Goal: Use online tool/utility: Utilize a website feature to perform a specific function

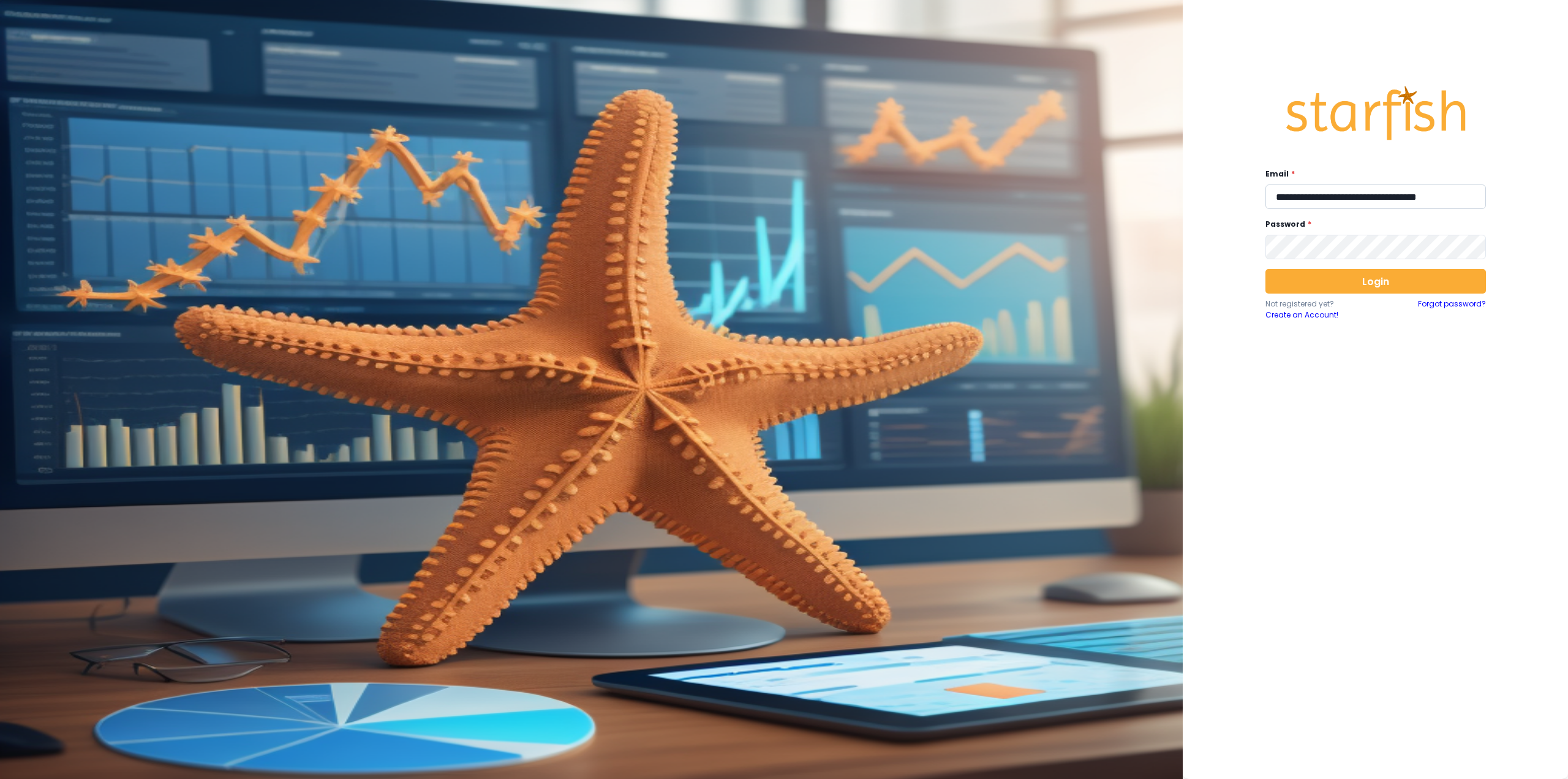
click at [1300, 198] on input "**********" at bounding box center [1375, 196] width 221 height 24
type input "**********"
click at [1331, 286] on button "Login" at bounding box center [1375, 280] width 221 height 24
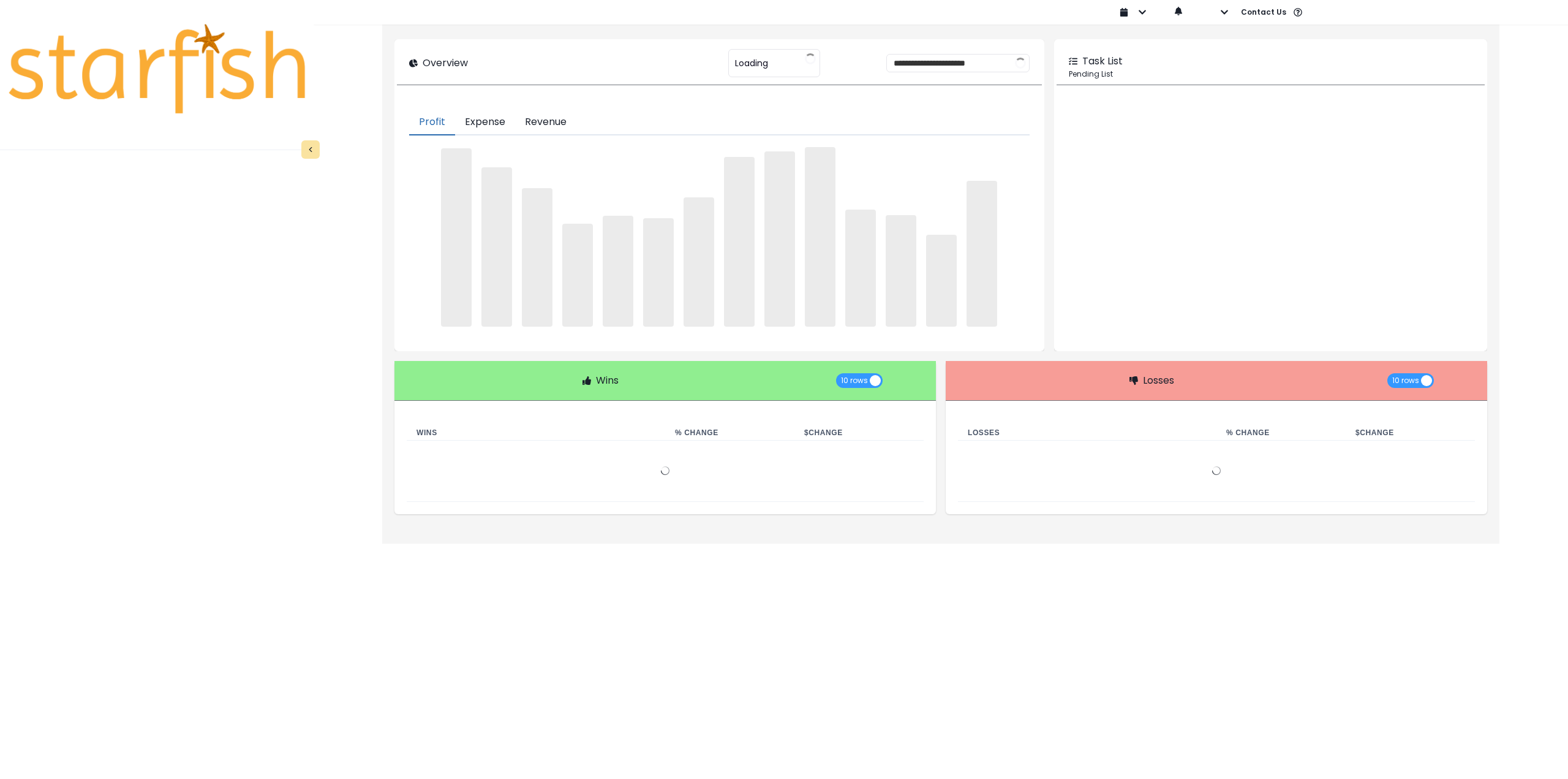
type input "********"
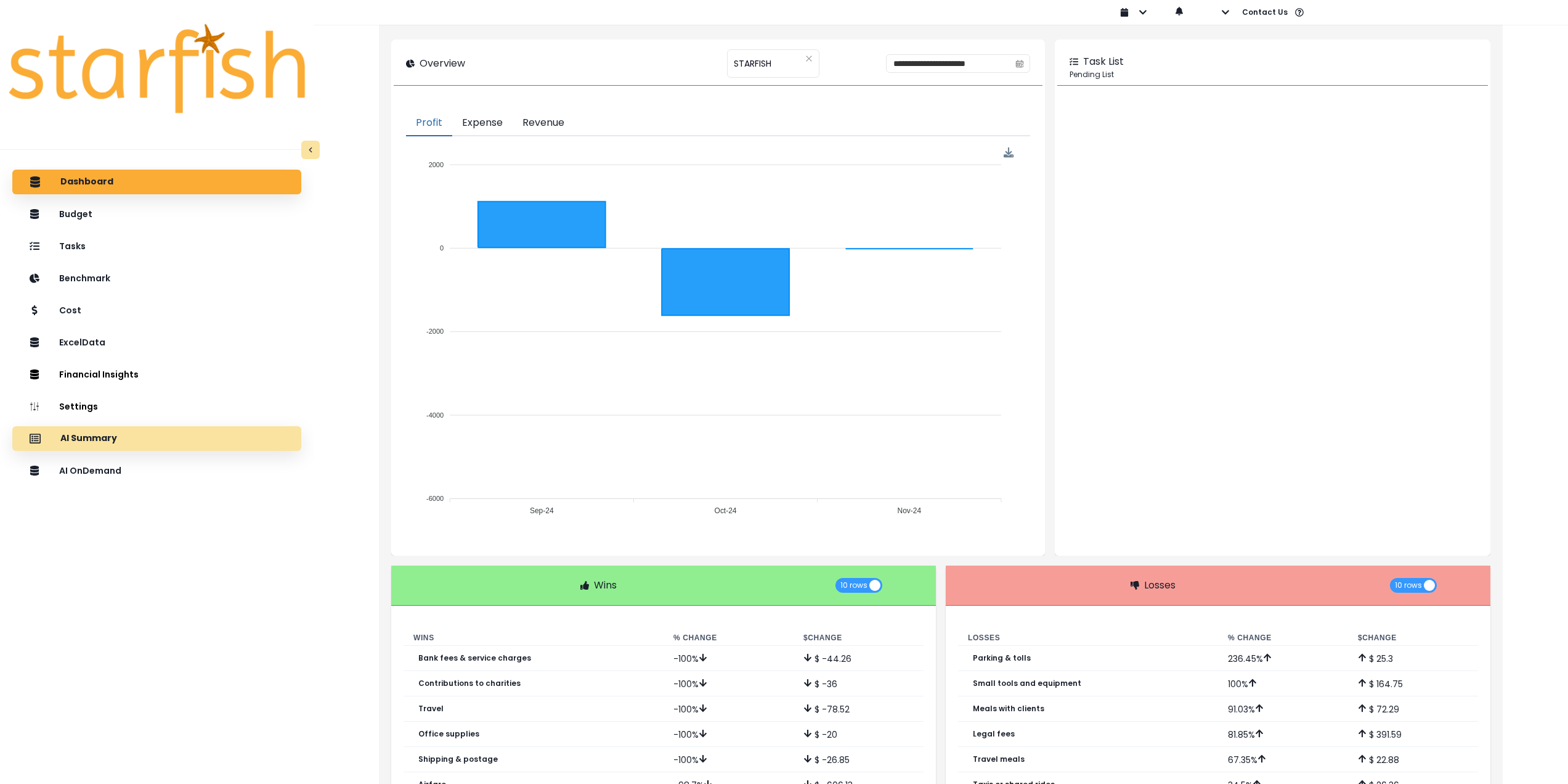
click at [79, 442] on p "AI Summary" at bounding box center [89, 438] width 57 height 11
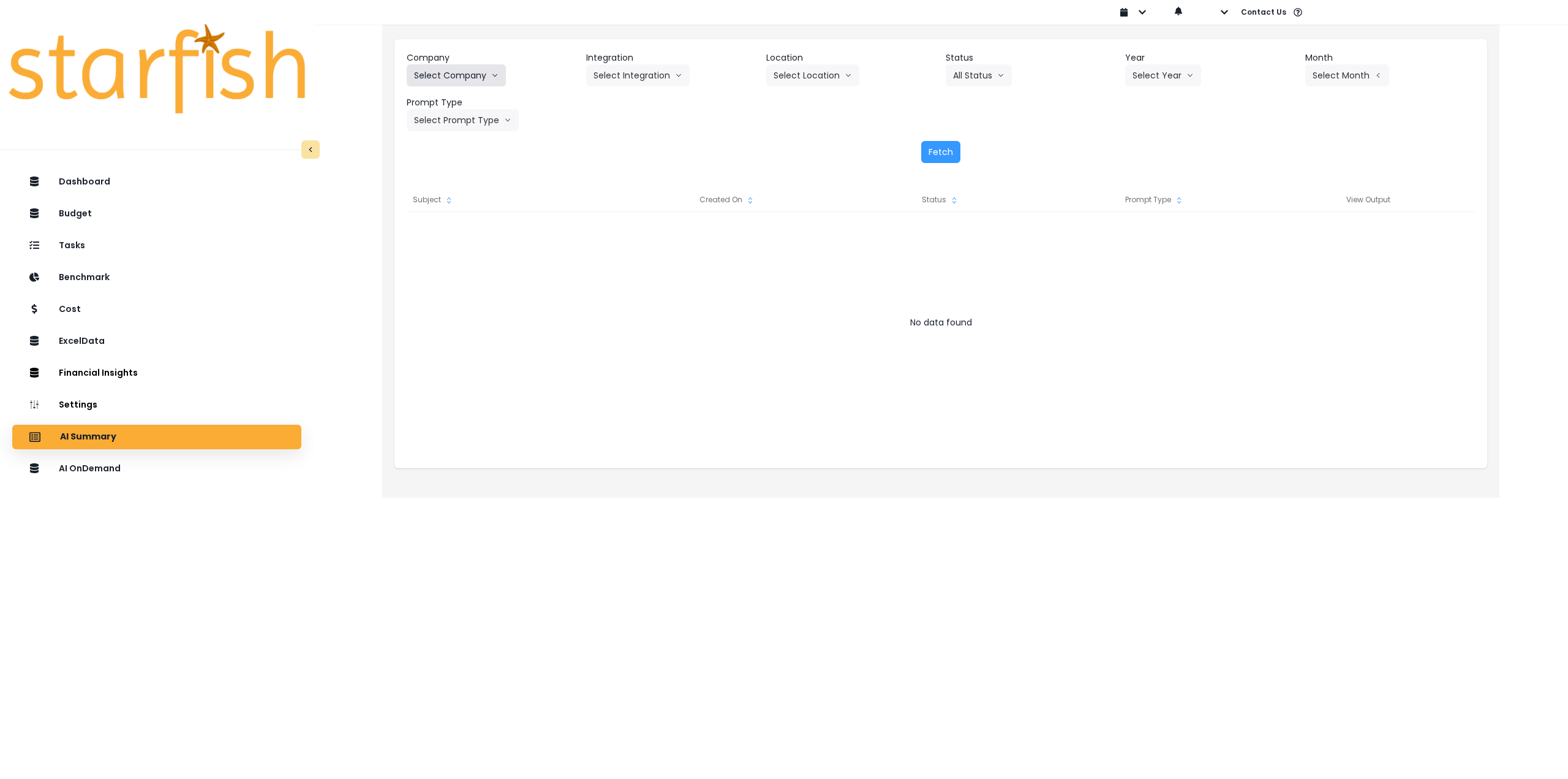
click at [494, 74] on icon "arrow down line" at bounding box center [495, 75] width 8 height 13
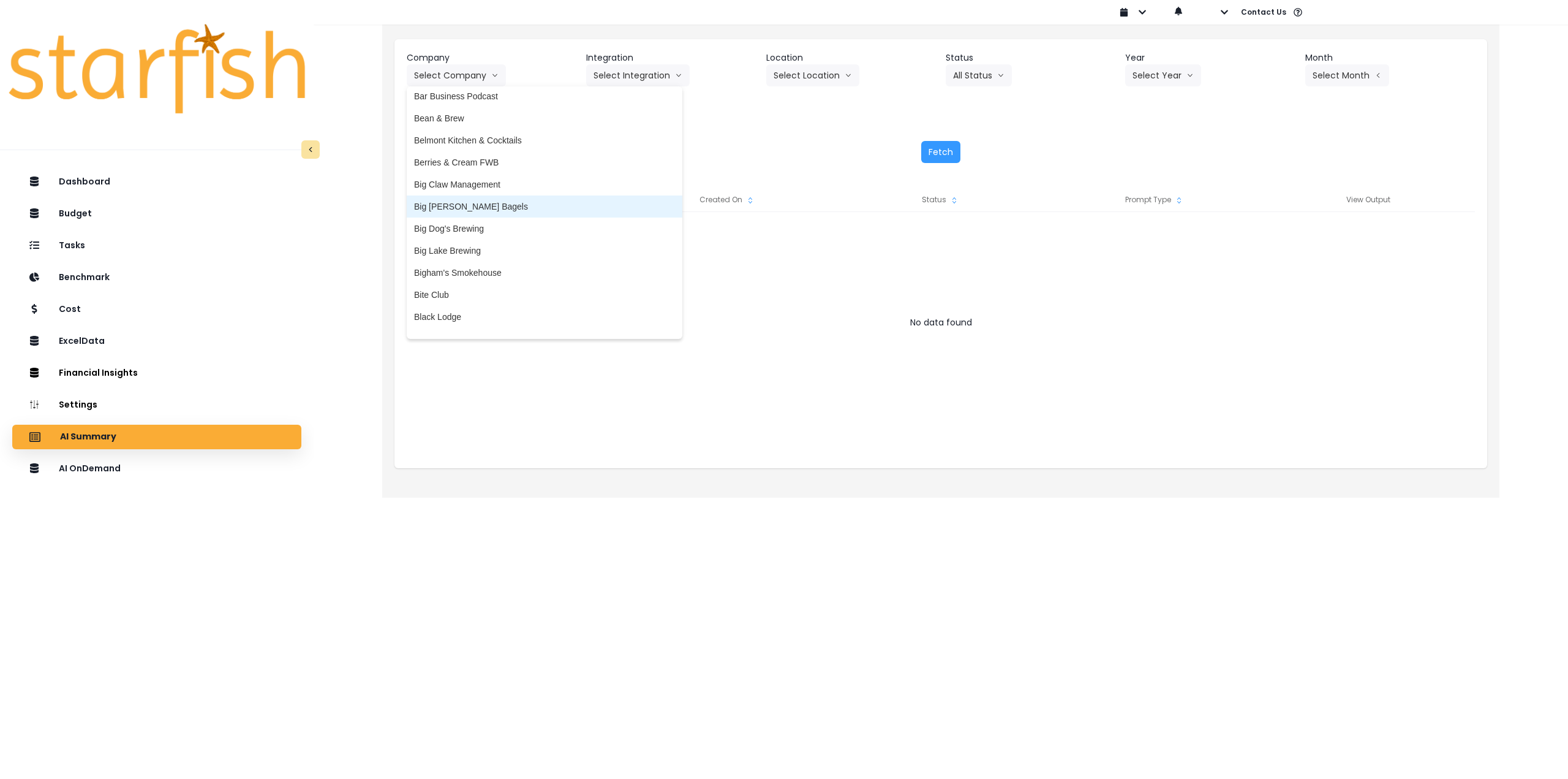
scroll to position [123, 0]
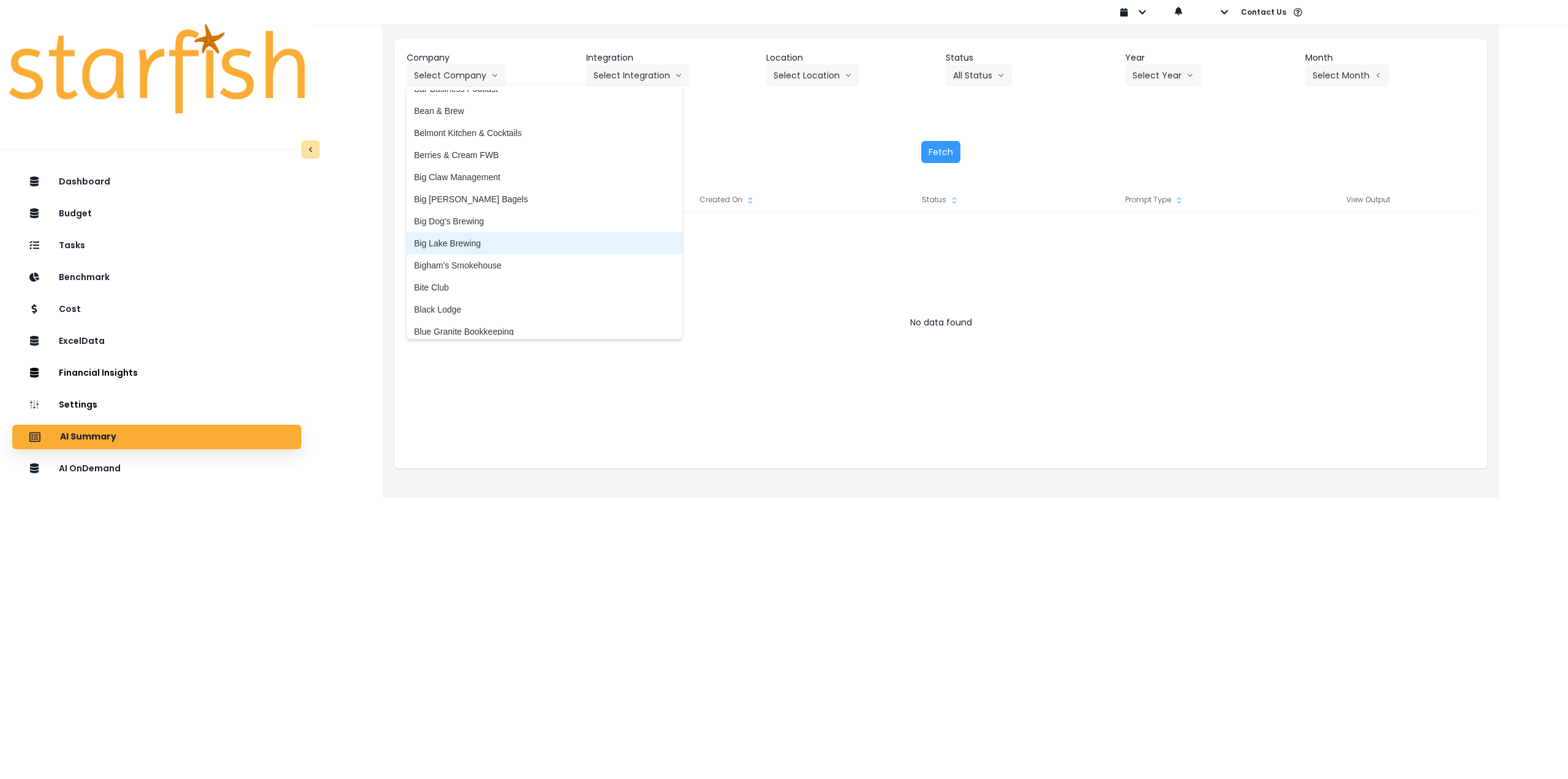
click at [509, 238] on span "Big Lake Brewing" at bounding box center [544, 243] width 261 height 13
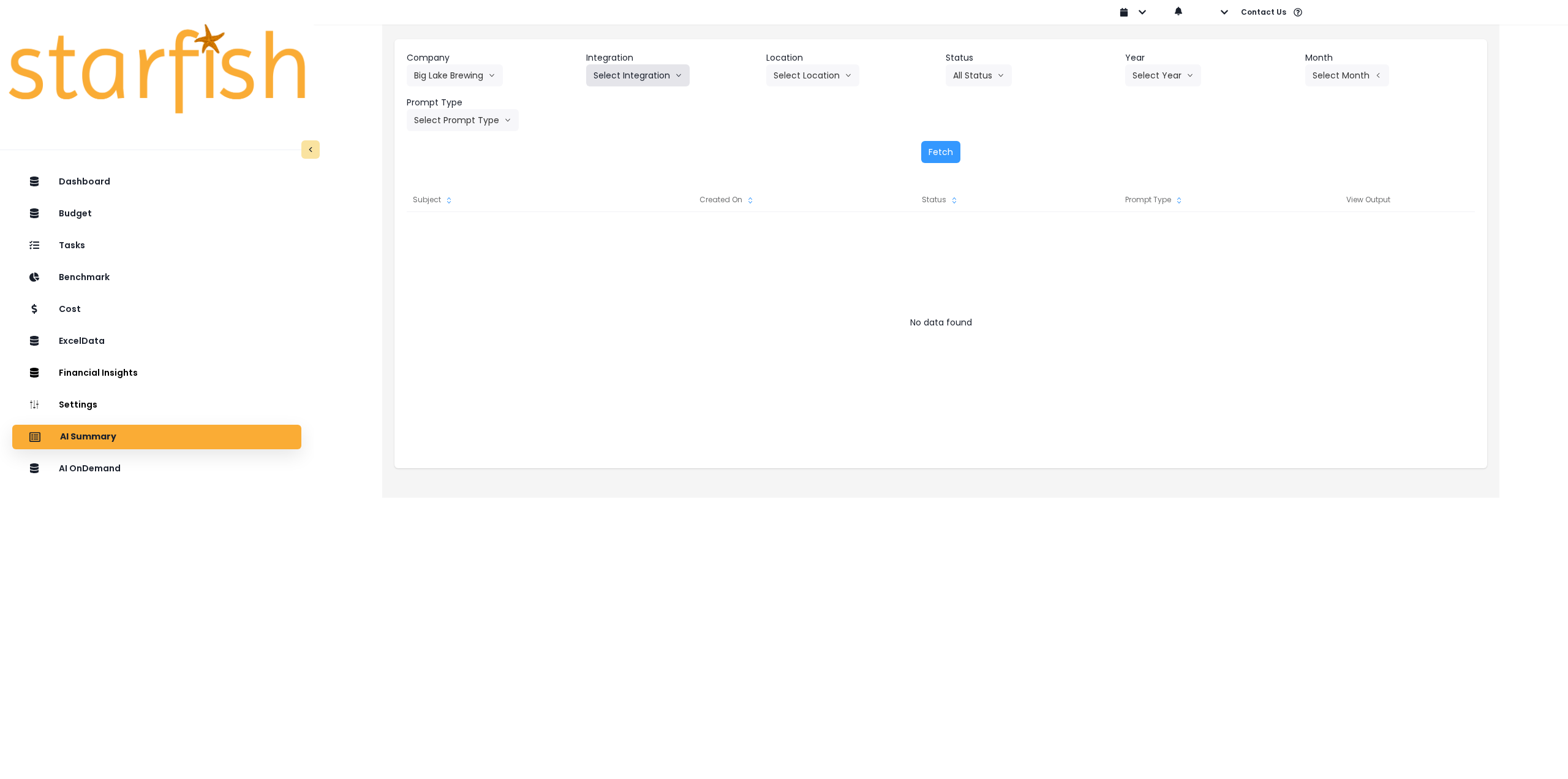
click at [612, 75] on button "Select Integration" at bounding box center [638, 75] width 103 height 22
click at [617, 98] on span "BLB_QBO" at bounding box center [613, 101] width 40 height 13
click at [801, 84] on button "Select Location" at bounding box center [813, 75] width 93 height 22
click at [799, 101] on span "All Locations" at bounding box center [798, 101] width 49 height 13
click at [952, 77] on button "All Status" at bounding box center [979, 75] width 66 height 22
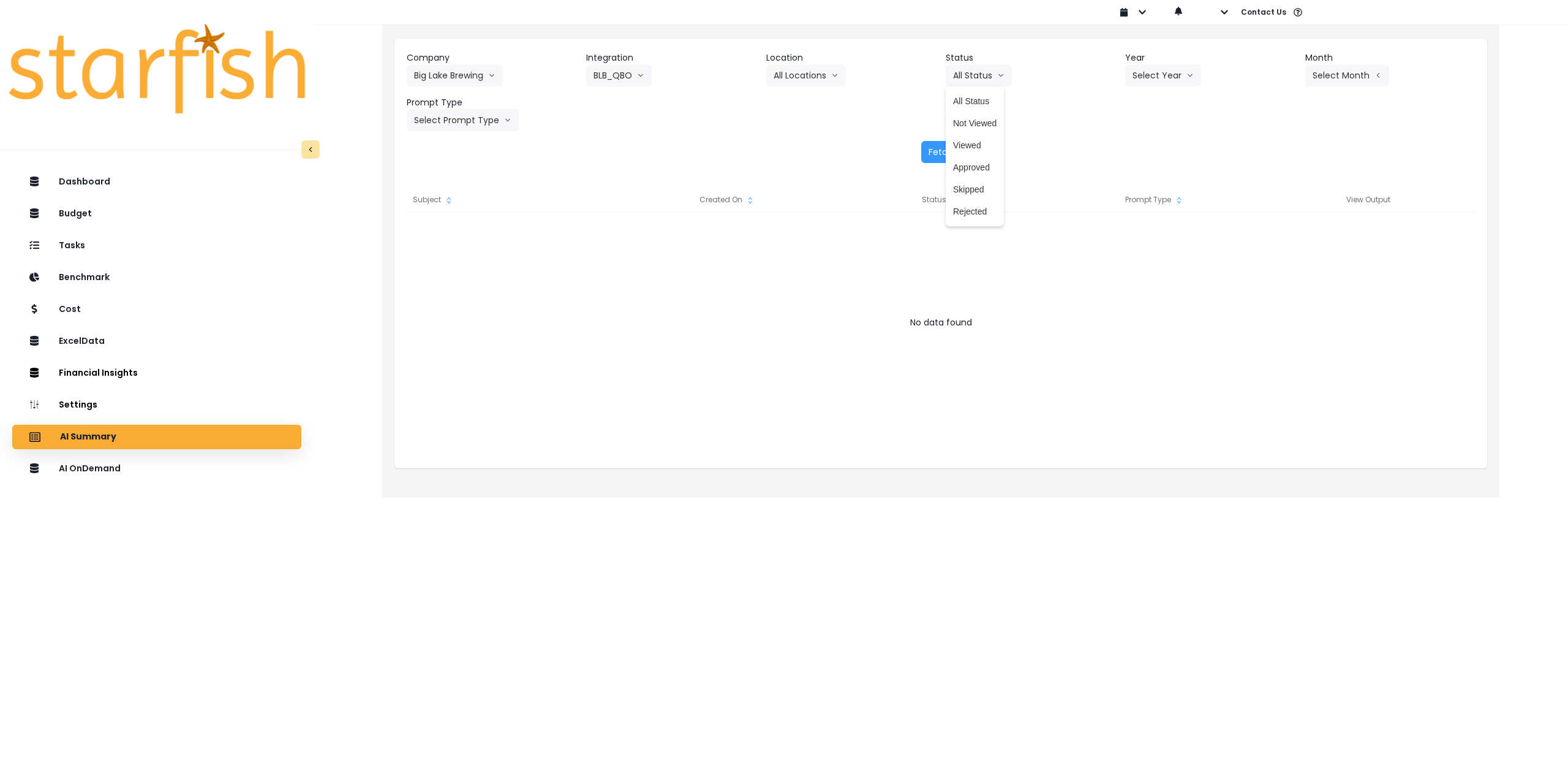
click at [168, 482] on div "Dashboard Budget Tasks Benchmark Cost ExcelData Financial Insights Location Ana…" at bounding box center [157, 510] width 313 height 686
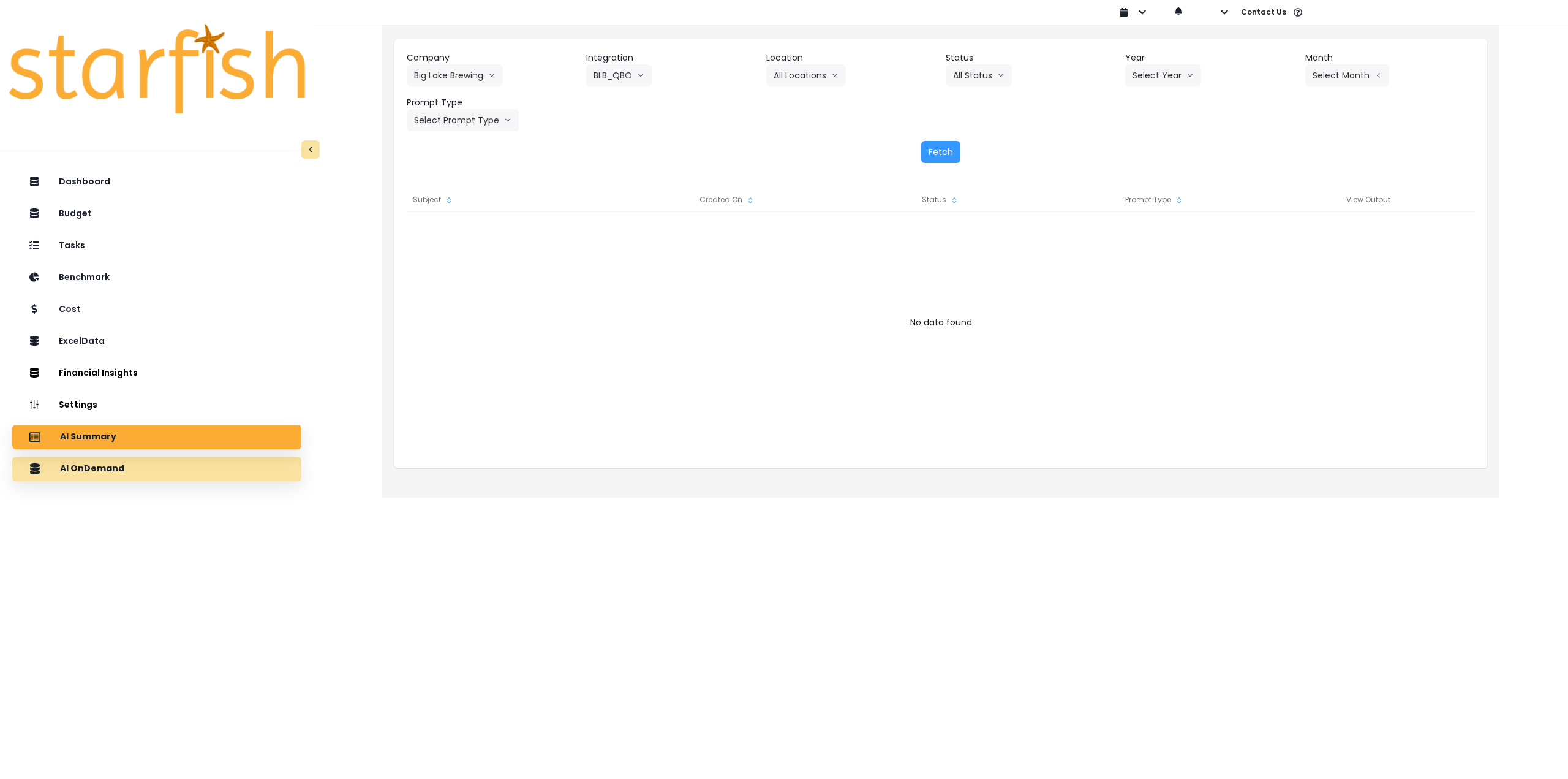
click at [151, 468] on div "AI OnDemand" at bounding box center [157, 468] width 270 height 25
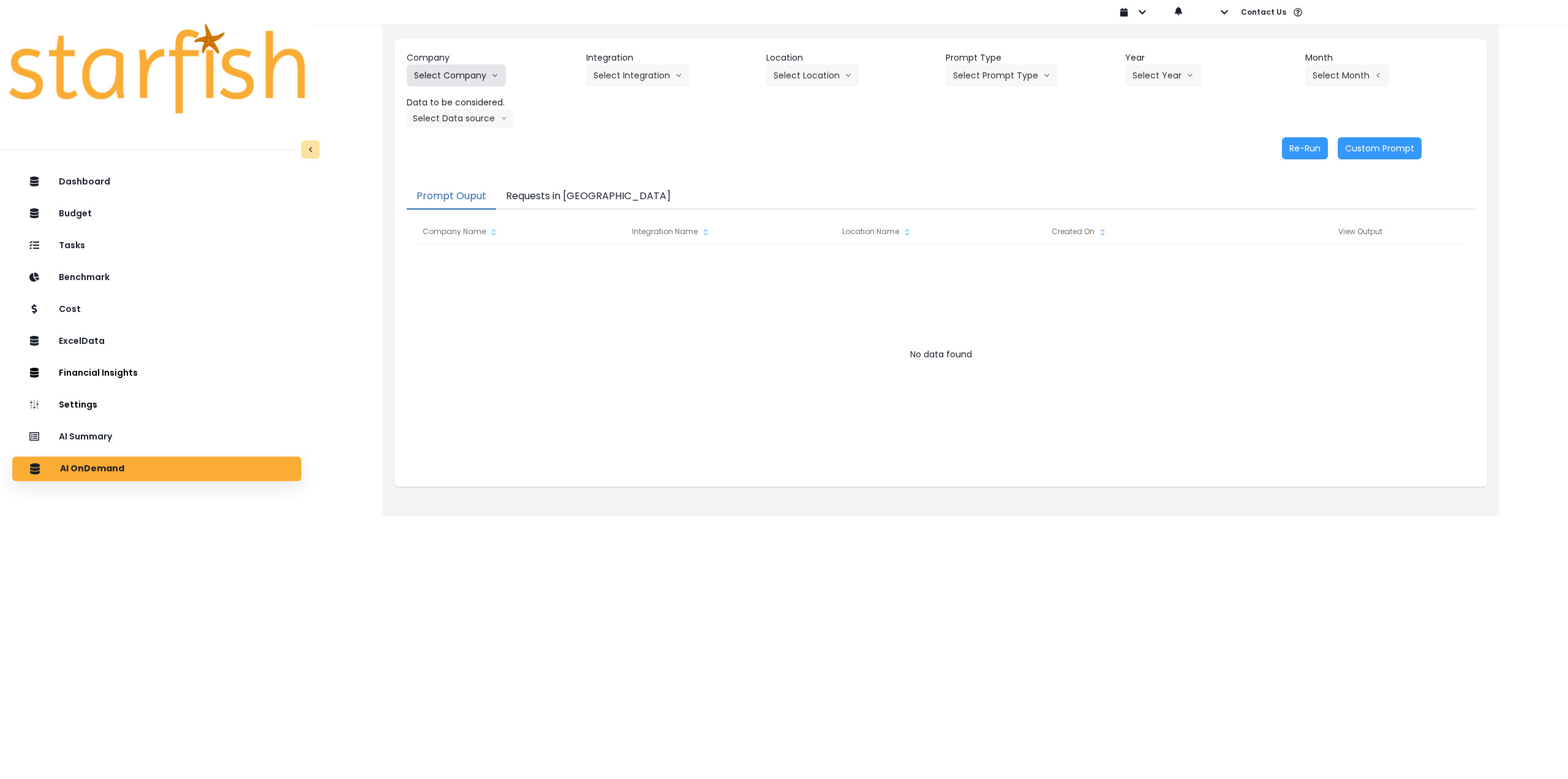
click at [458, 79] on button "Select Company" at bounding box center [456, 75] width 99 height 22
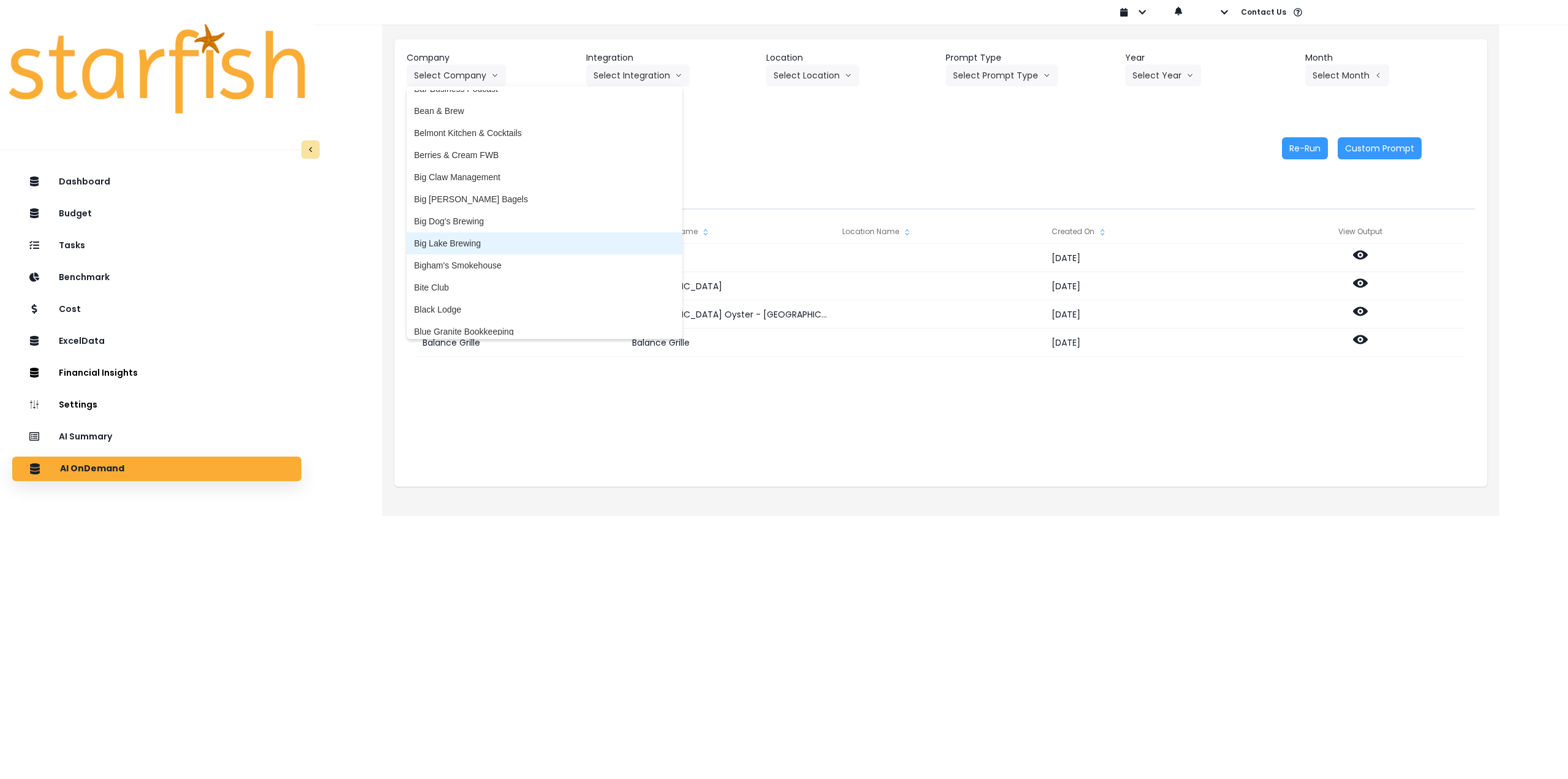
drag, startPoint x: 487, startPoint y: 242, endPoint x: 639, endPoint y: 136, distance: 185.3
click at [487, 241] on span "Big Lake Brewing" at bounding box center [544, 243] width 261 height 13
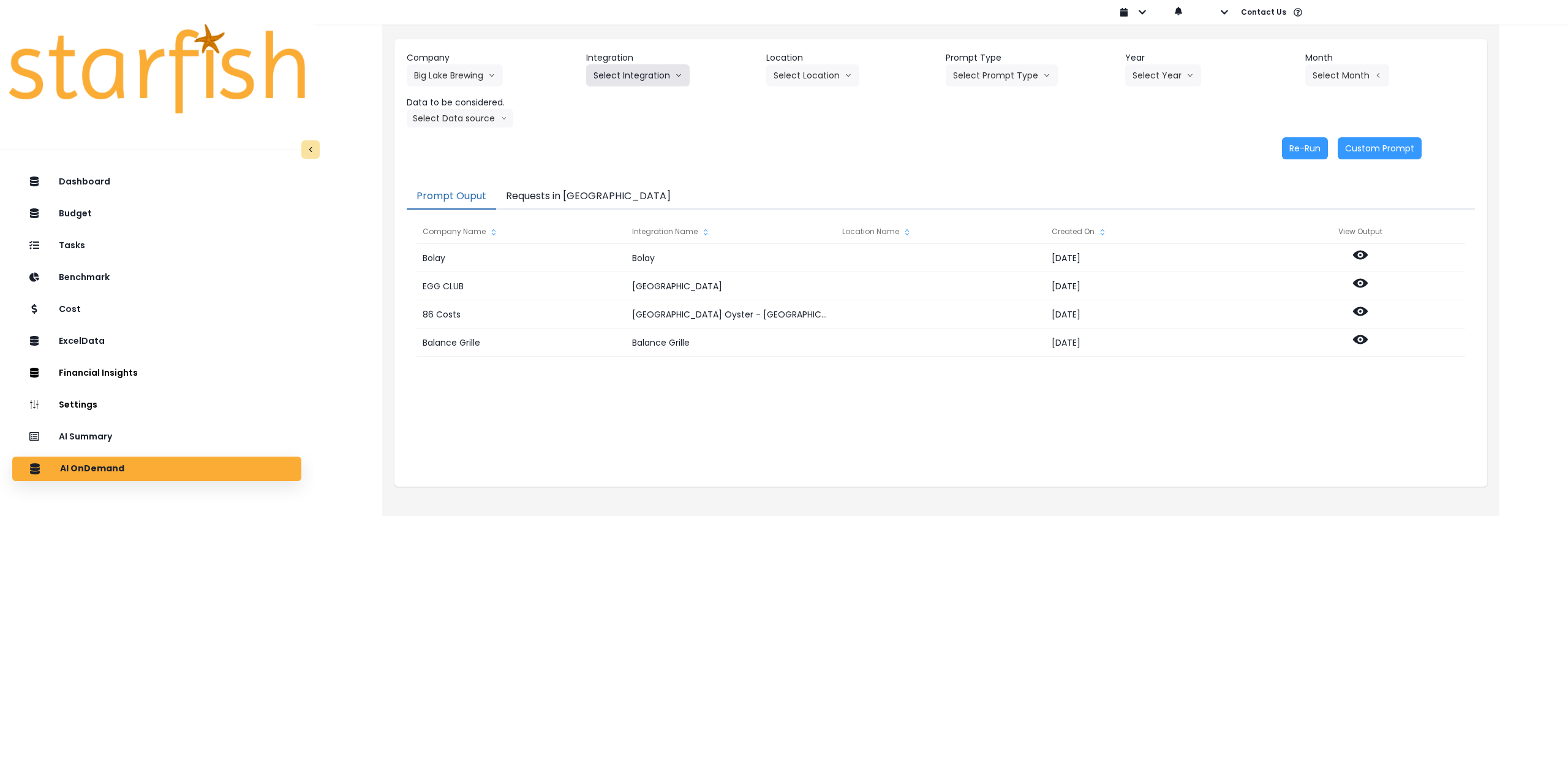
click at [644, 72] on button "Select Integration" at bounding box center [638, 75] width 103 height 22
click at [633, 98] on span "BLB_QBO" at bounding box center [613, 101] width 40 height 13
click at [802, 81] on button "Select Location" at bounding box center [813, 75] width 93 height 22
drag, startPoint x: 785, startPoint y: 101, endPoint x: 806, endPoint y: 100, distance: 21.0
click at [795, 101] on span "All Locations" at bounding box center [798, 101] width 49 height 13
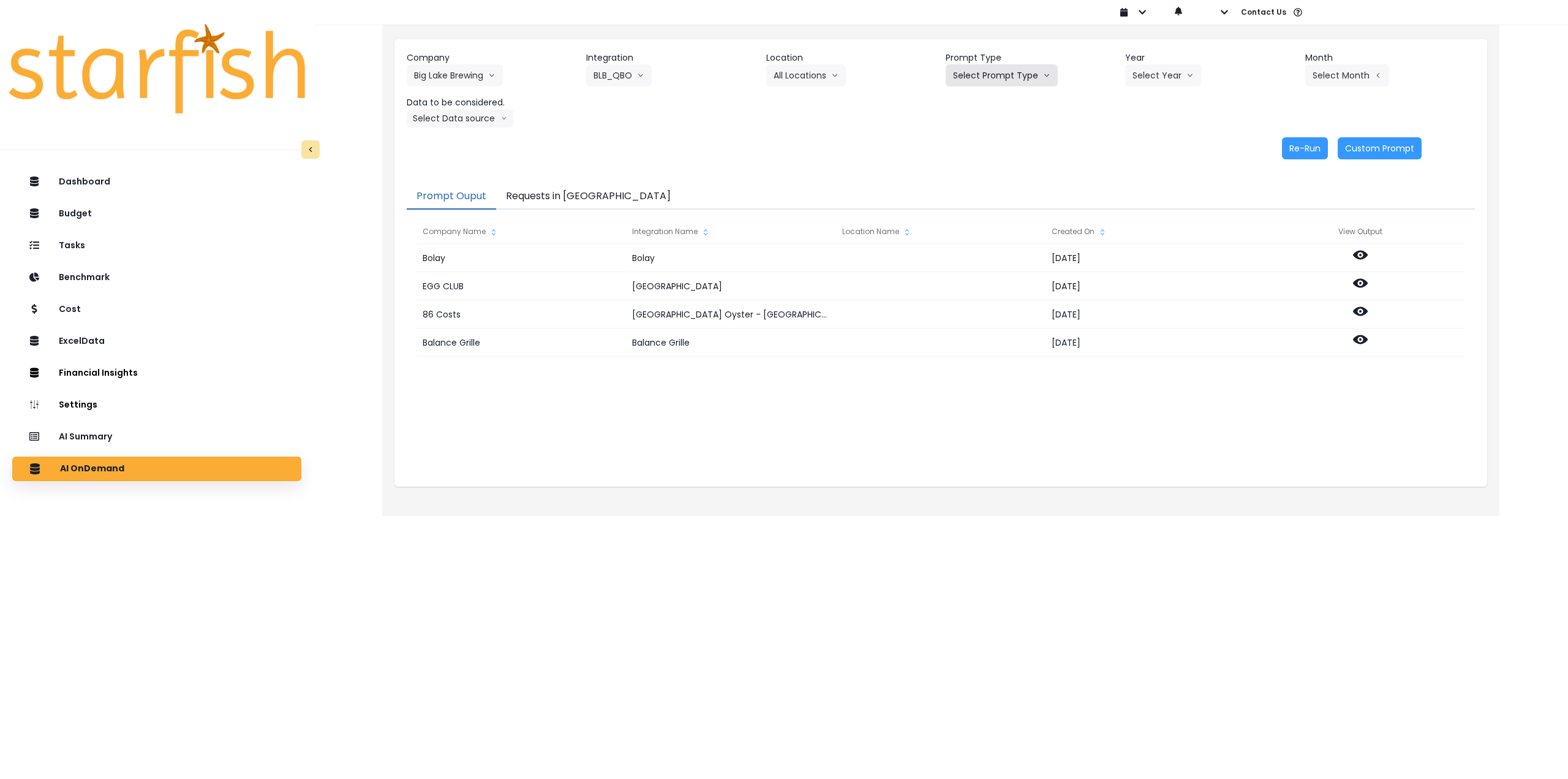
click at [1003, 79] on button "Select Prompt Type" at bounding box center [1002, 75] width 112 height 22
click at [982, 161] on span "Monthly Summary" at bounding box center [987, 167] width 69 height 13
click at [1153, 83] on button "Select Year" at bounding box center [1163, 75] width 76 height 22
click at [1146, 146] on span "2025" at bounding box center [1142, 145] width 19 height 13
click at [1324, 79] on button "Select Month" at bounding box center [1347, 75] width 84 height 22
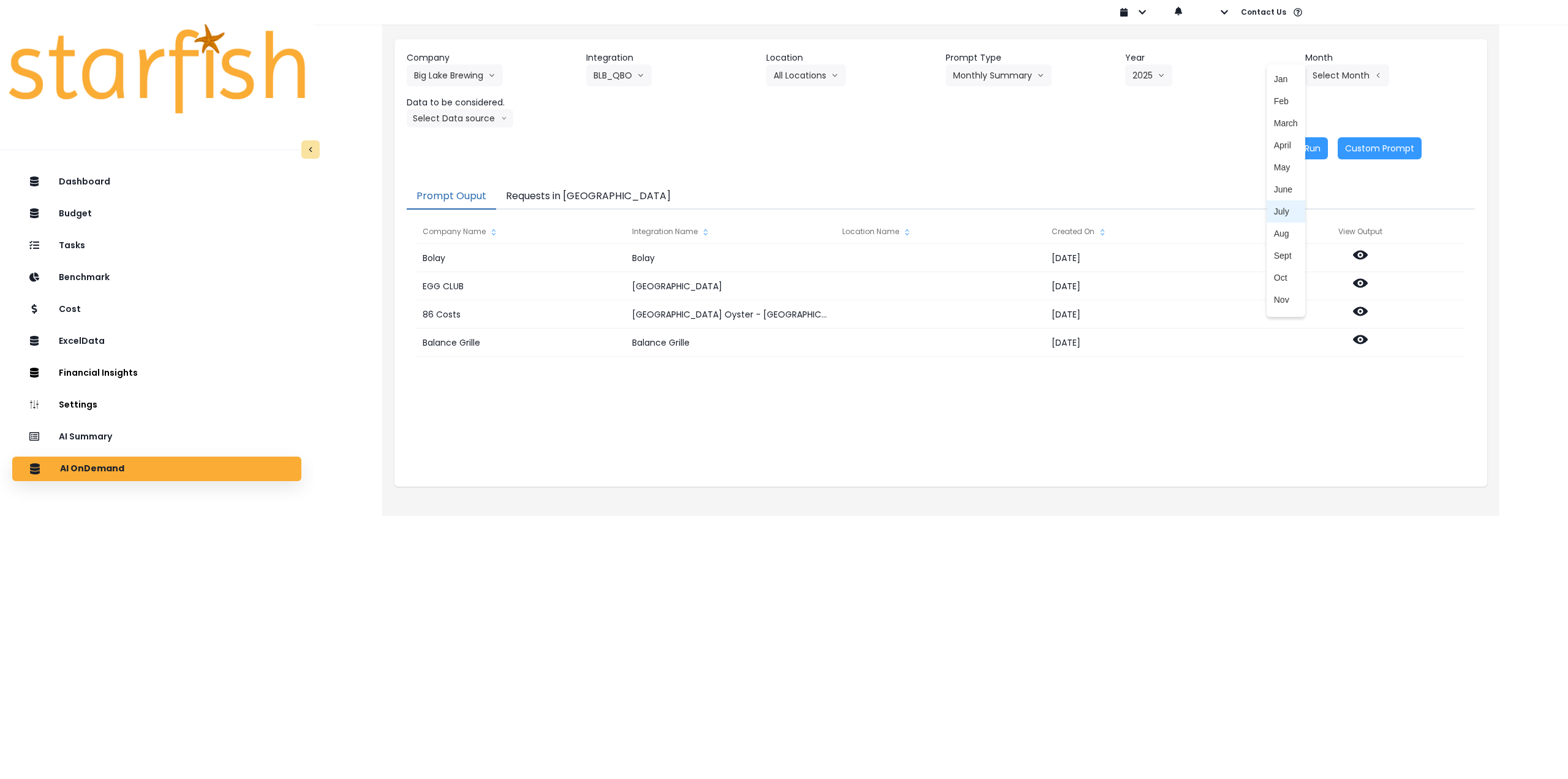
click at [1278, 215] on span "July" at bounding box center [1286, 211] width 24 height 13
click at [1347, 78] on button "July" at bounding box center [1327, 75] width 44 height 22
click at [1280, 237] on span "Aug" at bounding box center [1286, 233] width 24 height 13
click at [460, 125] on button "Select Data source" at bounding box center [459, 118] width 106 height 19
click at [462, 141] on span "Comparison overtime" at bounding box center [455, 142] width 82 height 13
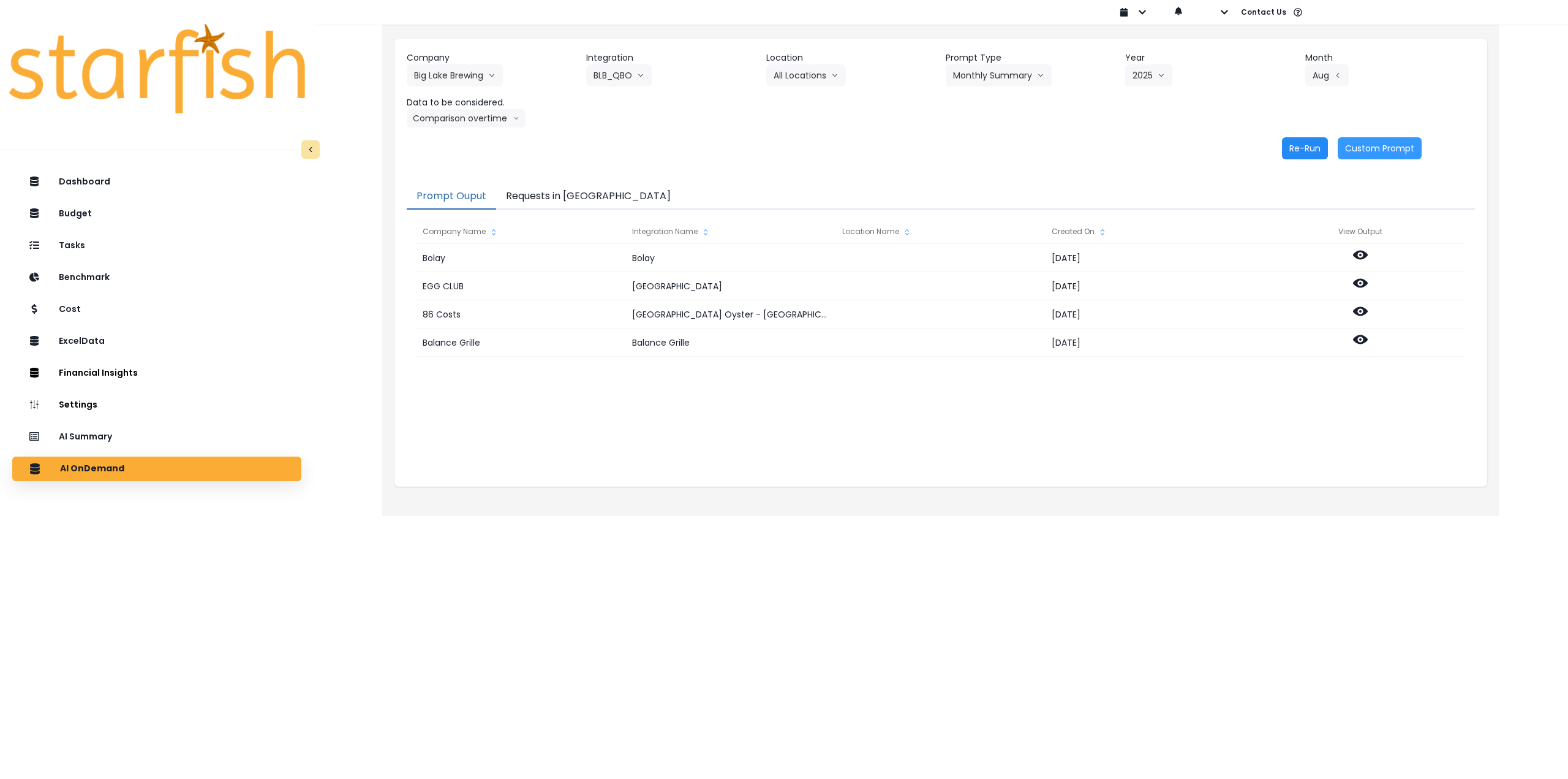
click at [1295, 149] on button "Re-Run" at bounding box center [1304, 148] width 46 height 22
click at [494, 118] on button "Comparison overtime" at bounding box center [466, 118] width 119 height 19
click at [481, 165] on span "Location Analysis" at bounding box center [455, 164] width 82 height 13
click at [1304, 153] on button "Re-Run" at bounding box center [1304, 148] width 46 height 22
click at [451, 73] on button "Big Lake Brewing" at bounding box center [455, 75] width 96 height 22
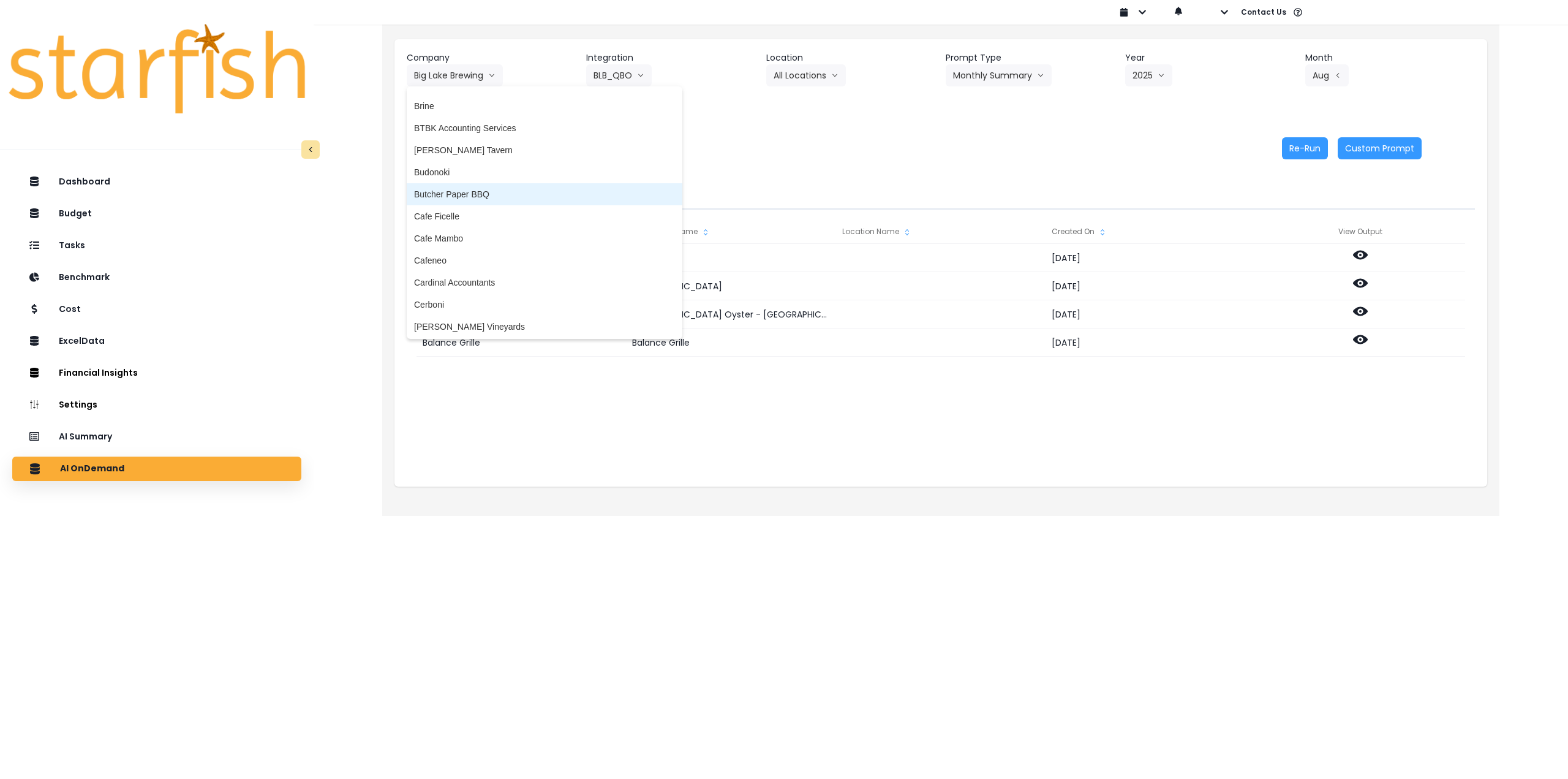
scroll to position [612, 0]
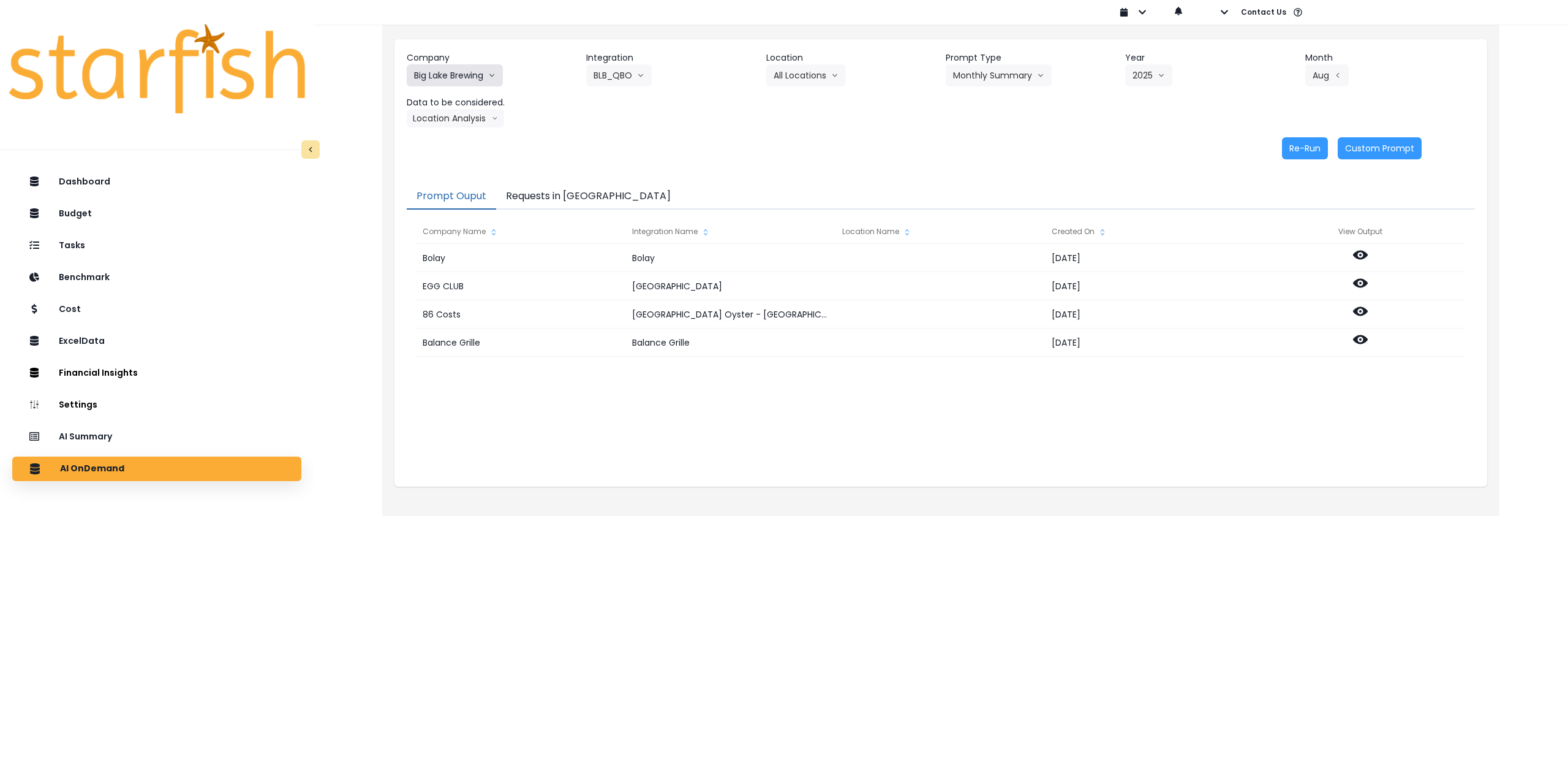
click at [460, 73] on button "Big Lake Brewing" at bounding box center [455, 75] width 96 height 22
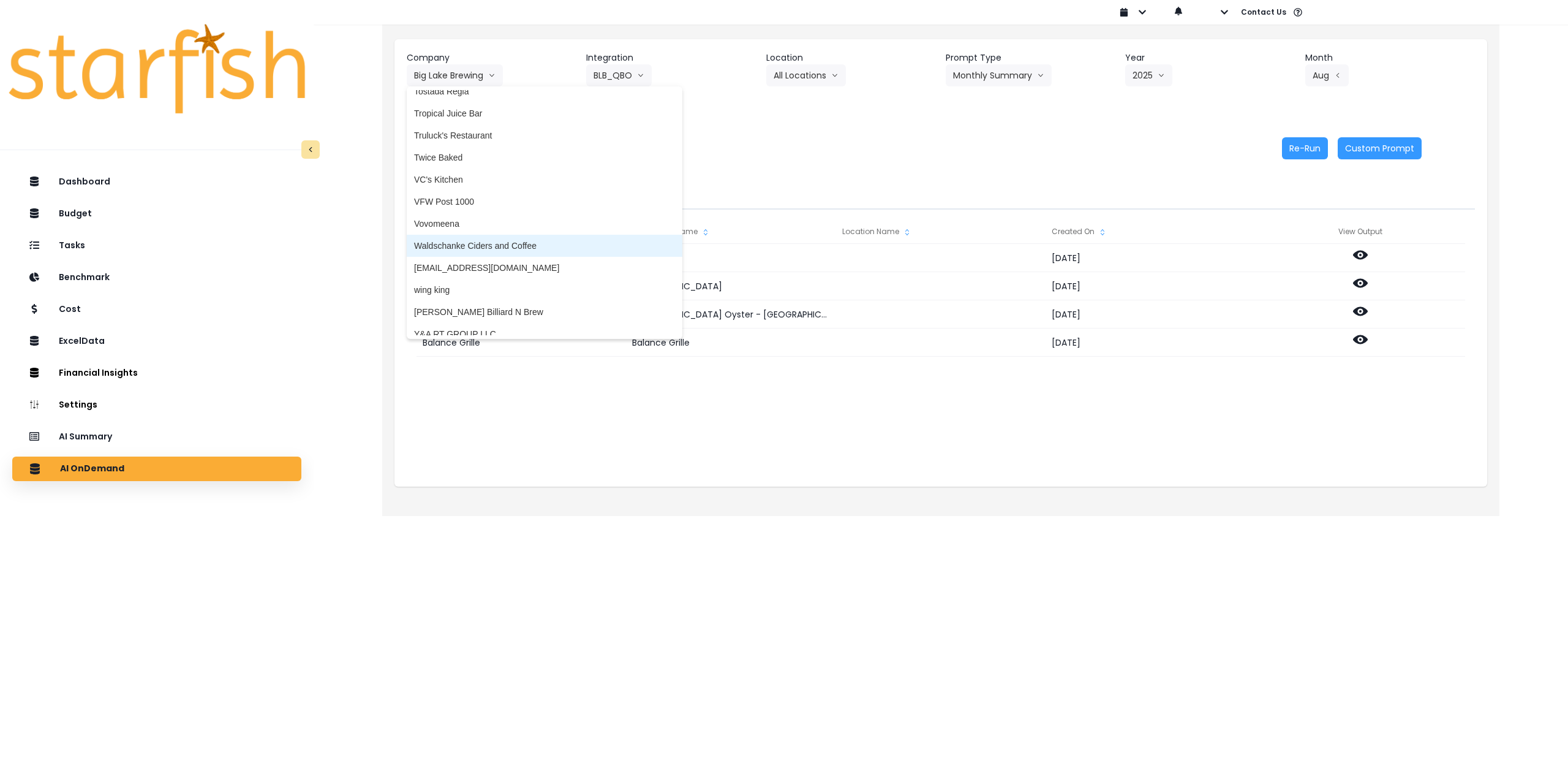
scroll to position [3020, 0]
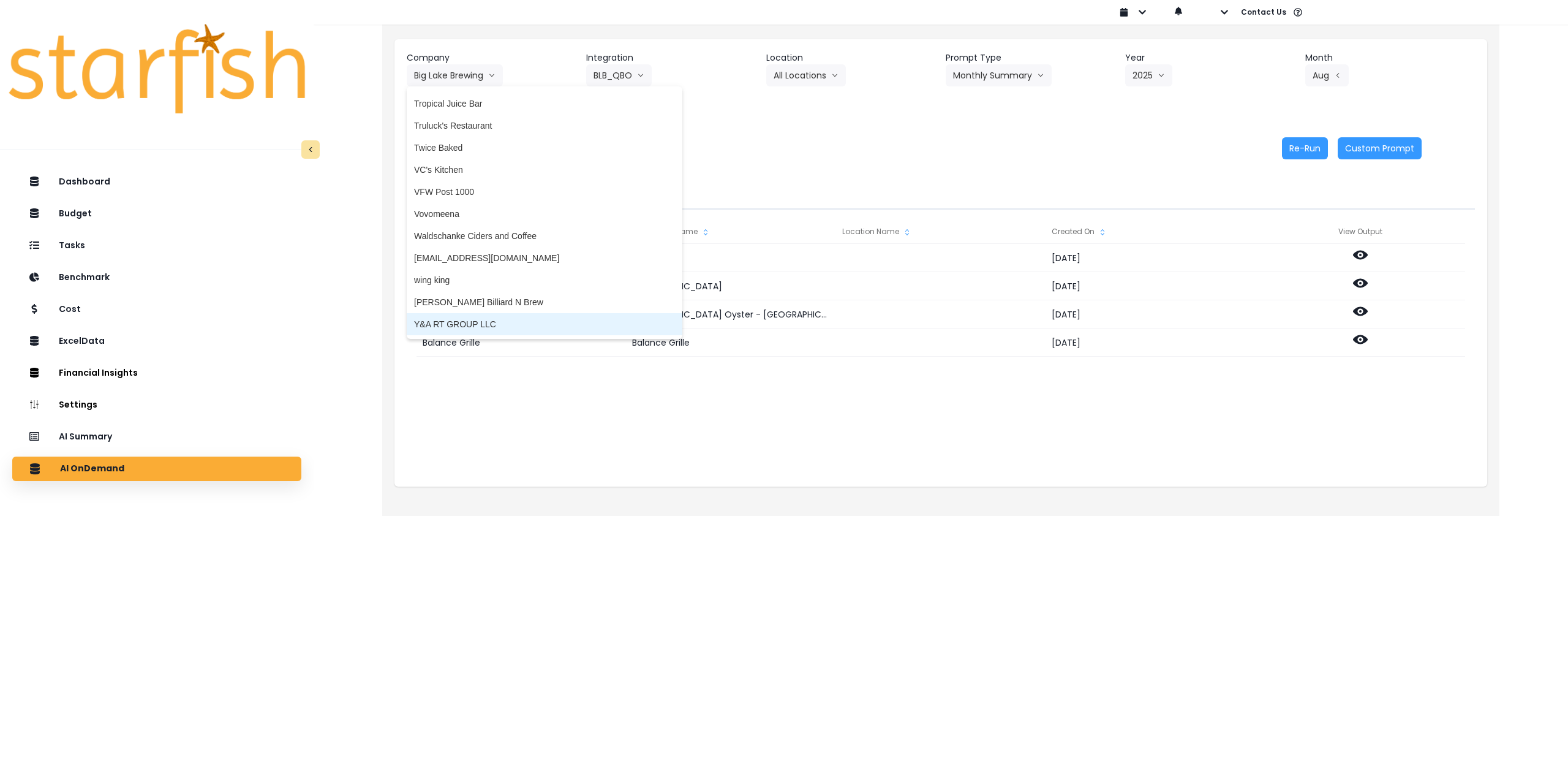
click at [479, 323] on span "Y&A RT GROUP LLC" at bounding box center [544, 324] width 261 height 13
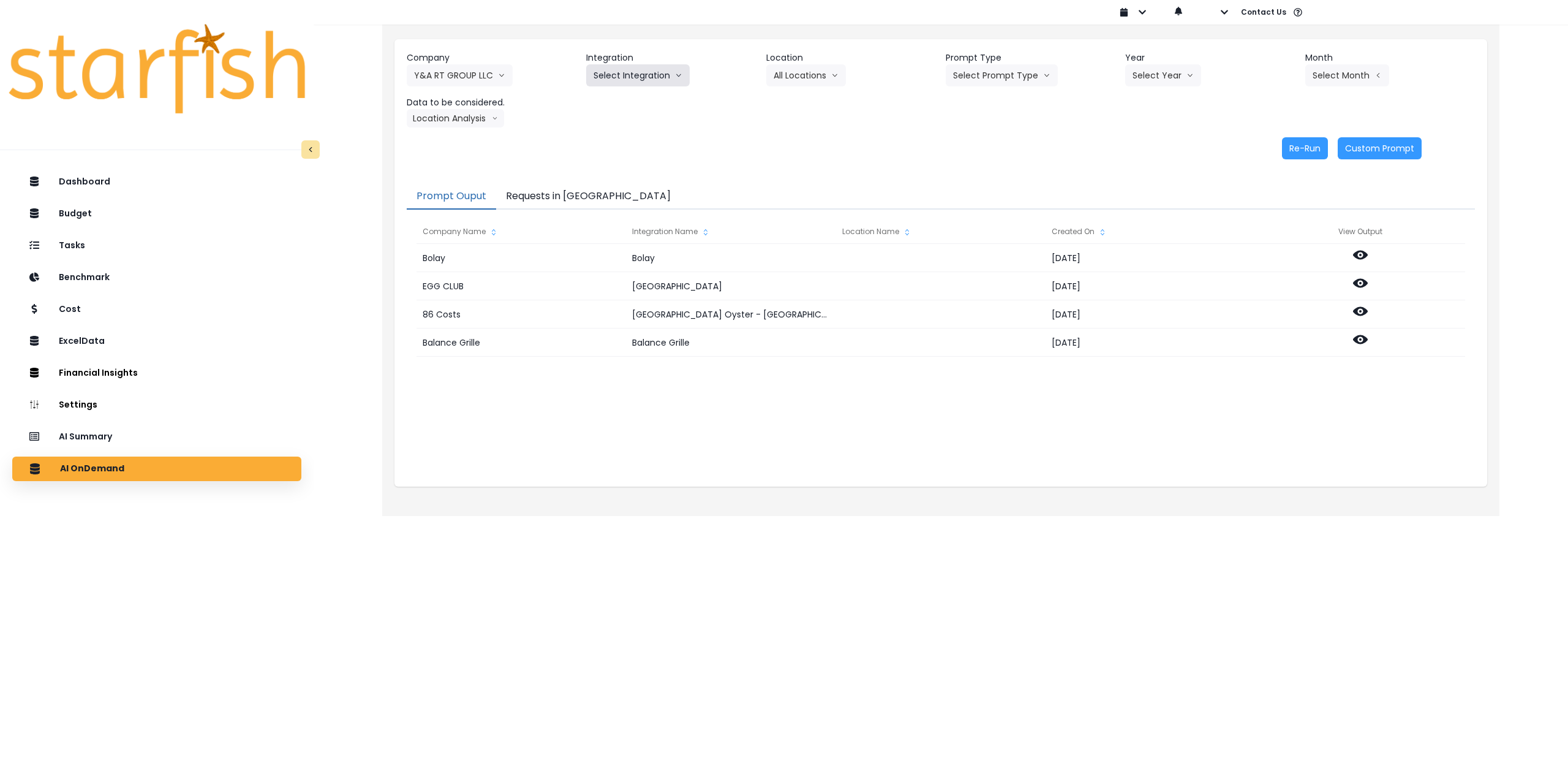
click at [632, 80] on button "Select Integration" at bounding box center [638, 75] width 103 height 22
click at [614, 102] on span "spot on" at bounding box center [607, 101] width 28 height 13
click at [811, 75] on button "Select Location" at bounding box center [813, 75] width 93 height 22
drag, startPoint x: 803, startPoint y: 103, endPoint x: 944, endPoint y: 91, distance: 141.5
click at [804, 104] on span "All Locations" at bounding box center [798, 101] width 49 height 13
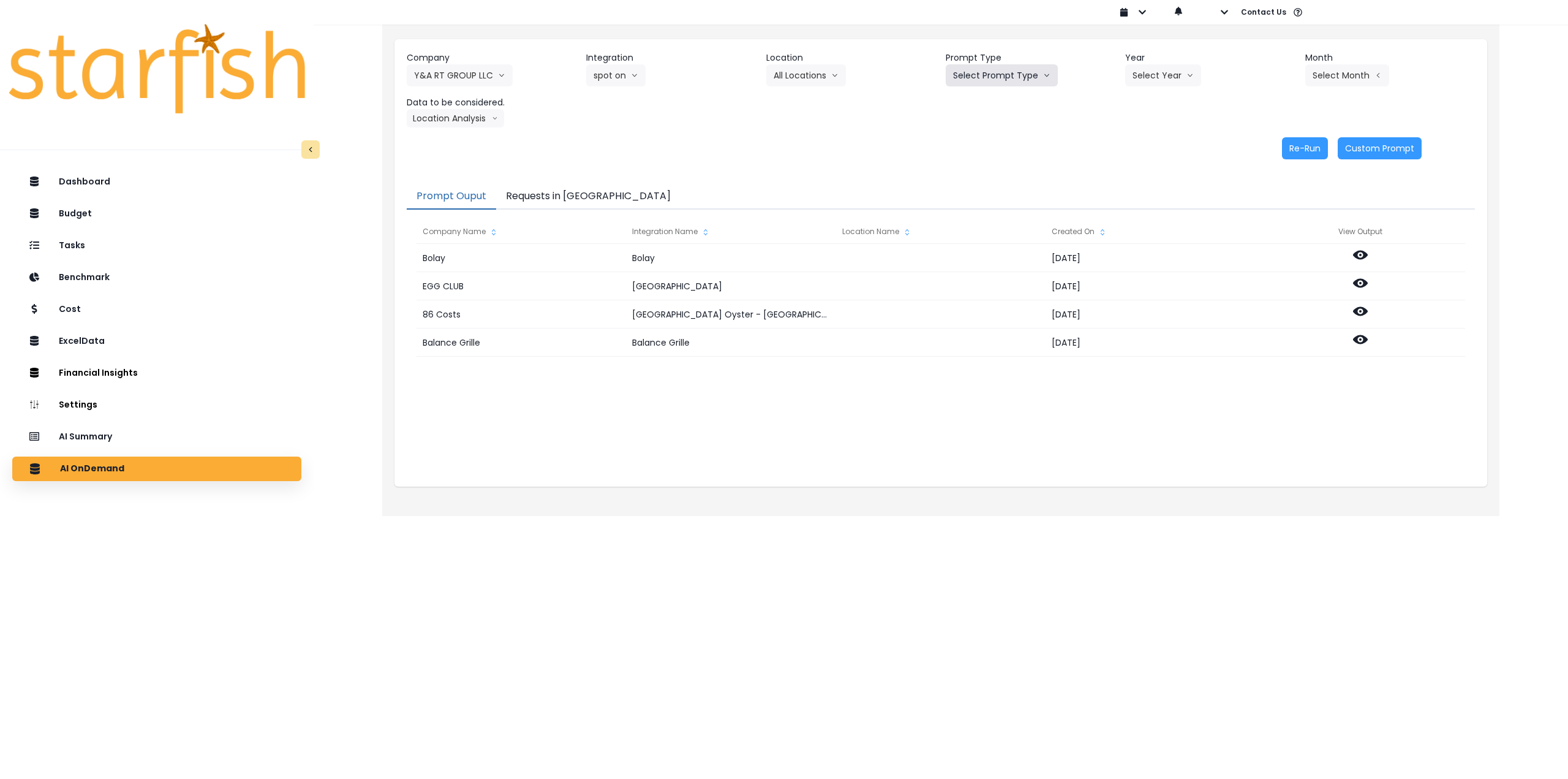
click at [1020, 73] on button "Select Prompt Type" at bounding box center [1002, 75] width 112 height 22
click at [994, 163] on span "Monthly Summary" at bounding box center [987, 167] width 69 height 13
click at [1155, 67] on button "Select Year" at bounding box center [1163, 75] width 76 height 22
click at [1141, 143] on span "2025" at bounding box center [1142, 145] width 19 height 13
click at [1308, 84] on button "Select Month" at bounding box center [1347, 75] width 84 height 22
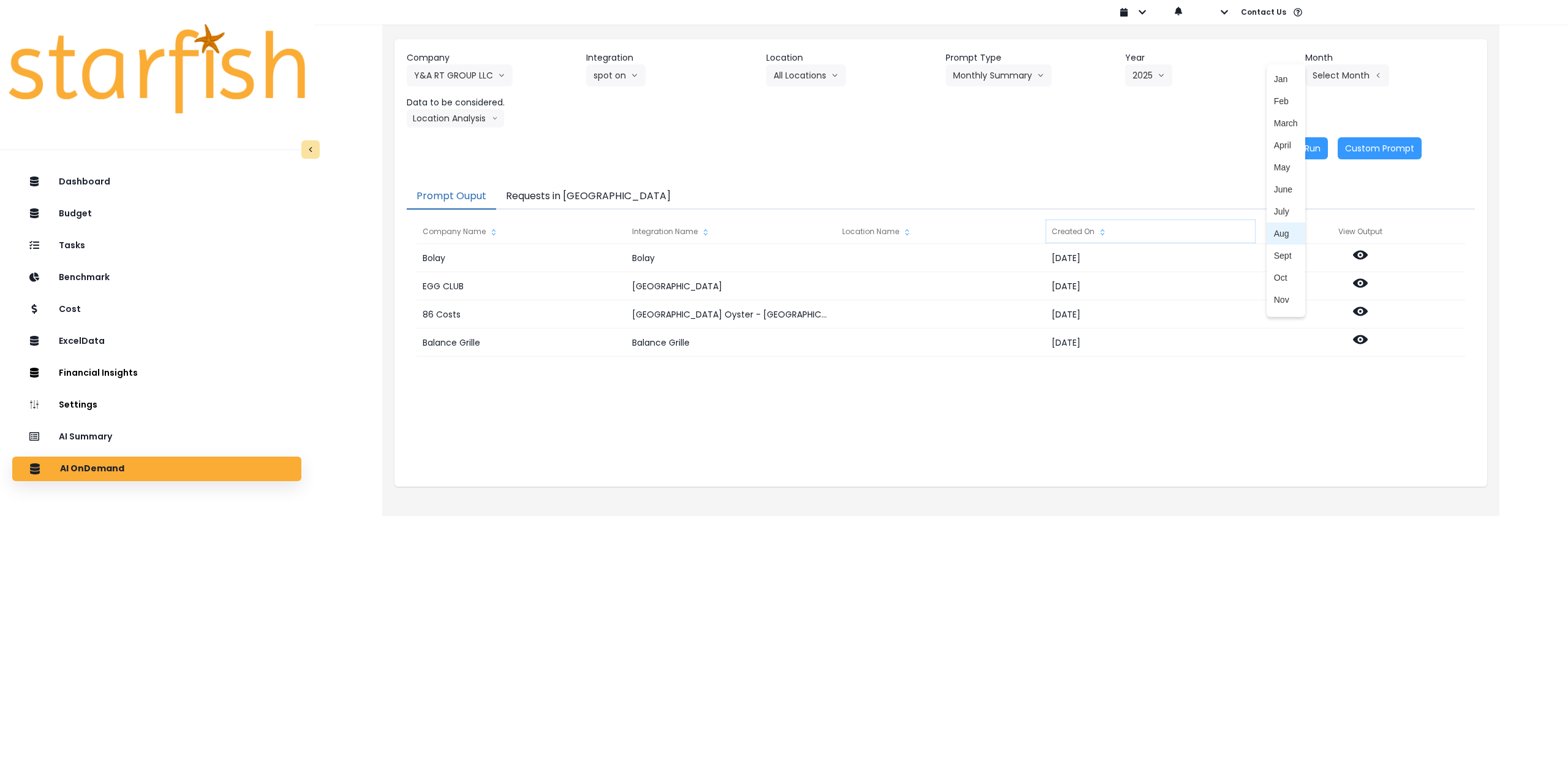
drag, startPoint x: 1271, startPoint y: 236, endPoint x: 1226, endPoint y: 231, distance: 45.3
click at [1274, 237] on span "Aug" at bounding box center [1286, 233] width 24 height 13
click at [451, 125] on button "Location Analysis" at bounding box center [456, 118] width 97 height 19
click at [449, 136] on span "Comparison overtime" at bounding box center [455, 142] width 82 height 13
click at [1306, 149] on button "Re-Run" at bounding box center [1304, 148] width 46 height 22
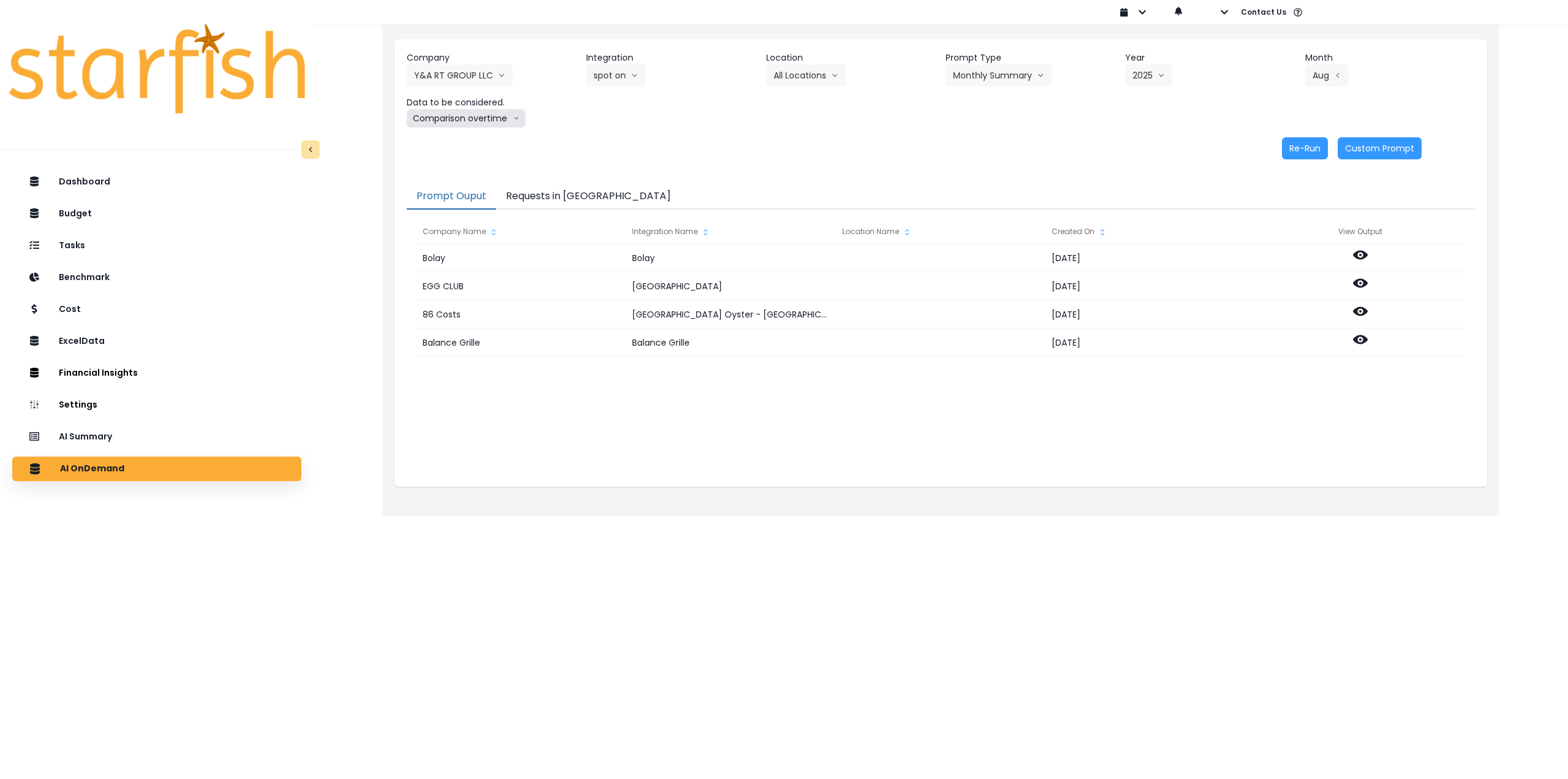
click at [492, 120] on button "Comparison overtime" at bounding box center [466, 118] width 119 height 19
click at [476, 167] on span "Location Analysis" at bounding box center [455, 164] width 82 height 13
click at [1299, 143] on button "Re-Run" at bounding box center [1304, 148] width 46 height 22
click at [428, 81] on button "Y&A RT GROUP LLC" at bounding box center [459, 75] width 106 height 22
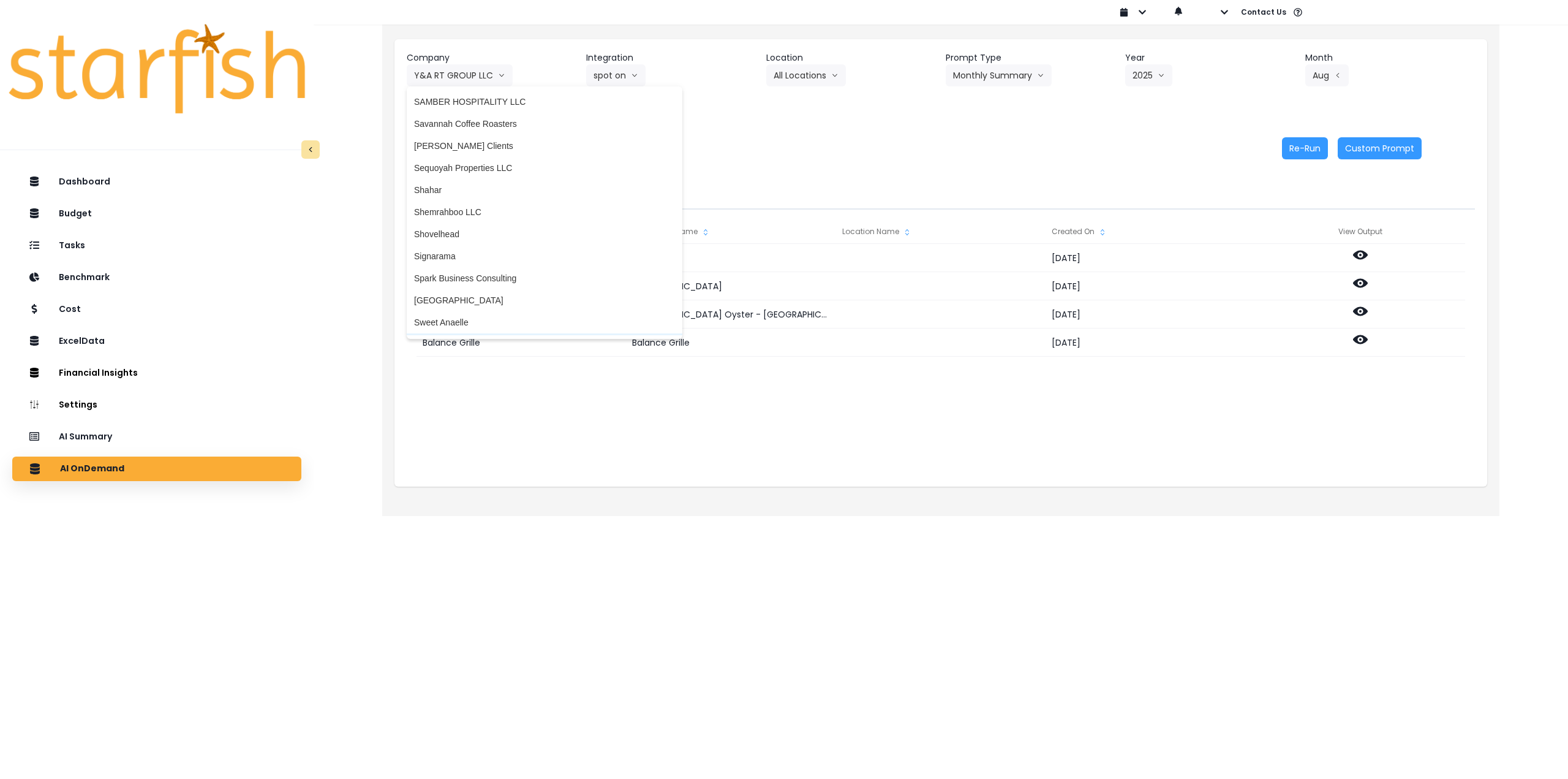
scroll to position [2468, 0]
click at [487, 242] on li "Shemrahboo LLC" at bounding box center [544, 236] width 275 height 22
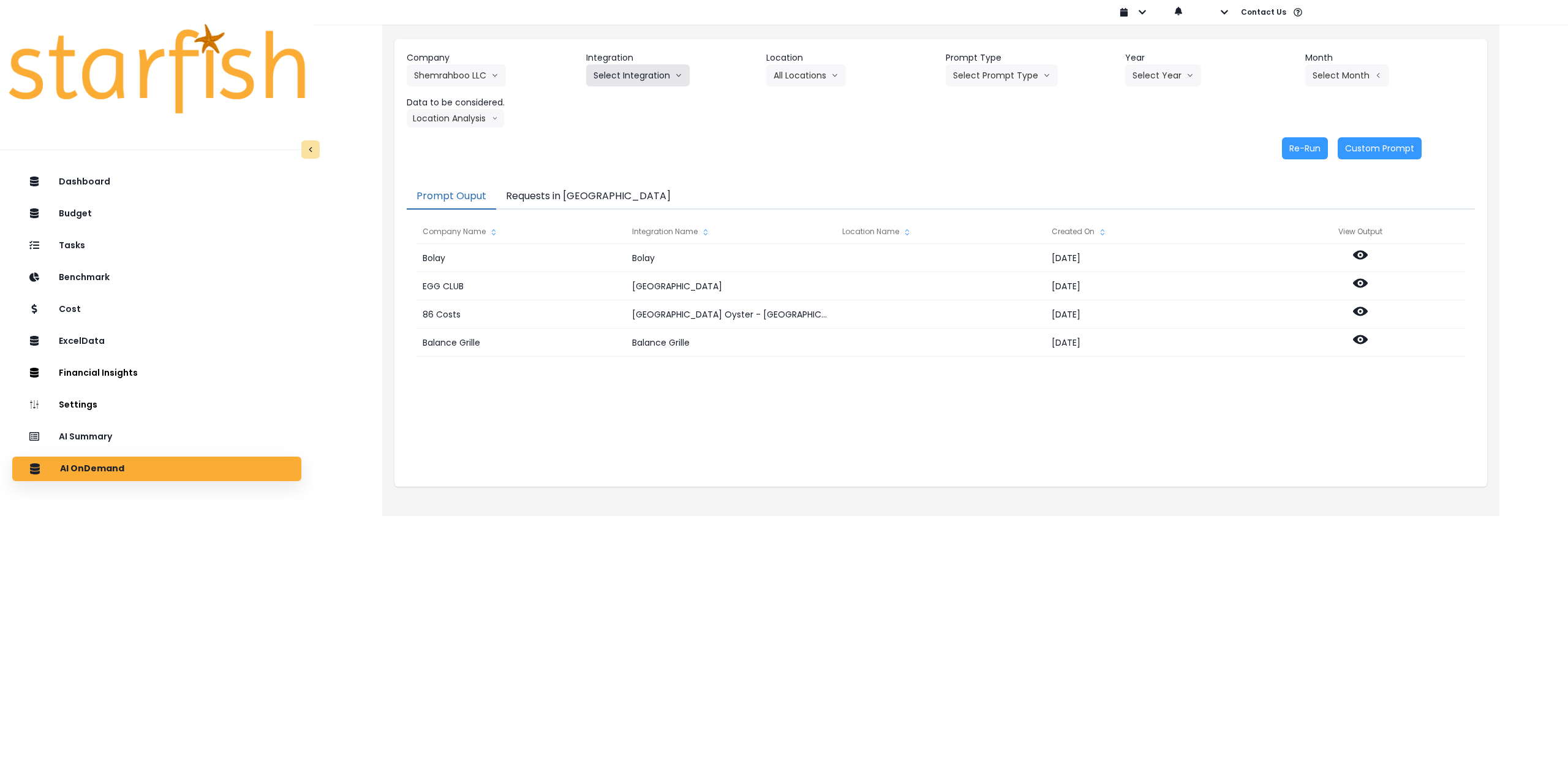
click at [614, 75] on button "Select Integration" at bounding box center [638, 75] width 103 height 22
click at [614, 93] on li "Quickbook" at bounding box center [613, 101] width 55 height 22
click at [832, 84] on button "Select Location" at bounding box center [813, 75] width 93 height 22
click at [800, 112] on li "All Locations" at bounding box center [797, 101] width 63 height 22
click at [999, 75] on button "Select Prompt Type" at bounding box center [1002, 75] width 112 height 22
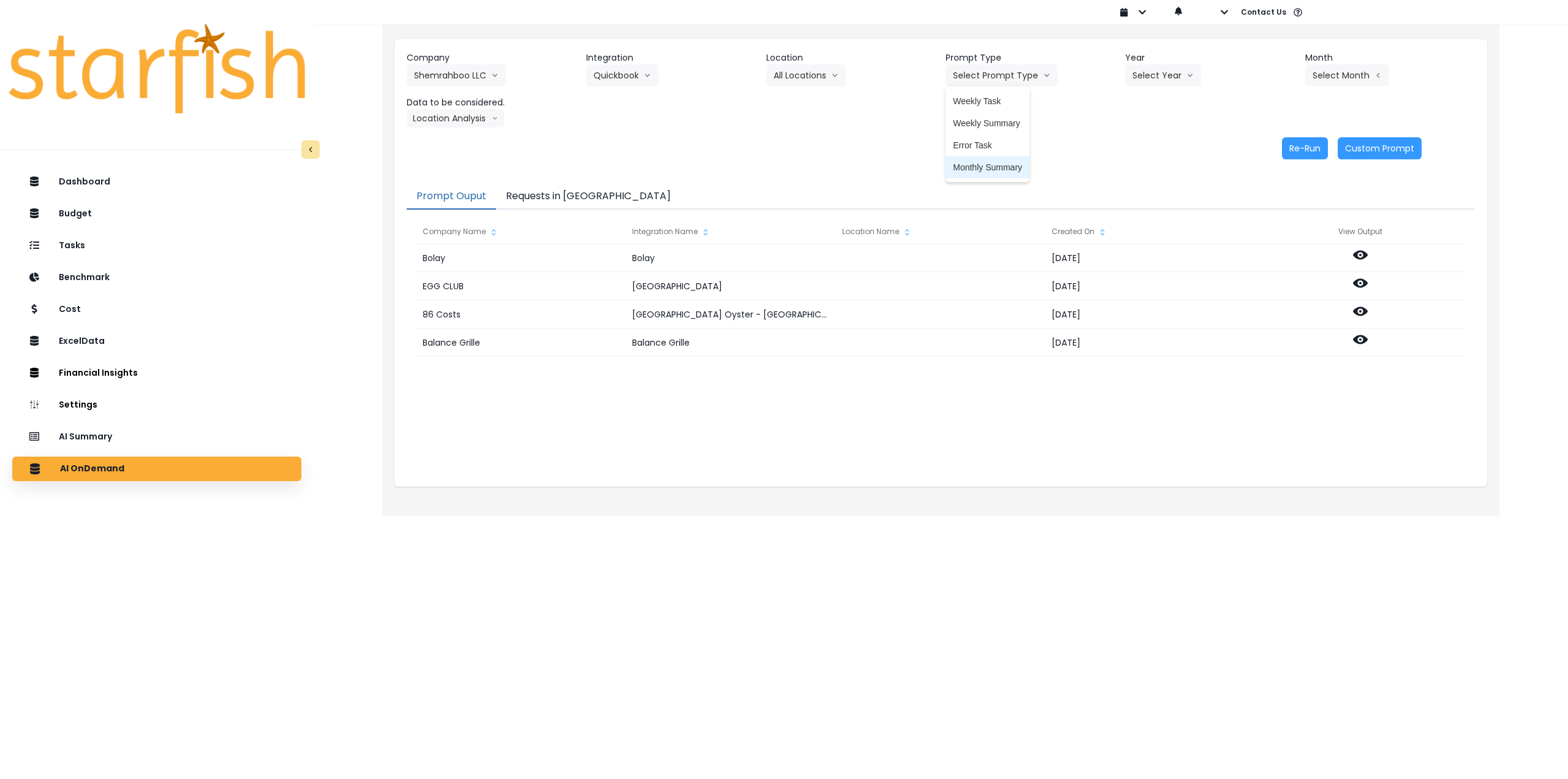
click at [979, 162] on span "Monthly Summary" at bounding box center [987, 167] width 69 height 13
click at [1154, 82] on button "Select Year" at bounding box center [1163, 75] width 76 height 22
click at [1146, 143] on span "2025" at bounding box center [1142, 145] width 19 height 13
click at [1333, 80] on button "Select Month" at bounding box center [1347, 75] width 84 height 22
click at [1276, 233] on span "Aug" at bounding box center [1286, 233] width 24 height 13
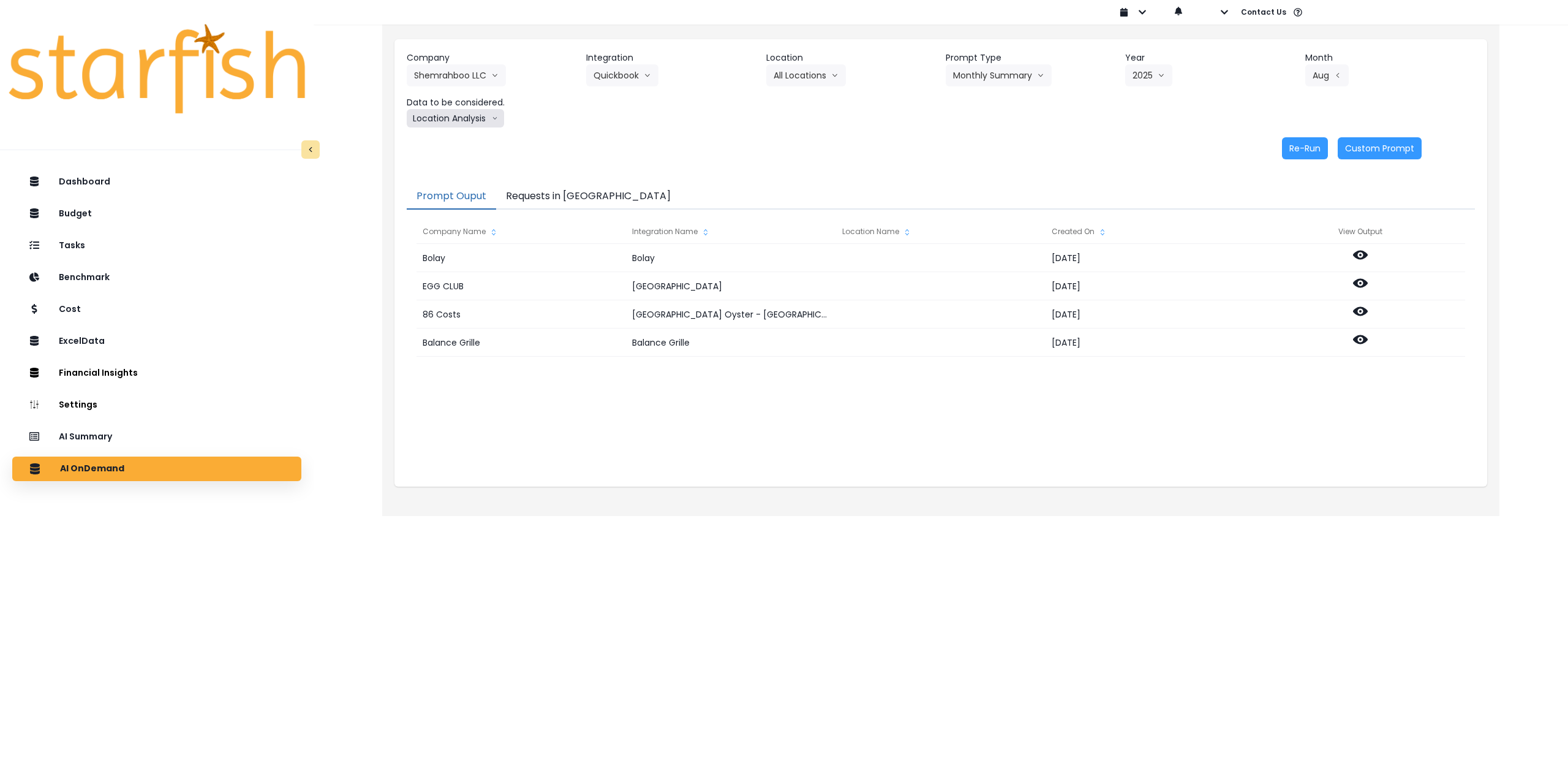
click at [482, 119] on button "Location Analysis" at bounding box center [456, 118] width 97 height 19
click at [469, 134] on li "Comparison overtime" at bounding box center [455, 142] width 96 height 22
click at [1299, 145] on button "Re-Run" at bounding box center [1304, 148] width 46 height 22
click at [451, 122] on button "Comparison overtime" at bounding box center [466, 118] width 119 height 19
click at [449, 158] on span "Location Analysis" at bounding box center [455, 164] width 82 height 13
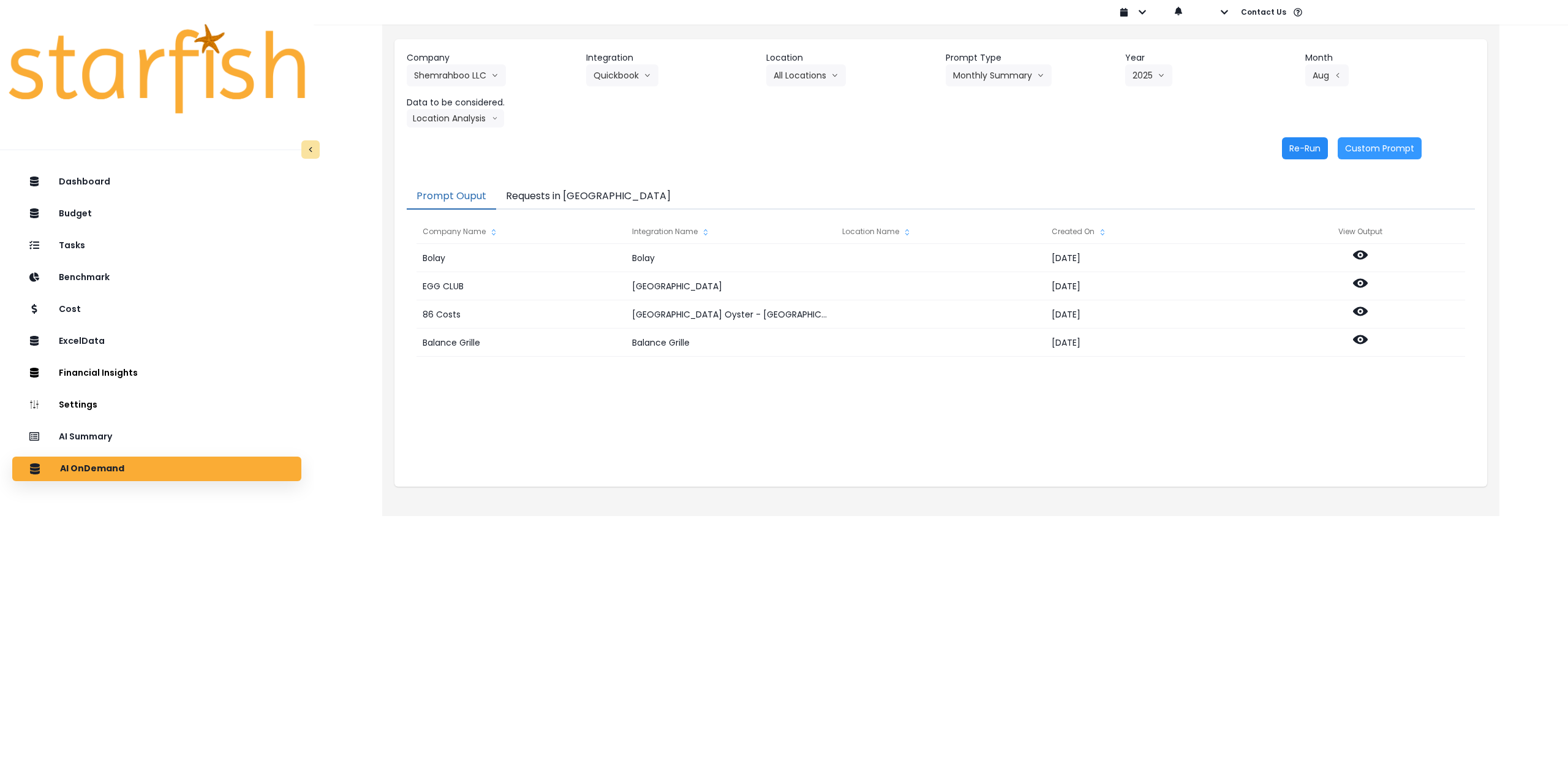
click at [1296, 148] on button "Re-Run" at bounding box center [1304, 148] width 46 height 22
click at [445, 75] on button "Shemrahboo LLC" at bounding box center [456, 75] width 99 height 22
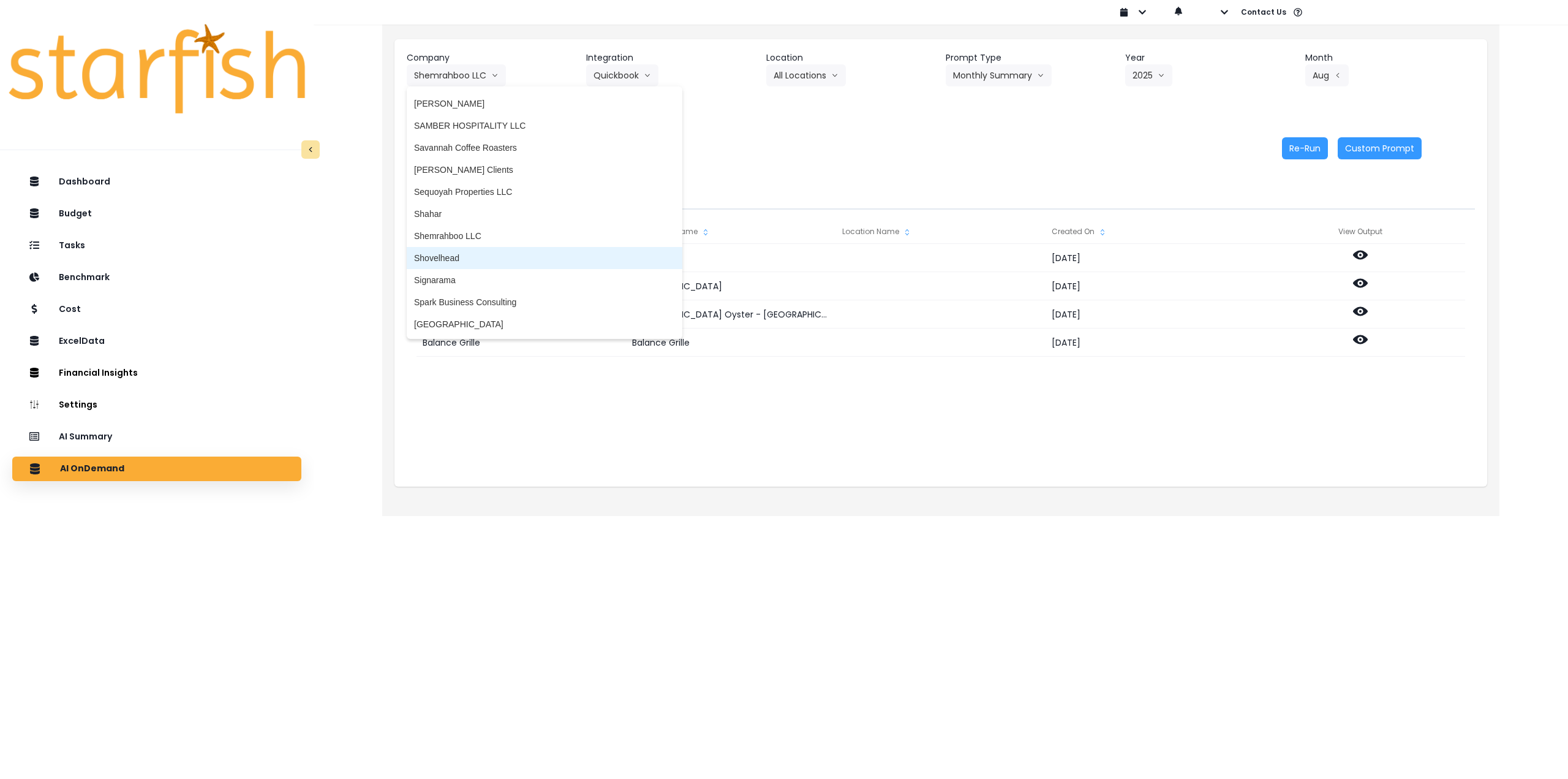
click at [479, 264] on span "Shovelhead" at bounding box center [544, 258] width 261 height 13
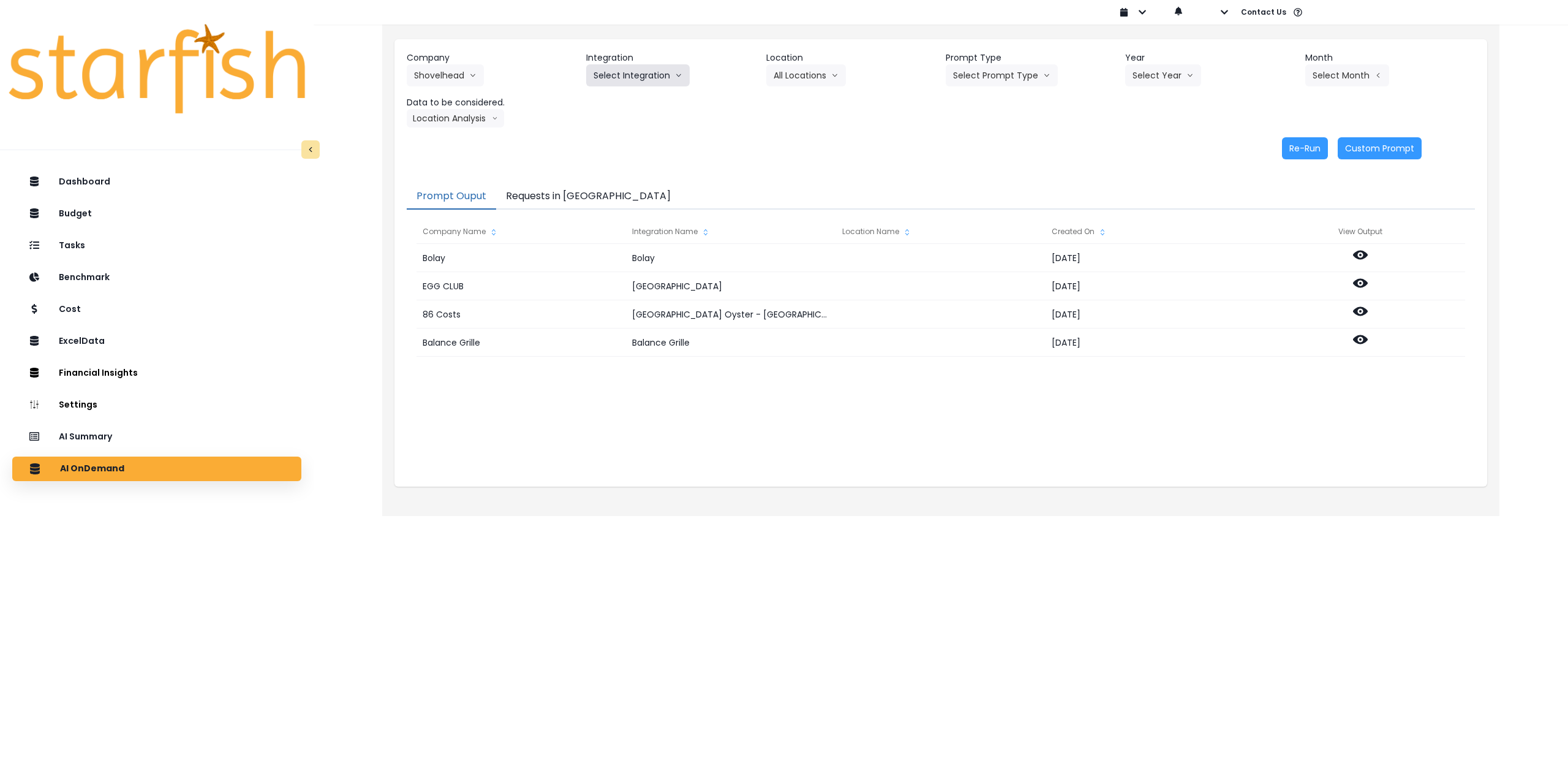
click at [632, 76] on button "Select Integration" at bounding box center [638, 75] width 103 height 22
drag, startPoint x: 622, startPoint y: 93, endPoint x: 746, endPoint y: 86, distance: 124.2
click at [622, 94] on li "Quickbooks" at bounding box center [615, 101] width 59 height 22
click at [804, 79] on button "Select Location" at bounding box center [813, 75] width 93 height 22
click at [787, 101] on span "All Locations" at bounding box center [798, 101] width 49 height 13
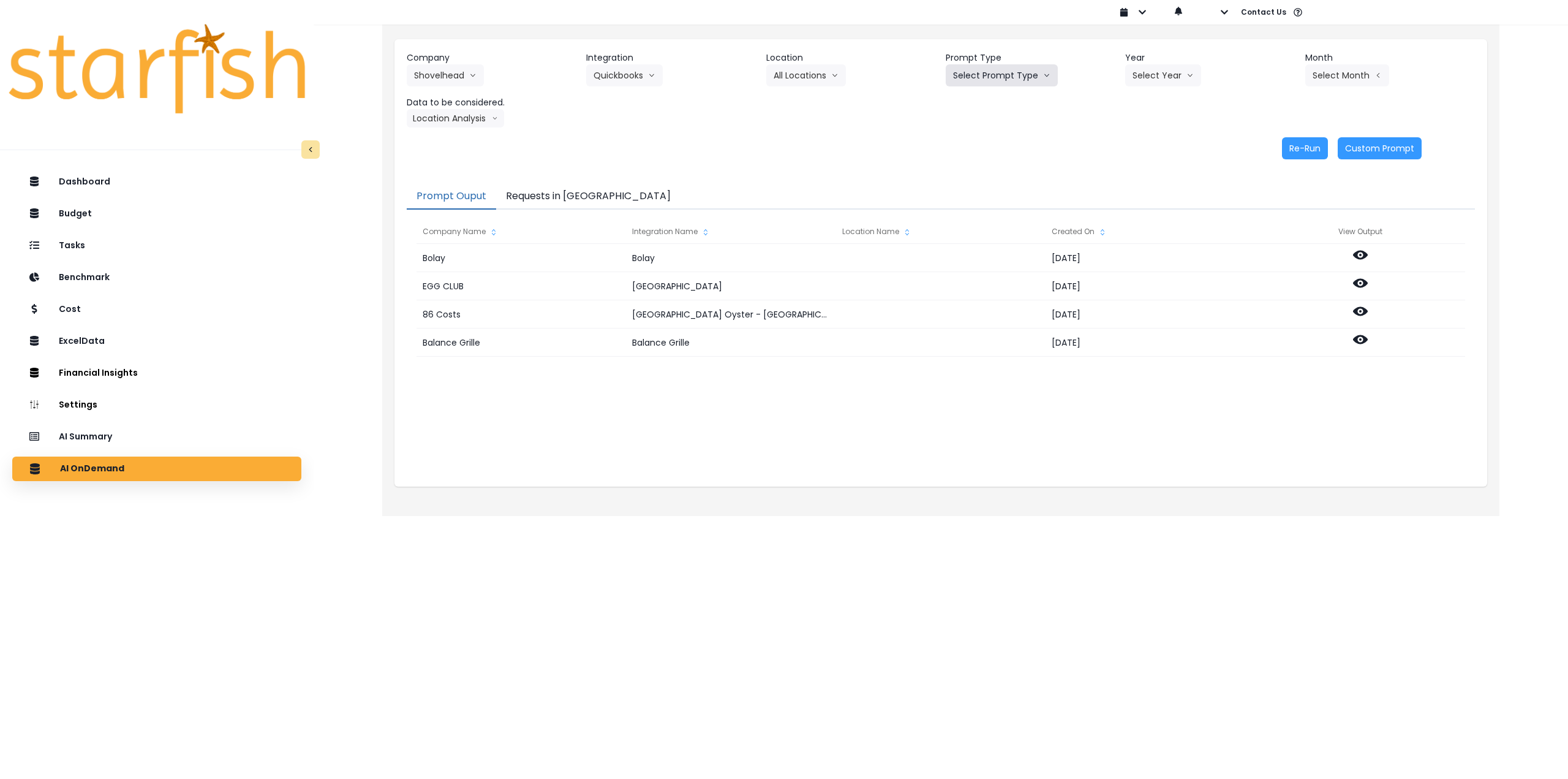
click at [974, 85] on button "Select Prompt Type" at bounding box center [1002, 75] width 112 height 22
drag, startPoint x: 975, startPoint y: 167, endPoint x: 1046, endPoint y: 132, distance: 79.2
click at [978, 166] on span "Monthly Summary" at bounding box center [987, 167] width 69 height 13
click at [1188, 77] on icon "arrow down line" at bounding box center [1190, 75] width 8 height 13
click at [1135, 154] on li "2025" at bounding box center [1142, 145] width 34 height 22
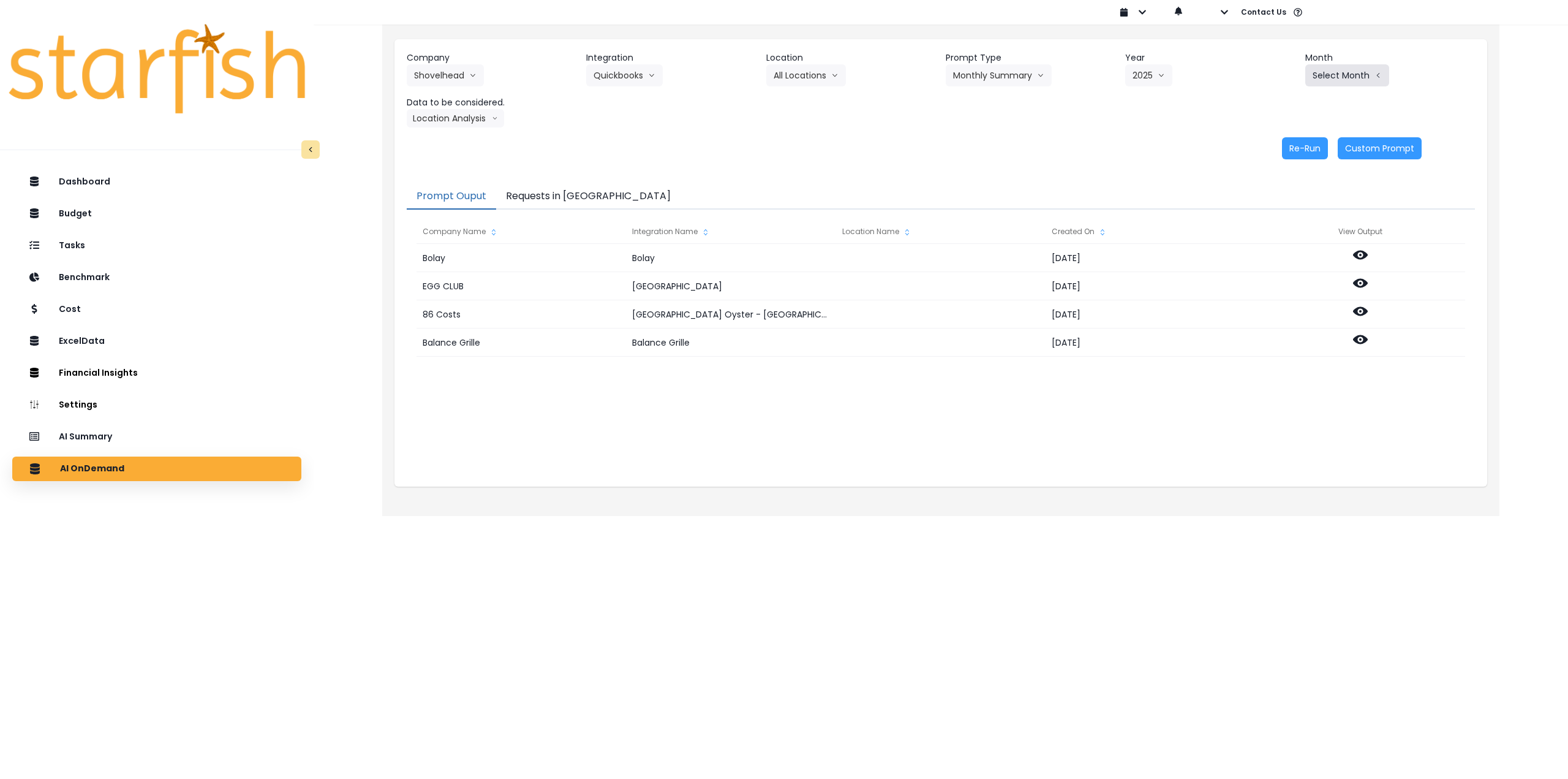
click at [1314, 82] on button "Select Month" at bounding box center [1347, 75] width 84 height 22
click at [1283, 235] on span "Aug" at bounding box center [1286, 233] width 24 height 13
click at [456, 118] on button "Location Analysis" at bounding box center [456, 118] width 97 height 19
click at [458, 138] on span "Comparison overtime" at bounding box center [455, 142] width 82 height 13
click at [1295, 152] on button "Re-Run" at bounding box center [1304, 148] width 46 height 22
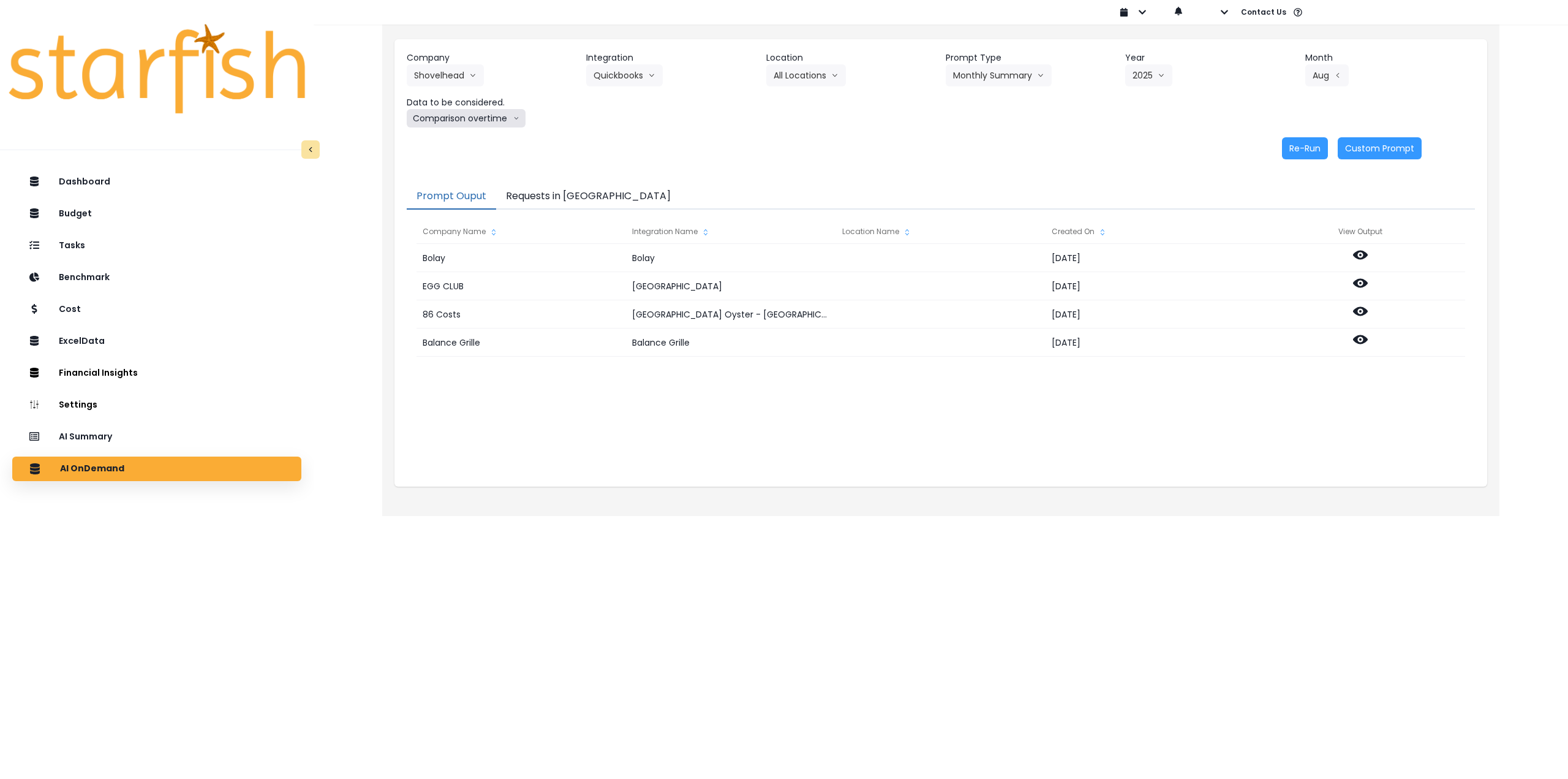
click at [471, 123] on button "Comparison overtime" at bounding box center [466, 118] width 119 height 19
drag, startPoint x: 455, startPoint y: 165, endPoint x: 806, endPoint y: 160, distance: 351.0
click at [456, 165] on span "Location Analysis" at bounding box center [455, 164] width 82 height 13
click at [1306, 146] on button "Re-Run" at bounding box center [1304, 148] width 46 height 22
click at [451, 80] on button "Shovelhead" at bounding box center [445, 75] width 77 height 22
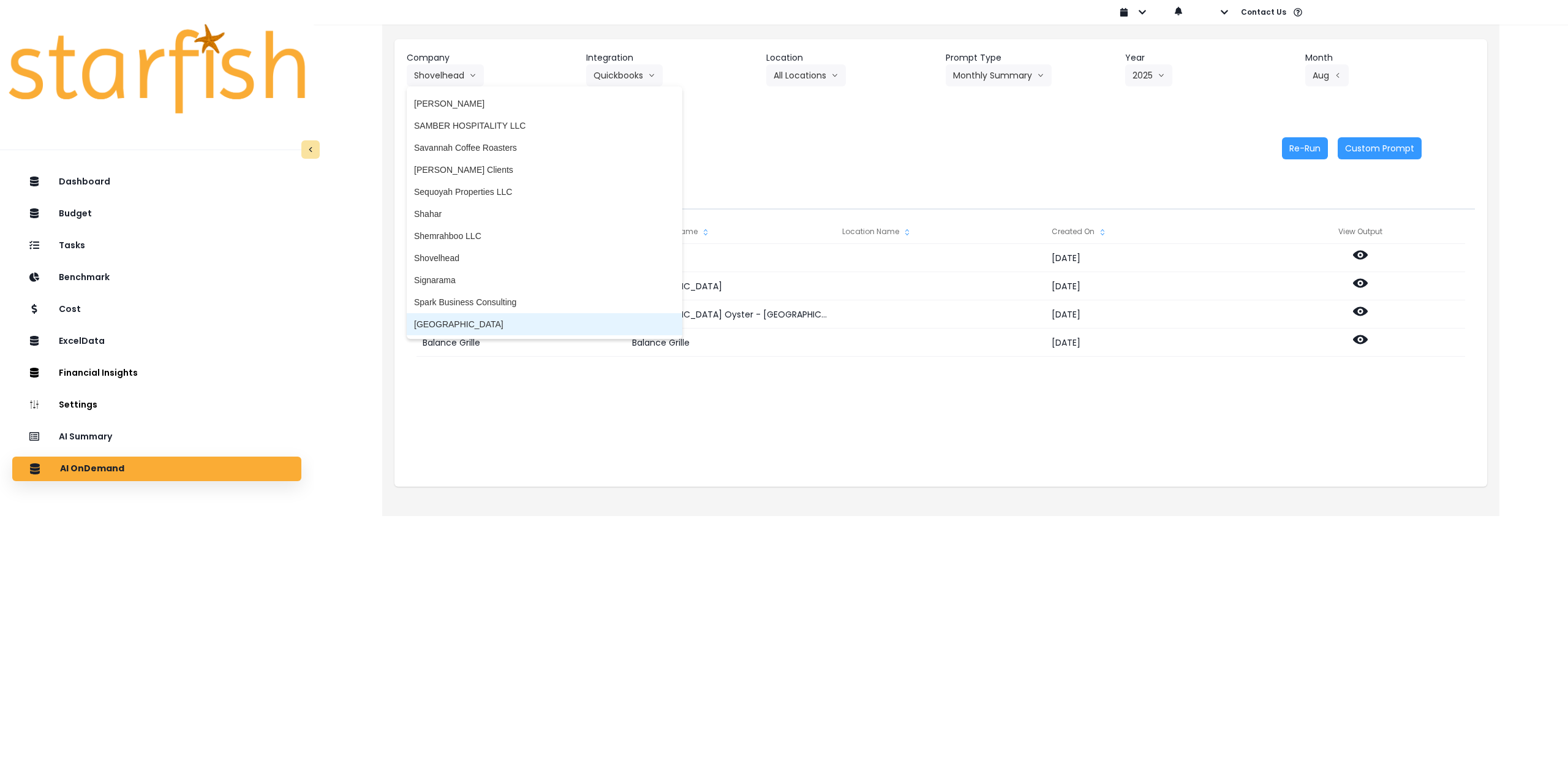
click at [458, 316] on li "[GEOGRAPHIC_DATA]" at bounding box center [544, 324] width 275 height 22
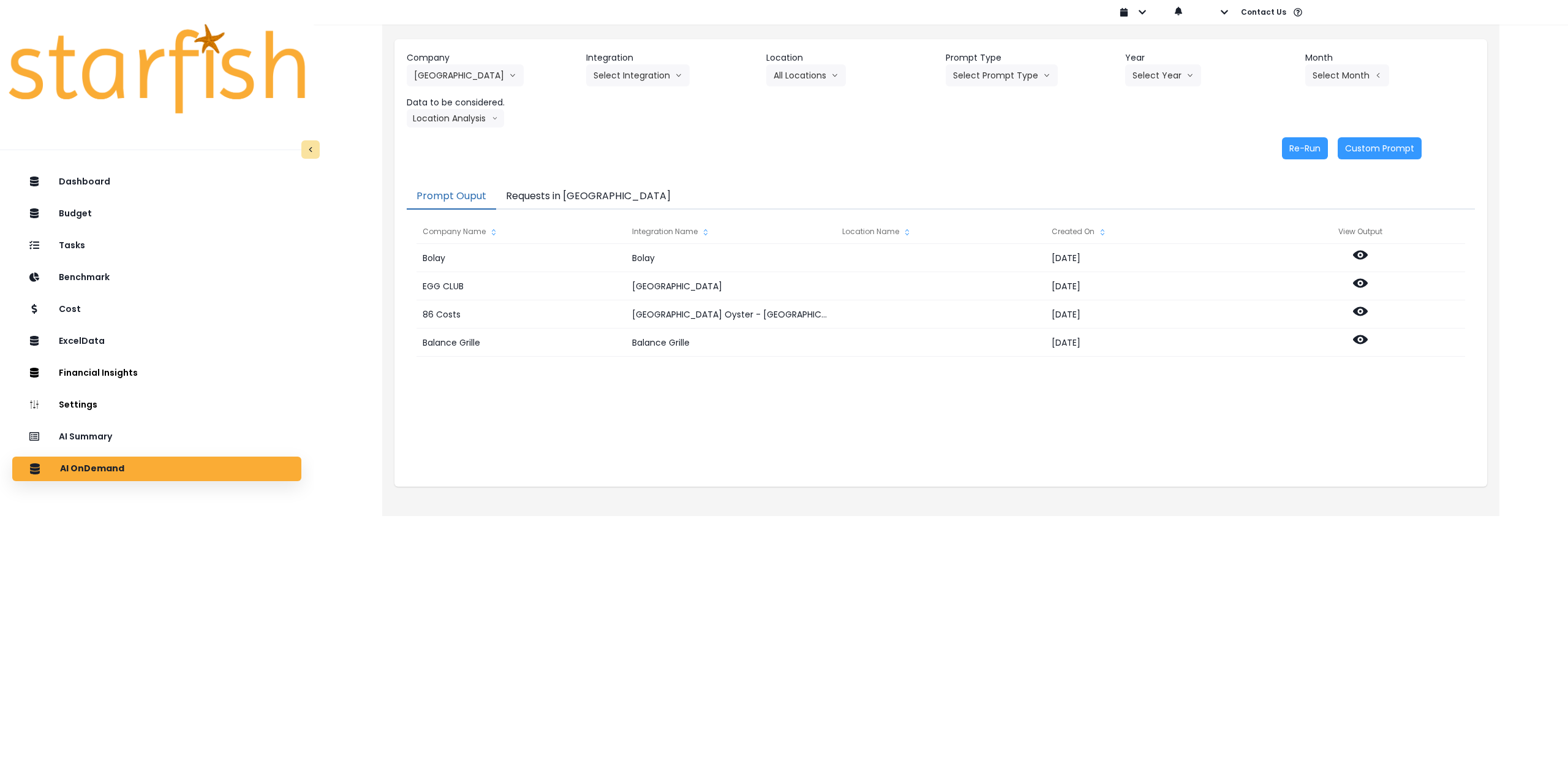
click at [626, 87] on div "Company State Park 86 Costs Asti Bagel Cafe Balance Grille Bald Ginger Bar Busi…" at bounding box center [940, 90] width 1068 height 76
click at [627, 79] on button "Select Integration" at bounding box center [638, 75] width 103 height 22
click at [627, 98] on span "[GEOGRAPHIC_DATA]" at bounding box center [638, 101] width 90 height 13
click at [803, 85] on button "Select Location" at bounding box center [813, 75] width 93 height 22
click at [804, 102] on span "All Locations" at bounding box center [798, 101] width 49 height 13
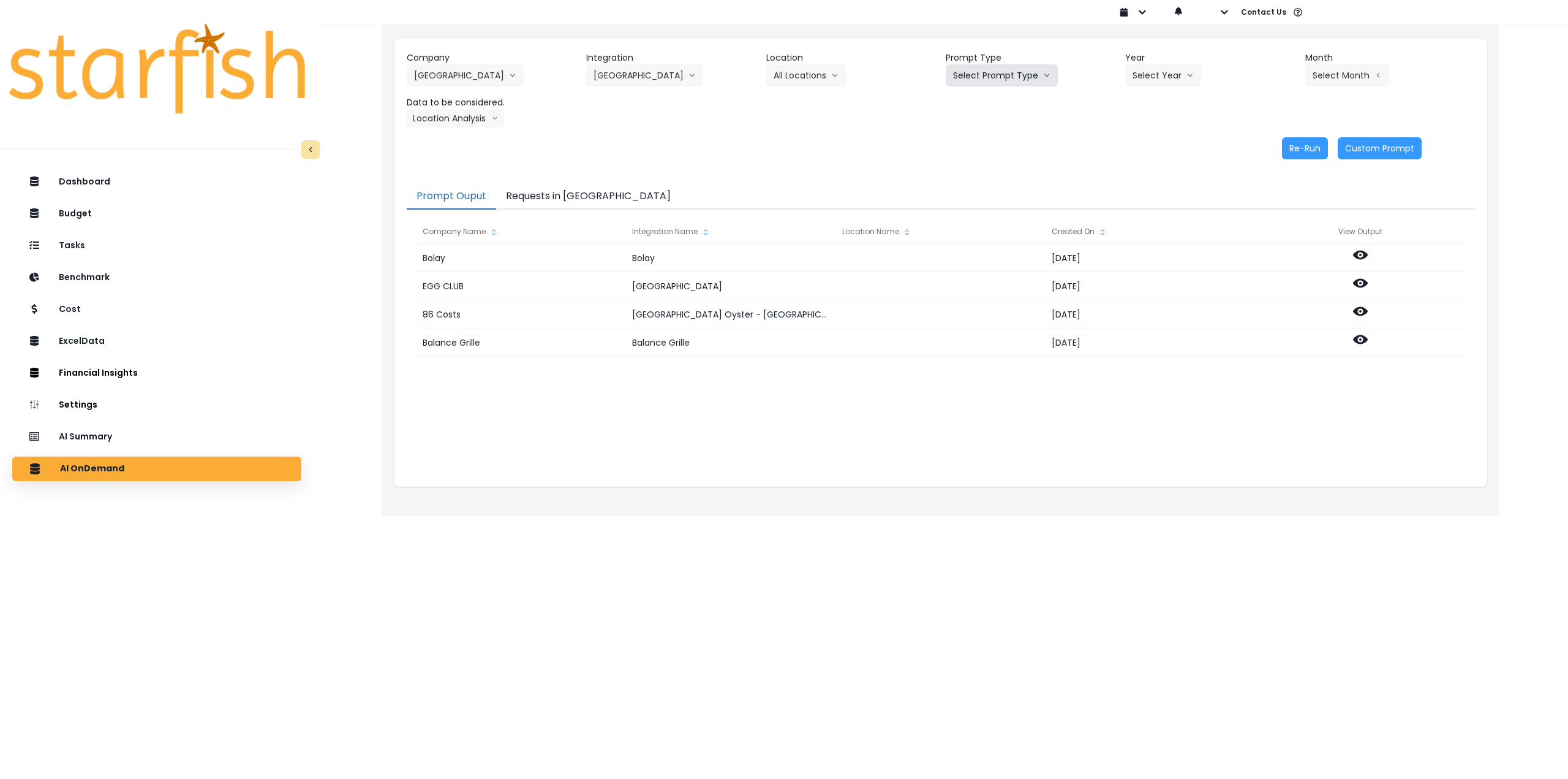
click at [996, 76] on button "Select Prompt Type" at bounding box center [1002, 75] width 112 height 22
click at [985, 164] on span "Monthly Summary" at bounding box center [987, 167] width 69 height 13
click at [1144, 78] on button "Select Year" at bounding box center [1163, 75] width 76 height 22
drag, startPoint x: 1142, startPoint y: 147, endPoint x: 1288, endPoint y: 103, distance: 152.5
click at [1142, 148] on span "2025" at bounding box center [1142, 145] width 19 height 13
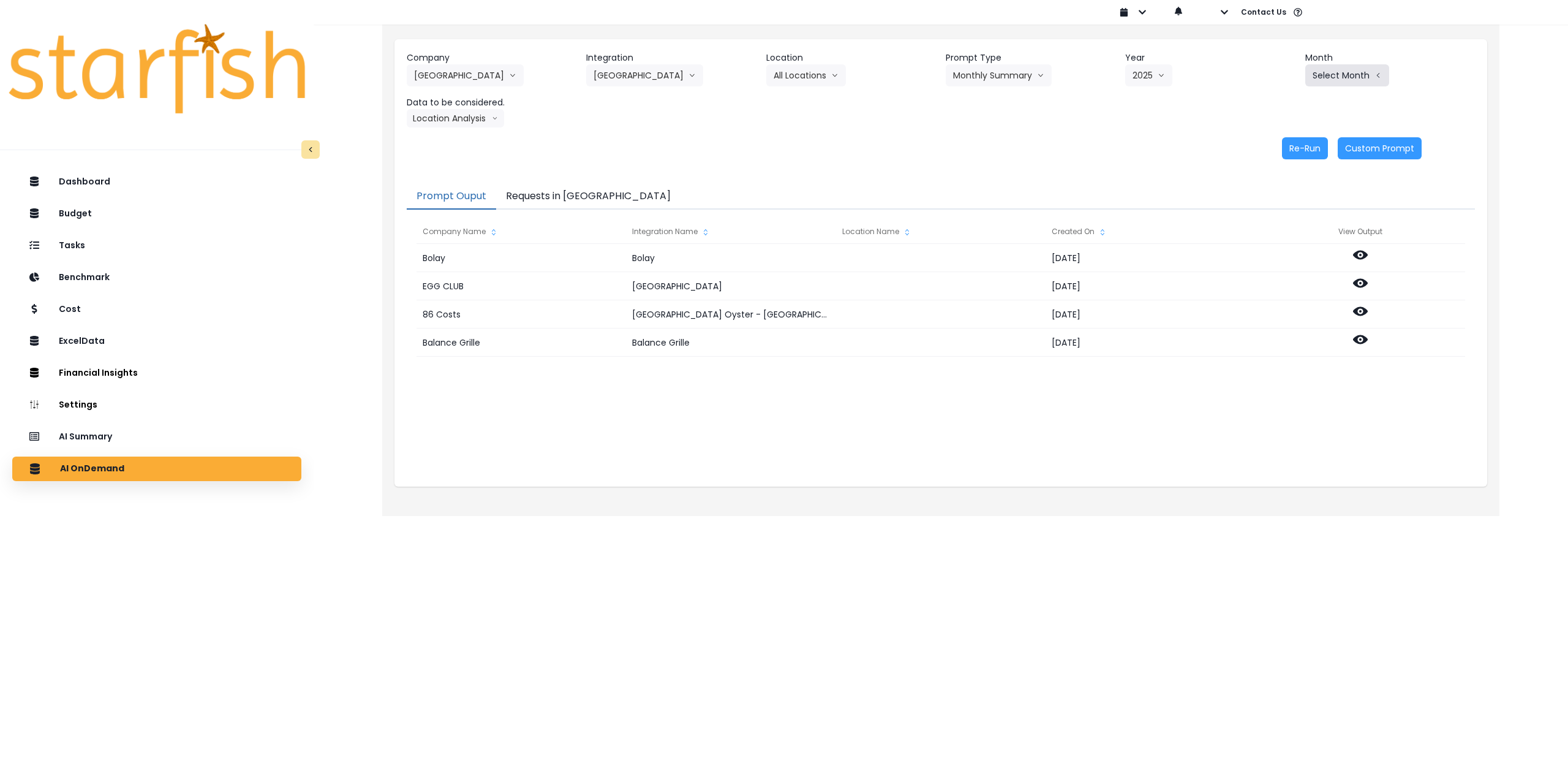
click at [1330, 82] on button "Select Month" at bounding box center [1347, 75] width 84 height 22
click at [1274, 209] on span "July" at bounding box center [1286, 211] width 24 height 13
click at [449, 118] on button "Location Analysis" at bounding box center [456, 118] width 97 height 19
click at [447, 133] on li "Comparison overtime" at bounding box center [455, 142] width 96 height 22
click at [1291, 148] on button "Re-Run" at bounding box center [1304, 148] width 46 height 22
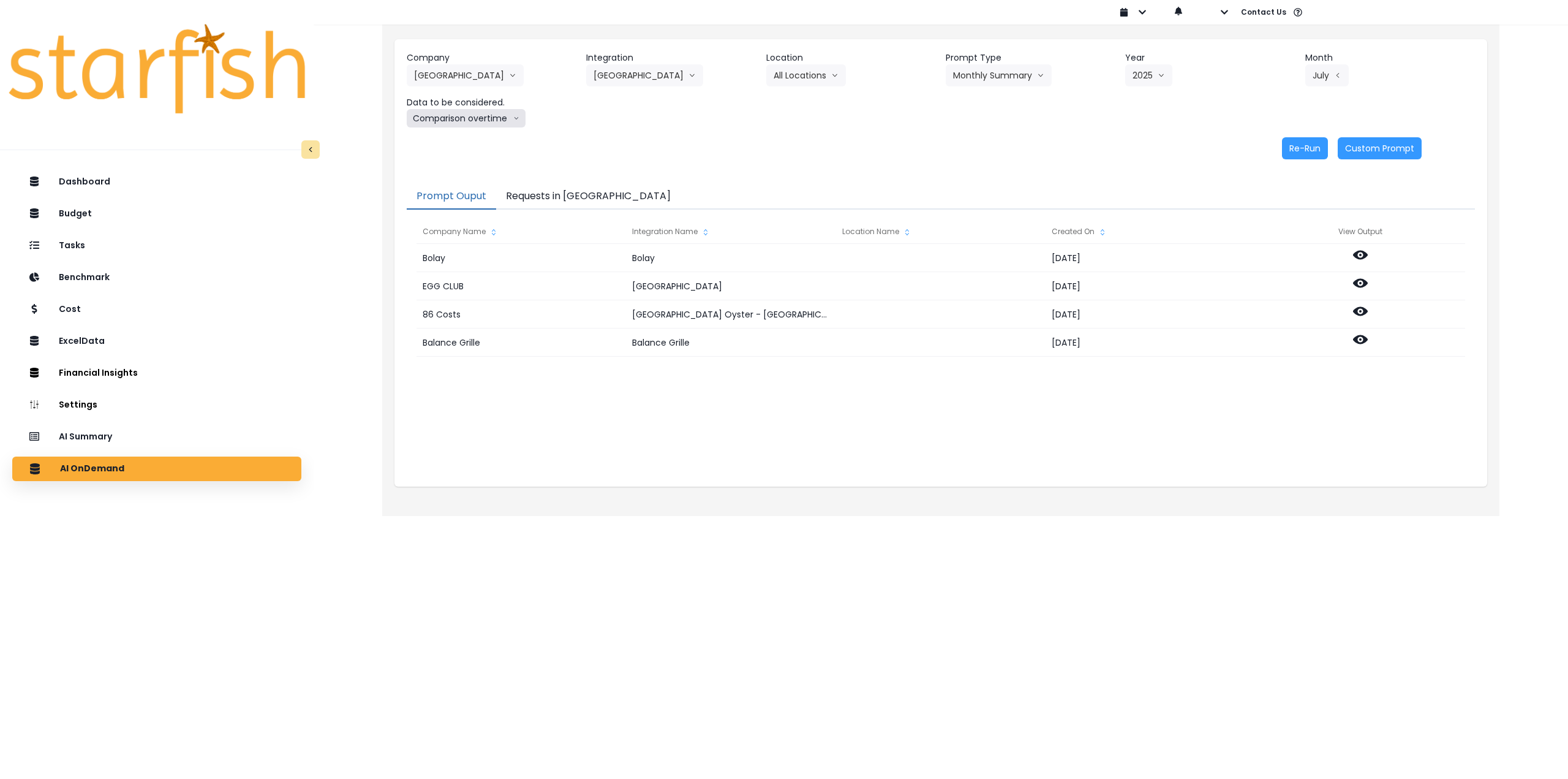
click at [479, 122] on button "Comparison overtime" at bounding box center [466, 118] width 119 height 19
click at [467, 161] on span "Location Analysis" at bounding box center [455, 164] width 82 height 13
click at [1288, 153] on button "Re-Run" at bounding box center [1304, 148] width 46 height 22
click at [423, 74] on button "[GEOGRAPHIC_DATA]" at bounding box center [465, 75] width 117 height 22
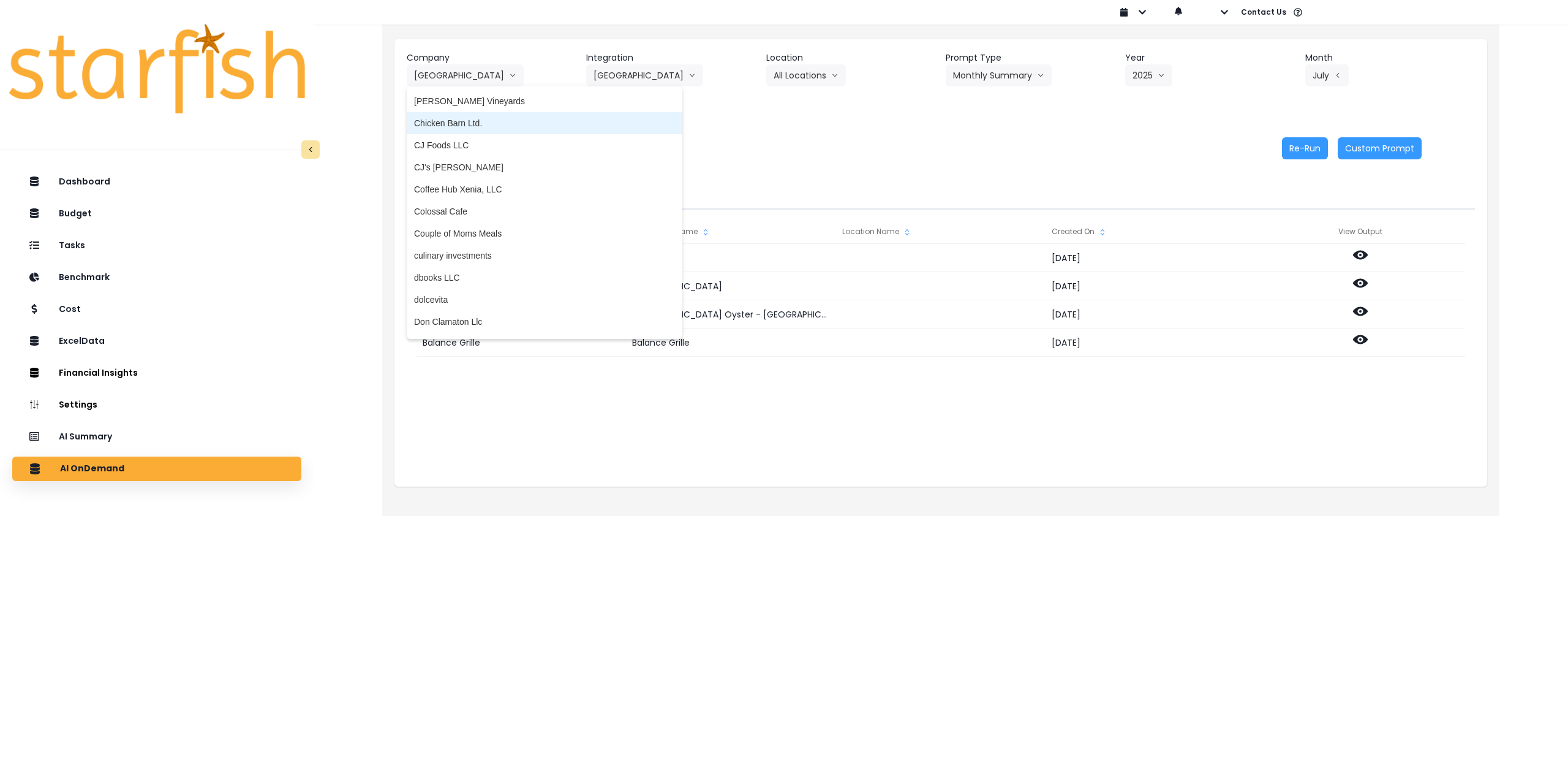
scroll to position [691, 0]
click at [456, 205] on span "Colossal Cafe" at bounding box center [544, 204] width 261 height 13
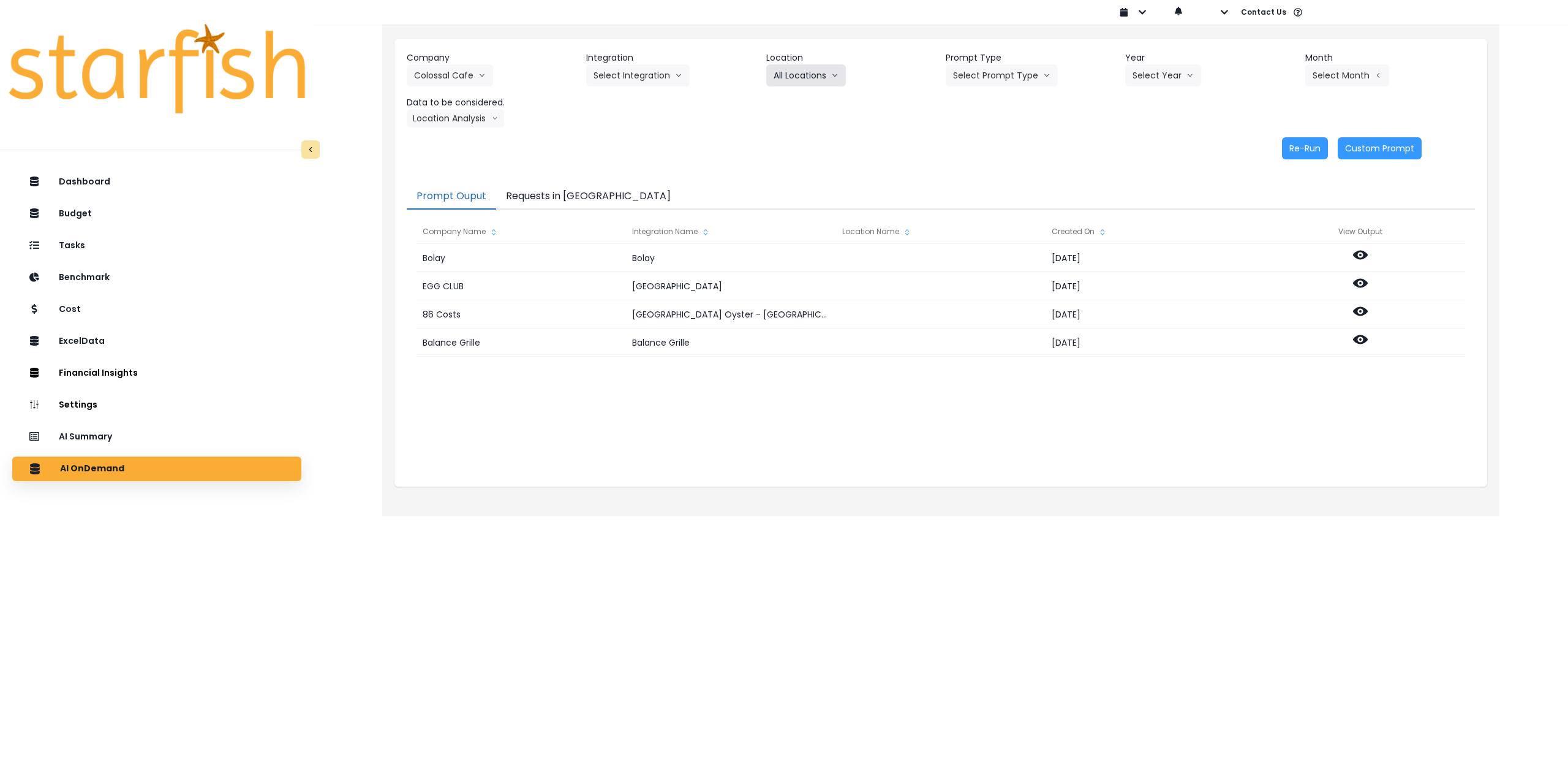
click at [811, 75] on button "All Locations" at bounding box center [806, 75] width 80 height 22
drag, startPoint x: 798, startPoint y: 103, endPoint x: 825, endPoint y: 103, distance: 27.0
click at [801, 103] on span "All Locations" at bounding box center [798, 101] width 49 height 13
drag, startPoint x: 969, startPoint y: 75, endPoint x: 972, endPoint y: 94, distance: 19.2
click at [970, 75] on button "Select Prompt Type" at bounding box center [1002, 75] width 112 height 22
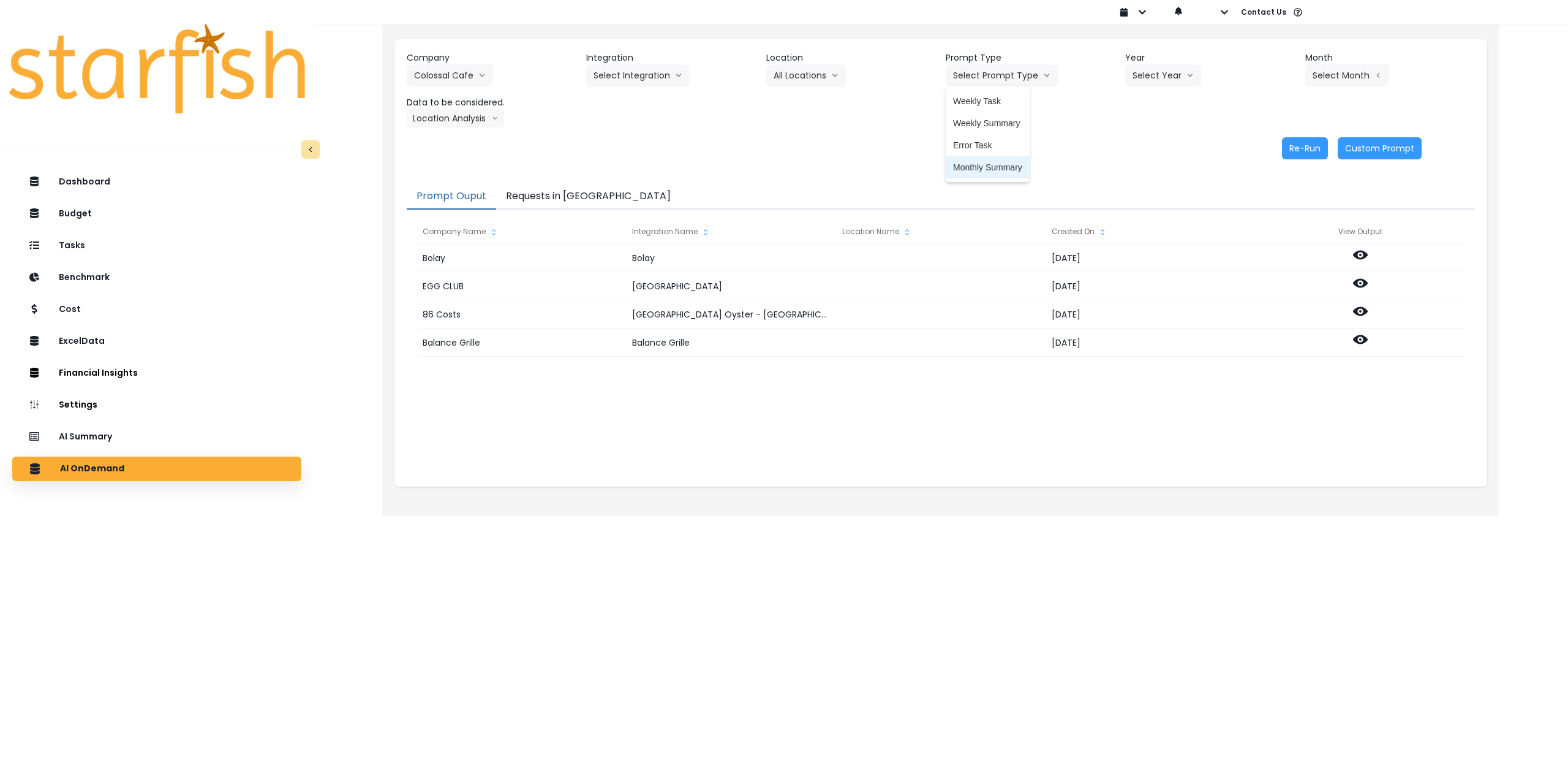
drag, startPoint x: 976, startPoint y: 162, endPoint x: 1082, endPoint y: 120, distance: 114.0
click at [977, 162] on span "Monthly Summary" at bounding box center [987, 167] width 69 height 13
click at [1182, 72] on button "Select Year" at bounding box center [1163, 75] width 76 height 22
click at [1146, 147] on span "2025" at bounding box center [1142, 145] width 19 height 13
click at [1327, 84] on button "Select Month" at bounding box center [1347, 75] width 84 height 22
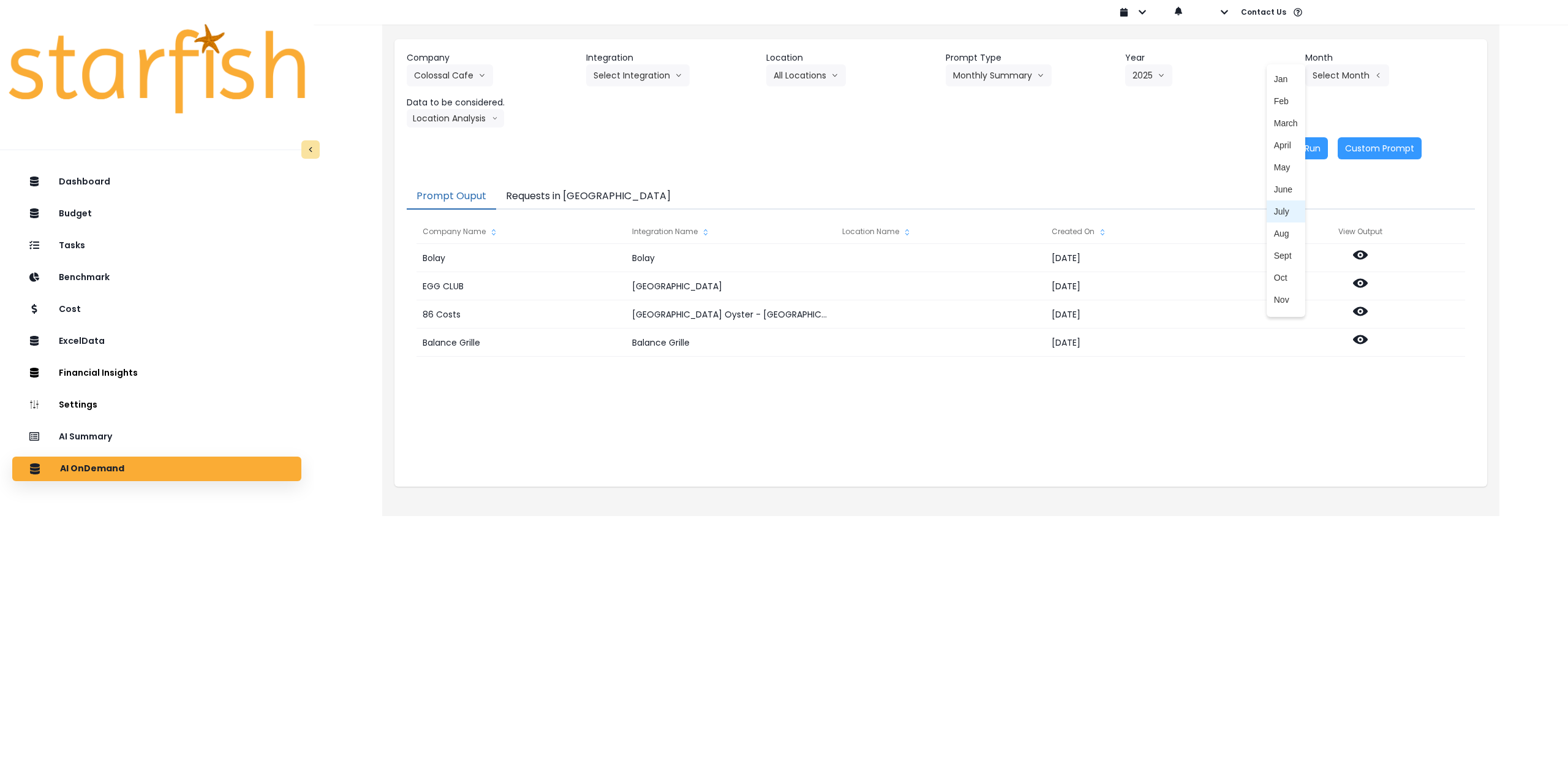
click at [1282, 215] on span "July" at bounding box center [1286, 211] width 24 height 13
click at [436, 121] on button "Location Analysis" at bounding box center [456, 118] width 97 height 19
click at [444, 135] on li "Comparison overtime" at bounding box center [455, 142] width 96 height 22
click at [1300, 155] on button "Re-Run" at bounding box center [1304, 148] width 46 height 22
click at [488, 124] on button "Comparison overtime" at bounding box center [466, 118] width 119 height 19
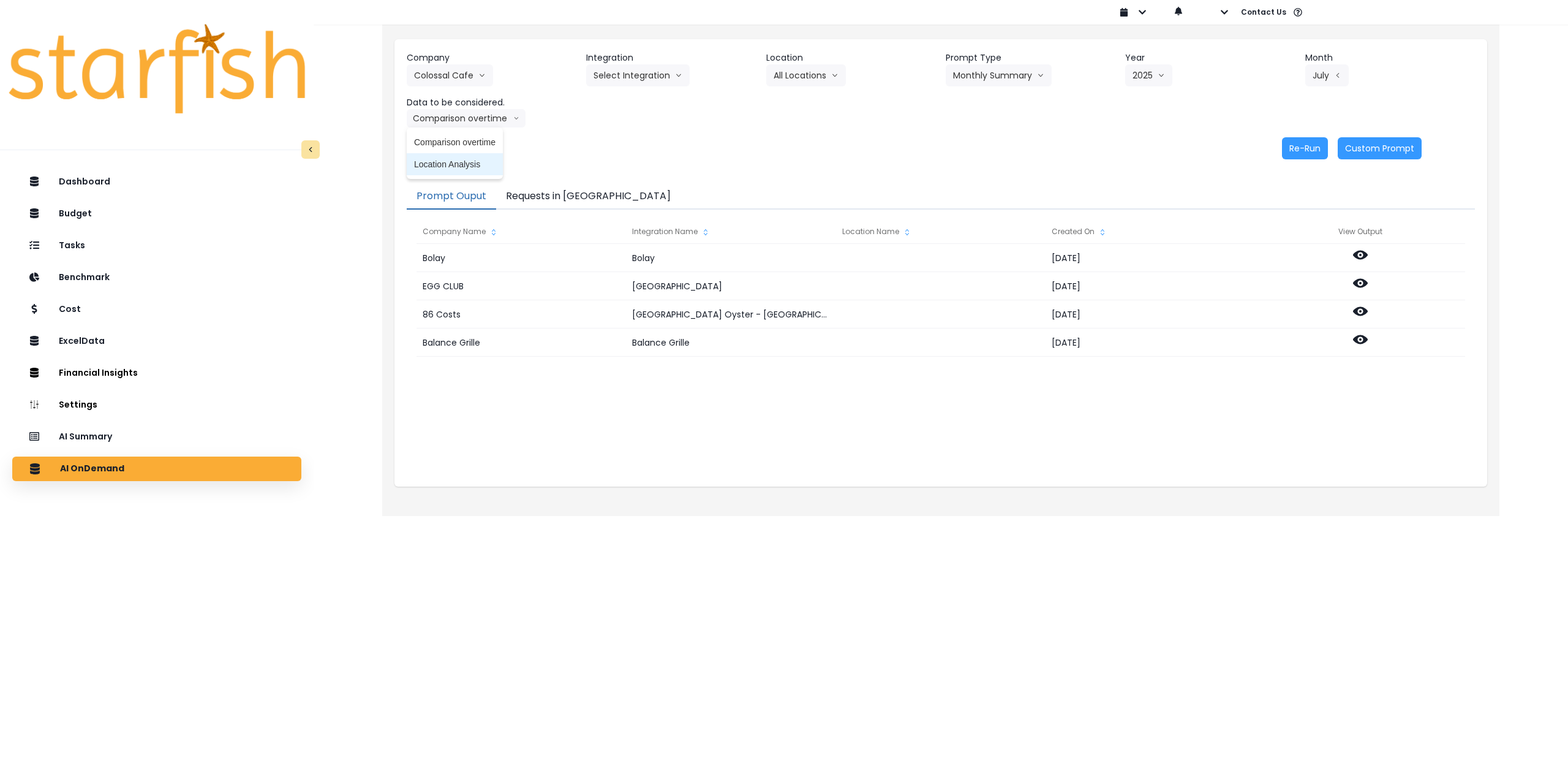
click at [474, 163] on span "Location Analysis" at bounding box center [455, 164] width 82 height 13
click at [1285, 147] on button "Re-Run" at bounding box center [1304, 148] width 46 height 22
click at [462, 82] on button "Colossal Cafe" at bounding box center [450, 75] width 87 height 22
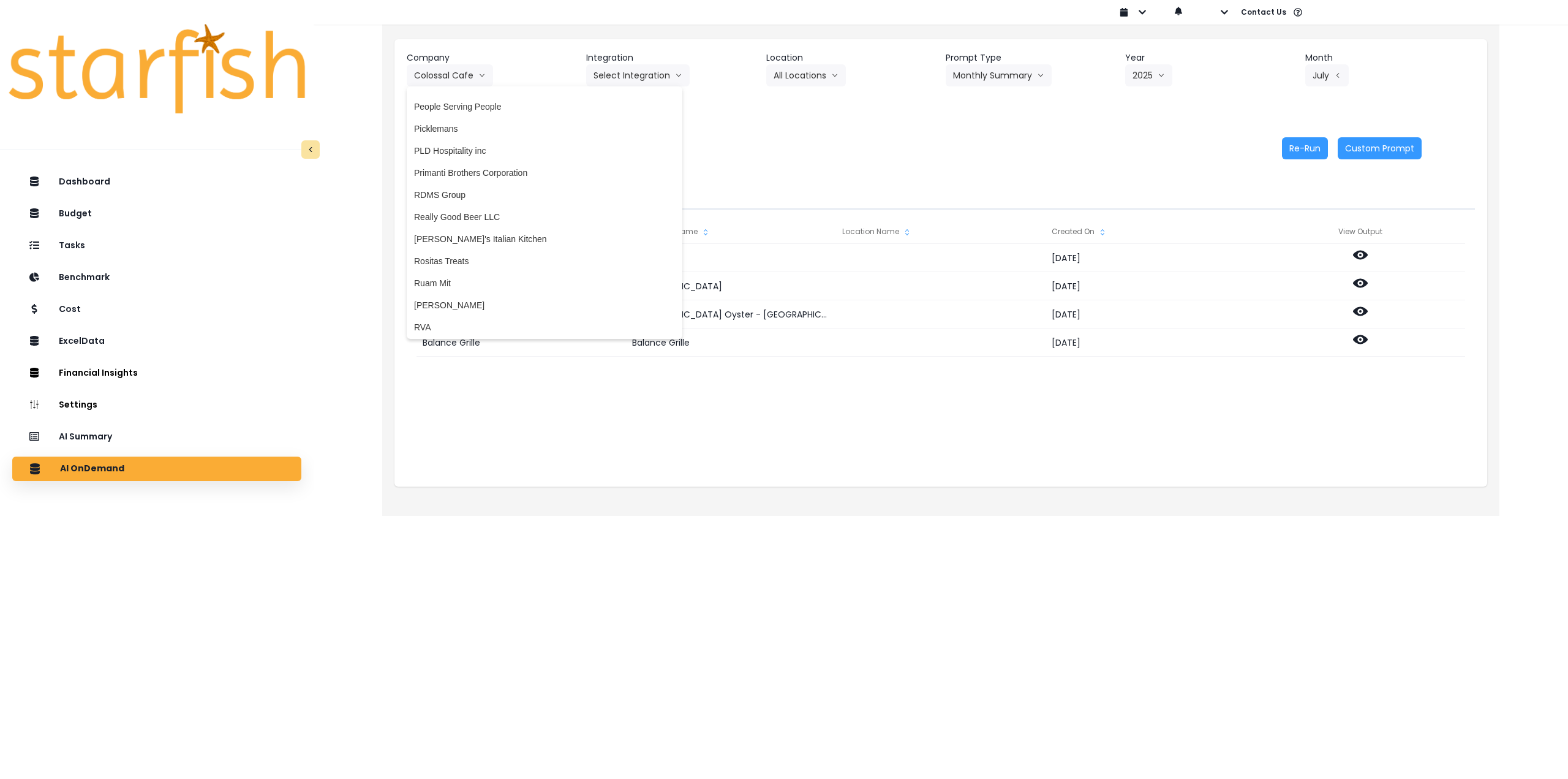
scroll to position [2223, 0]
click at [444, 326] on span "RVA" at bounding box center [544, 326] width 261 height 13
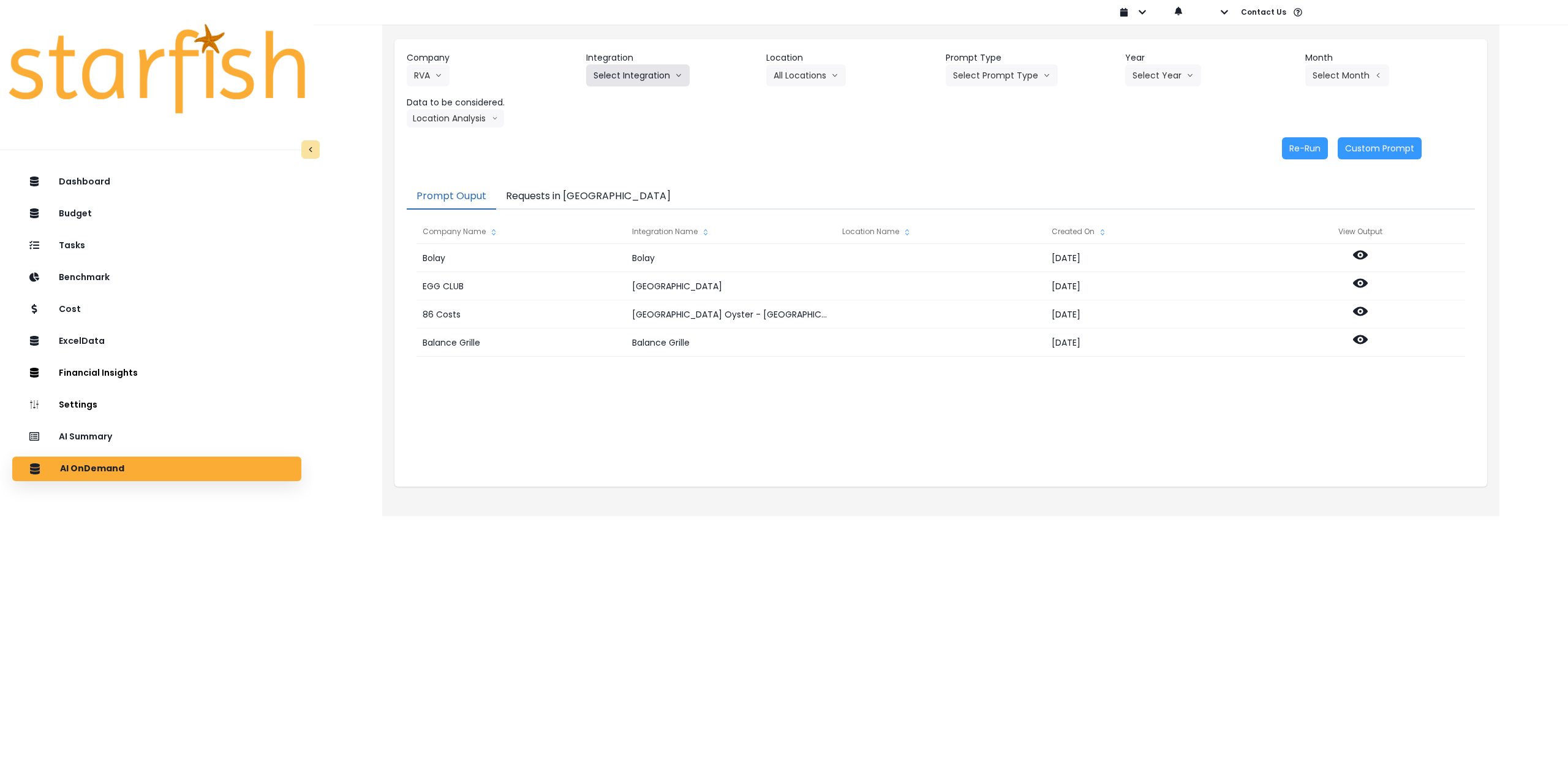
click at [638, 74] on button "Select Integration" at bounding box center [638, 75] width 103 height 22
drag, startPoint x: 634, startPoint y: 104, endPoint x: 625, endPoint y: 167, distance: 63.6
click at [625, 167] on div "Bisonte Pizza - Balantyne Bisonte Pizza - Chestnut Bisonte Pizza - Trade Street…" at bounding box center [668, 167] width 164 height 155
click at [636, 167] on span "Cocky Rooster" at bounding box center [668, 167] width 149 height 13
click at [820, 74] on button "Select Location" at bounding box center [813, 75] width 93 height 22
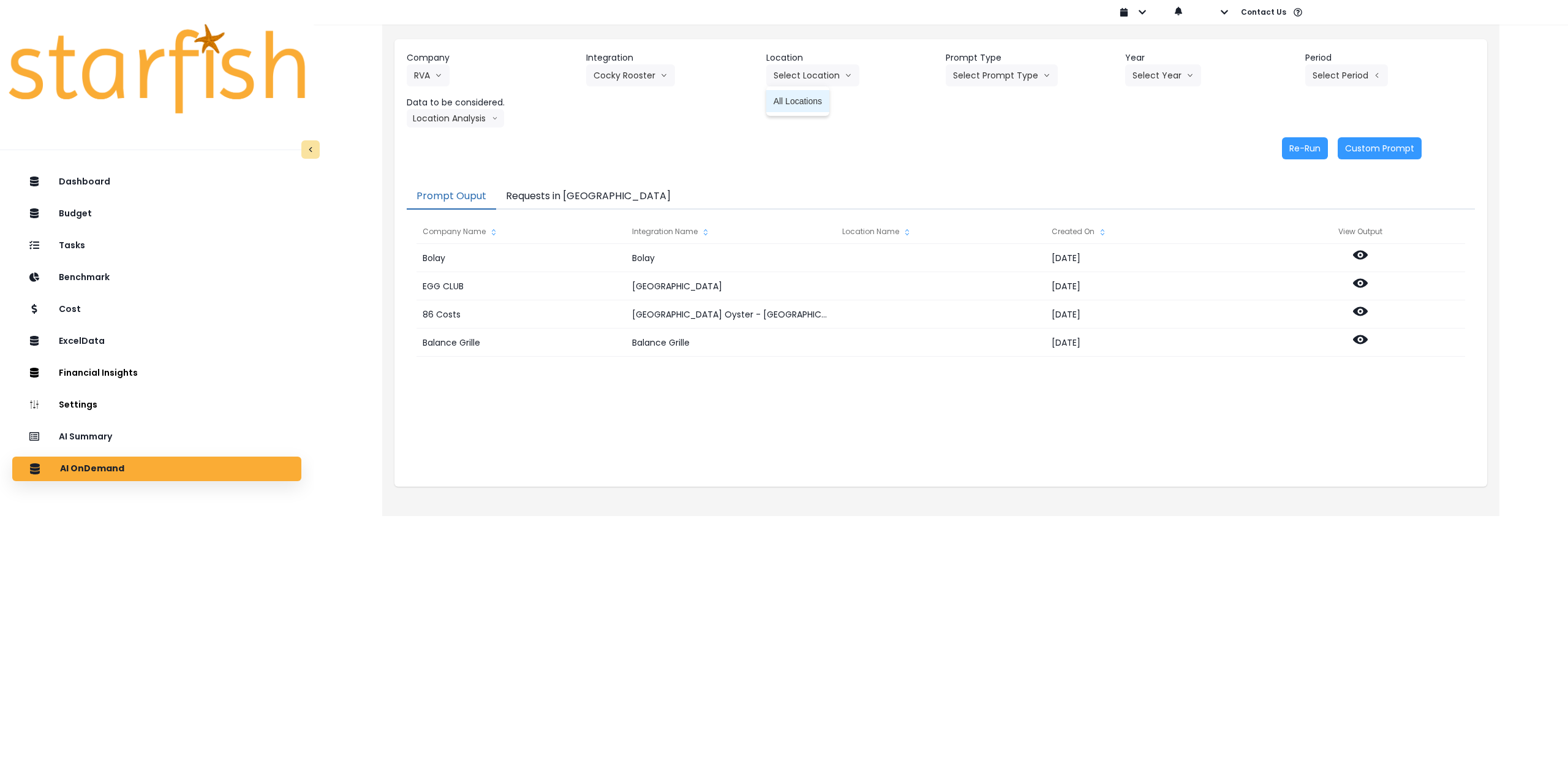
click at [804, 102] on span "All Locations" at bounding box center [798, 101] width 49 height 13
click at [1002, 74] on button "Select Prompt Type" at bounding box center [1002, 75] width 112 height 22
drag, startPoint x: 982, startPoint y: 172, endPoint x: 1055, endPoint y: 141, distance: 79.3
click at [984, 172] on span "Monthly Summary" at bounding box center [987, 167] width 69 height 13
click at [1177, 78] on button "Select Year" at bounding box center [1163, 75] width 76 height 22
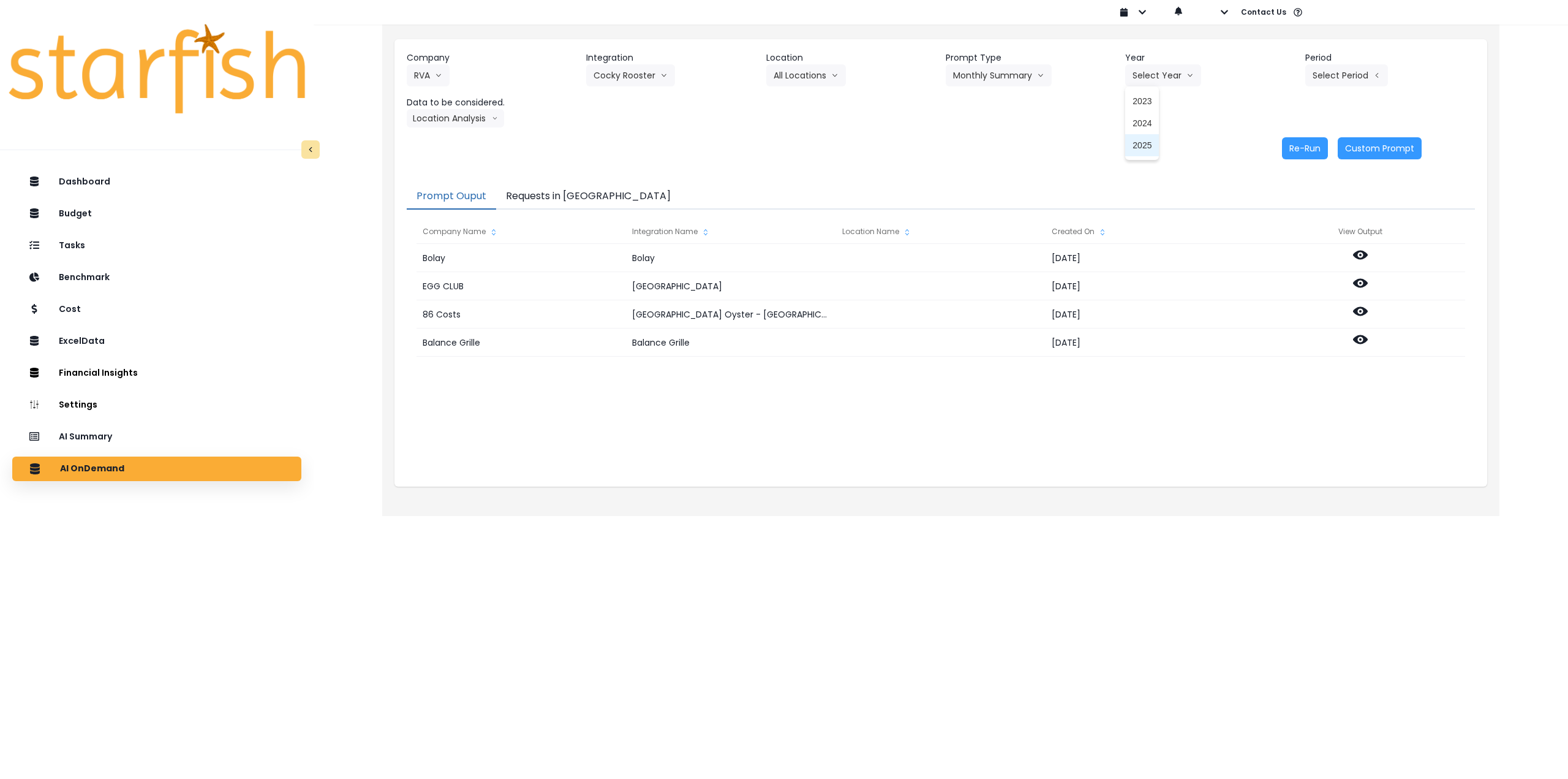
click at [1155, 146] on li "2025" at bounding box center [1142, 145] width 34 height 22
click at [1353, 76] on button "Select Period" at bounding box center [1346, 75] width 83 height 22
click at [1283, 252] on span "P9" at bounding box center [1291, 255] width 16 height 13
click at [468, 120] on button "Location Analysis" at bounding box center [456, 118] width 97 height 19
click at [466, 141] on span "Comparison overtime" at bounding box center [455, 142] width 82 height 13
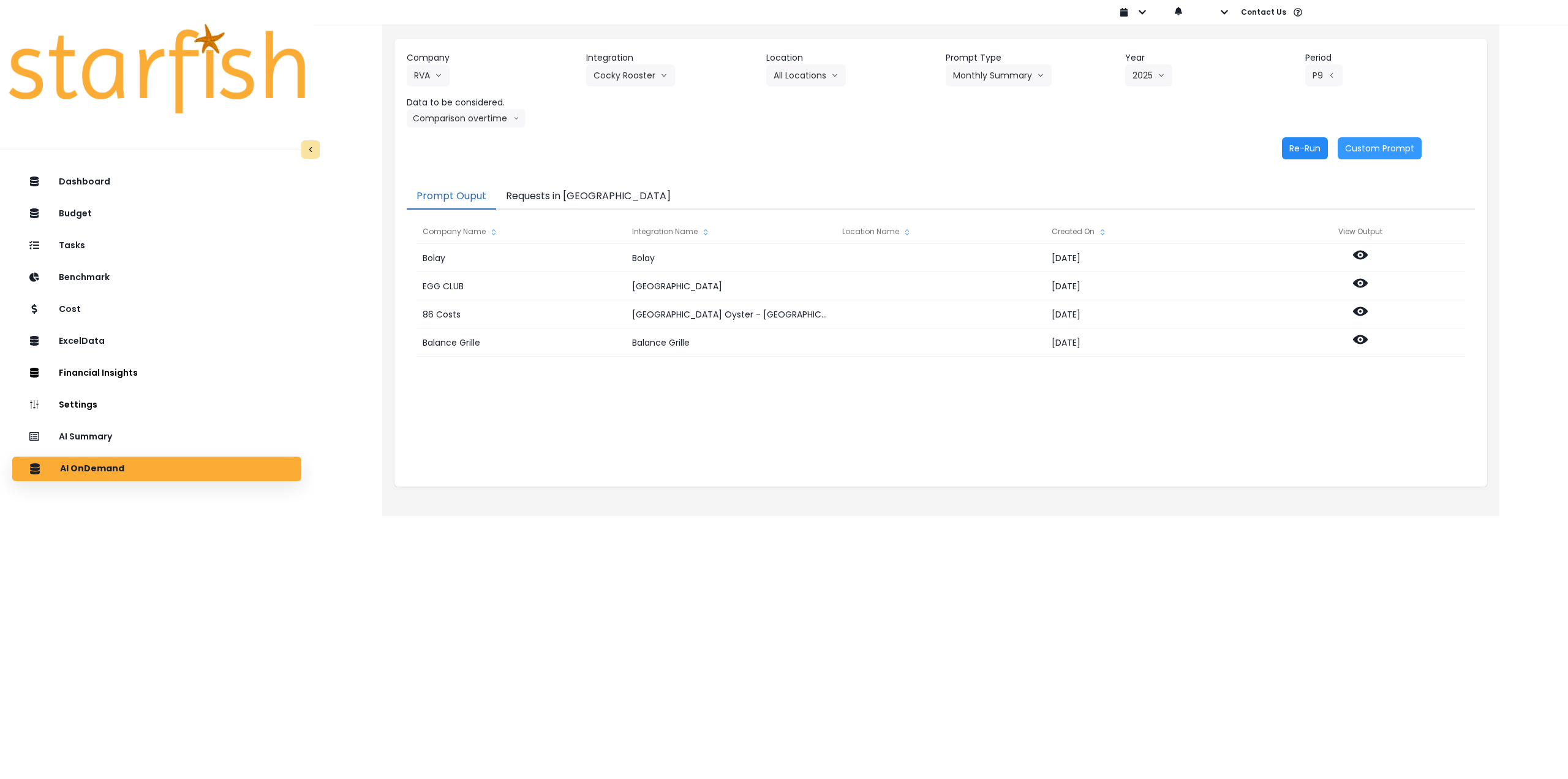
click at [1326, 144] on button "Re-Run" at bounding box center [1304, 148] width 46 height 22
click at [503, 119] on button "Comparison overtime" at bounding box center [466, 118] width 119 height 19
click at [470, 165] on span "Location Analysis" at bounding box center [455, 164] width 82 height 13
click at [1280, 145] on div "Re-Run Custom Prompt" at bounding box center [914, 148] width 1015 height 22
click at [1295, 146] on button "Re-Run" at bounding box center [1304, 148] width 46 height 22
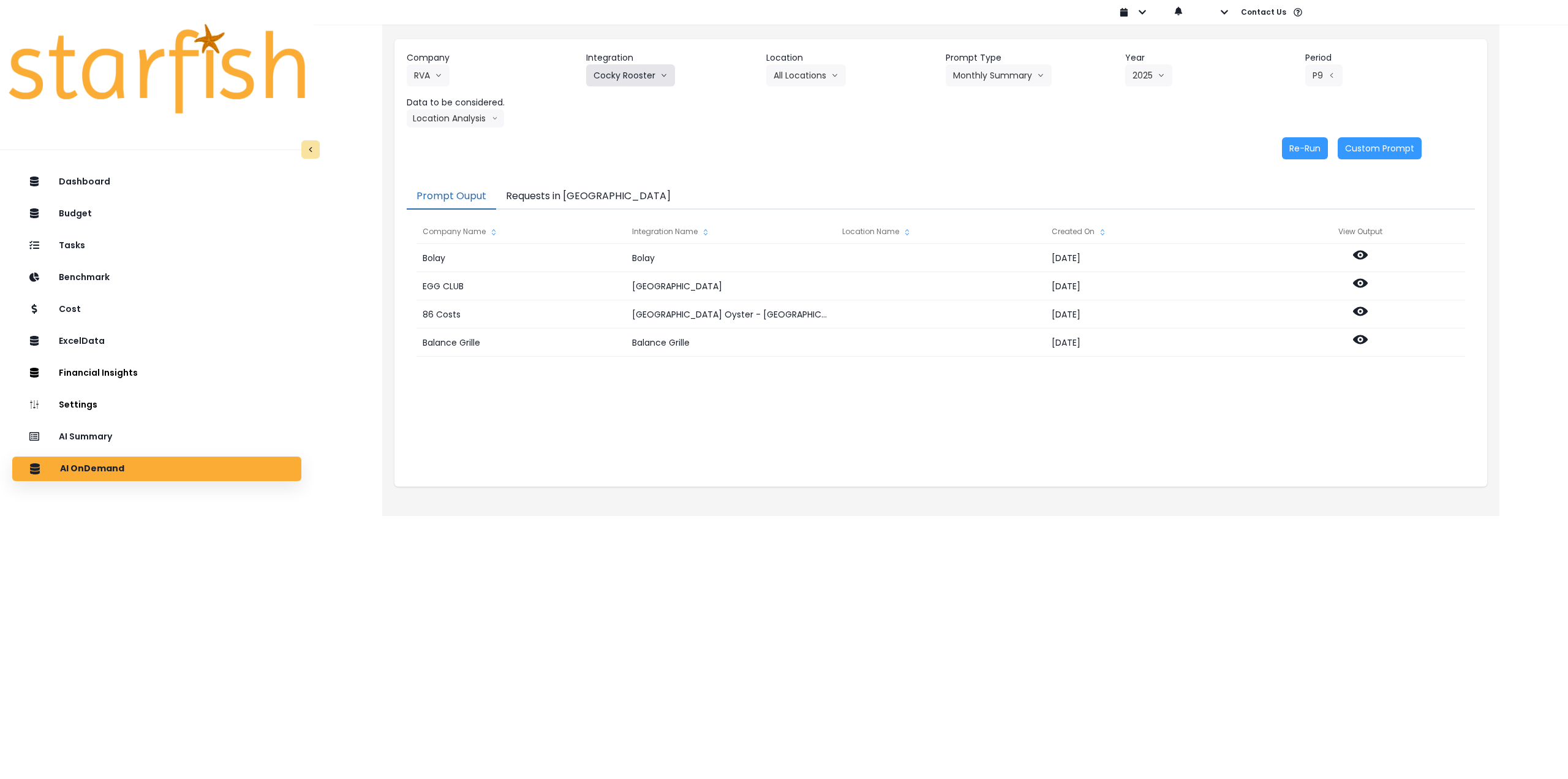
click at [647, 75] on button "Cocky Rooster" at bounding box center [630, 75] width 89 height 22
click at [662, 187] on span "Cocky Rooster 2" at bounding box center [668, 189] width 149 height 13
click at [803, 70] on button "Select Location" at bounding box center [813, 75] width 93 height 22
drag, startPoint x: 797, startPoint y: 99, endPoint x: 963, endPoint y: 77, distance: 167.5
click at [800, 99] on span "All Locations" at bounding box center [798, 101] width 49 height 13
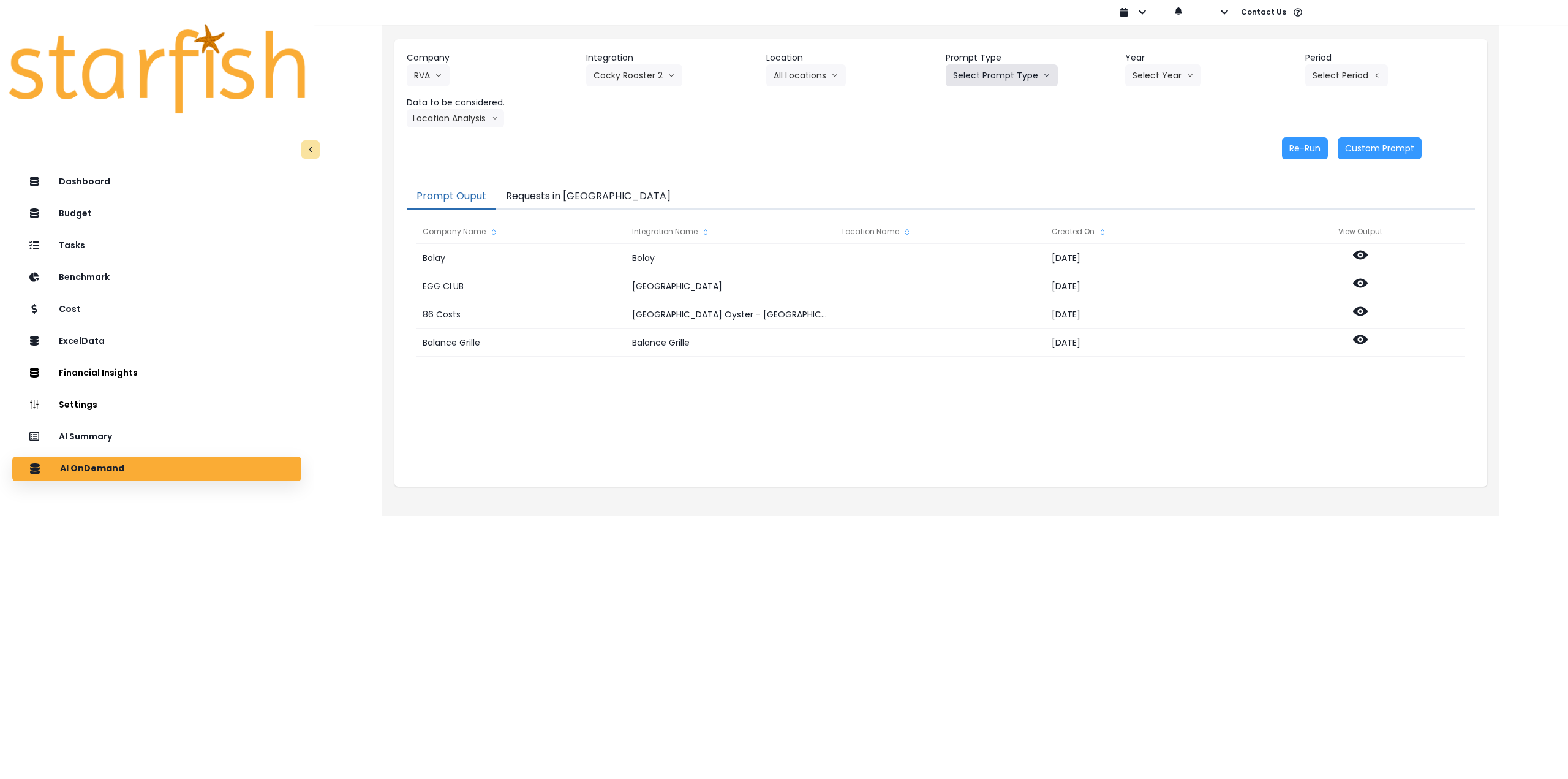
click at [989, 72] on button "Select Prompt Type" at bounding box center [1002, 75] width 112 height 22
click at [992, 169] on span "Monthly Summary" at bounding box center [987, 167] width 69 height 13
click at [1149, 80] on button "Select Year" at bounding box center [1163, 75] width 76 height 22
click at [1145, 151] on span "2025" at bounding box center [1142, 145] width 19 height 13
click at [1311, 75] on button "Select Period" at bounding box center [1346, 75] width 83 height 22
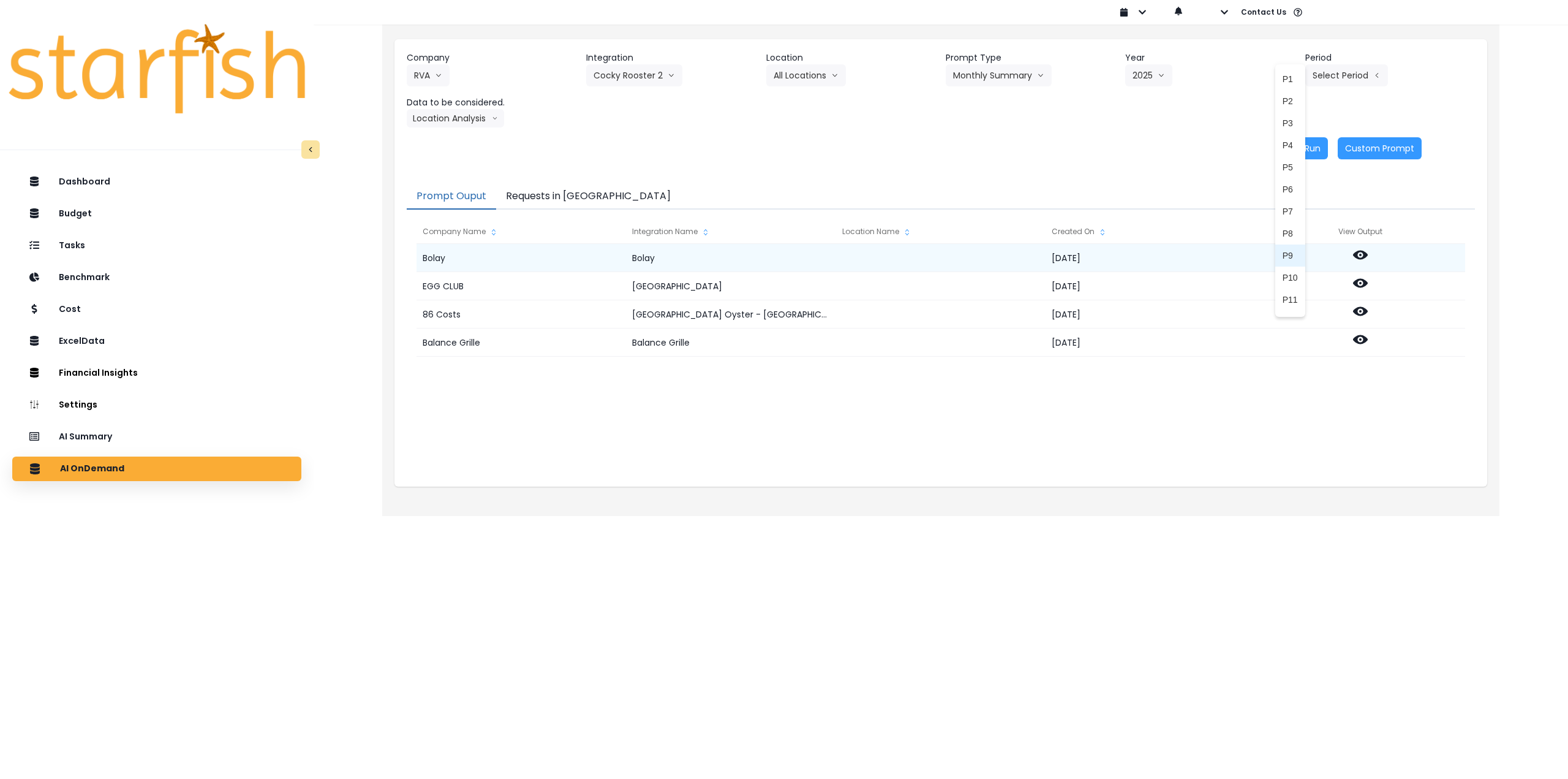
click at [1283, 252] on span "P9" at bounding box center [1291, 255] width 16 height 13
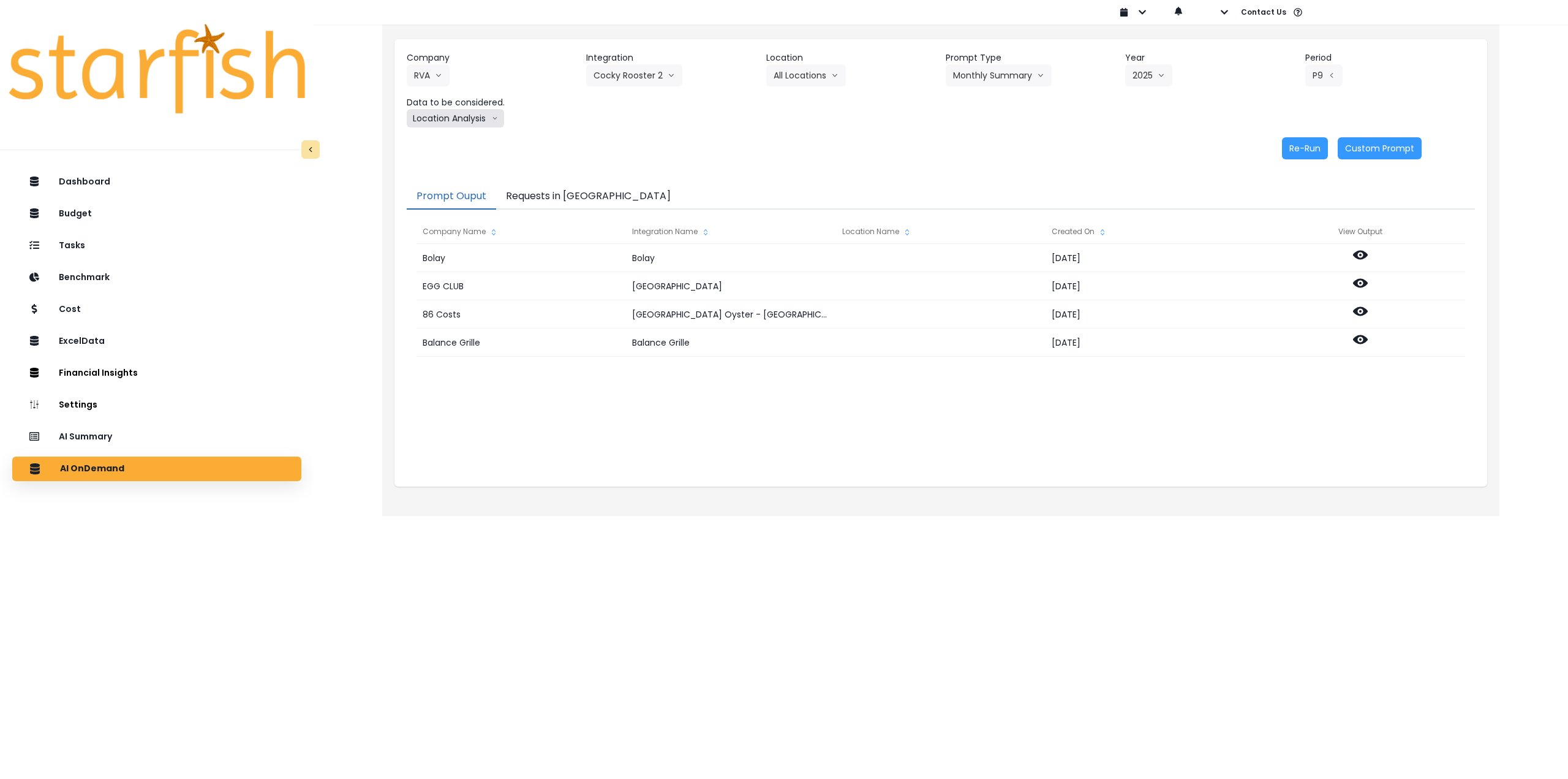
click at [451, 123] on button "Location Analysis" at bounding box center [456, 118] width 97 height 19
drag, startPoint x: 454, startPoint y: 143, endPoint x: 463, endPoint y: 144, distance: 9.1
click at [456, 144] on span "Comparison overtime" at bounding box center [455, 142] width 82 height 13
click at [1301, 148] on button "Re-Run" at bounding box center [1304, 148] width 46 height 22
click at [499, 119] on button "Comparison overtime" at bounding box center [466, 118] width 119 height 19
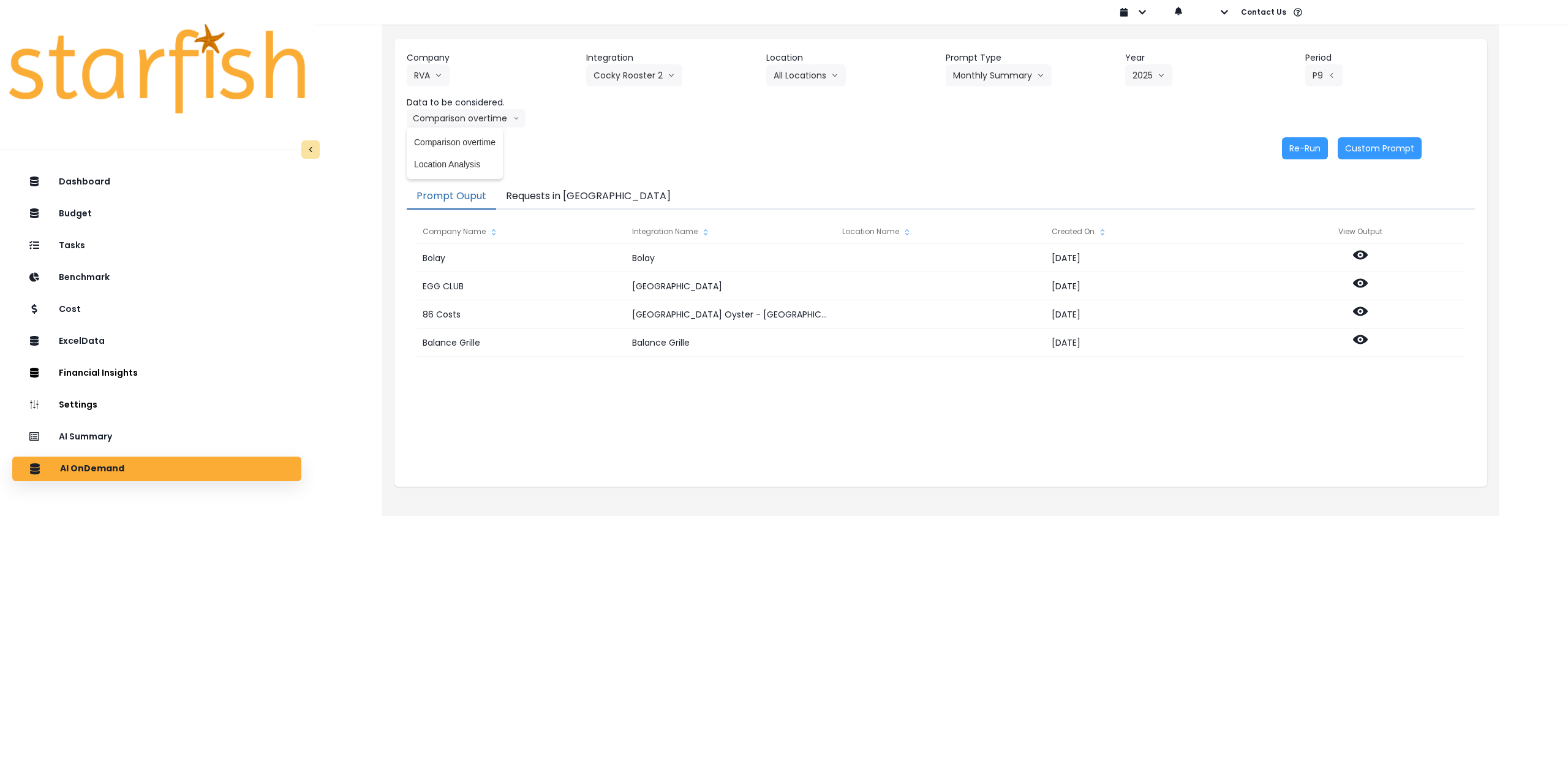
click at [480, 176] on ul "Comparison overtime Location Analysis" at bounding box center [455, 153] width 96 height 52
click at [477, 169] on span "Location Analysis" at bounding box center [455, 164] width 82 height 13
click at [1295, 144] on button "Re-Run" at bounding box center [1304, 148] width 46 height 22
click at [637, 78] on button "Cocky Rooster 2" at bounding box center [634, 75] width 96 height 22
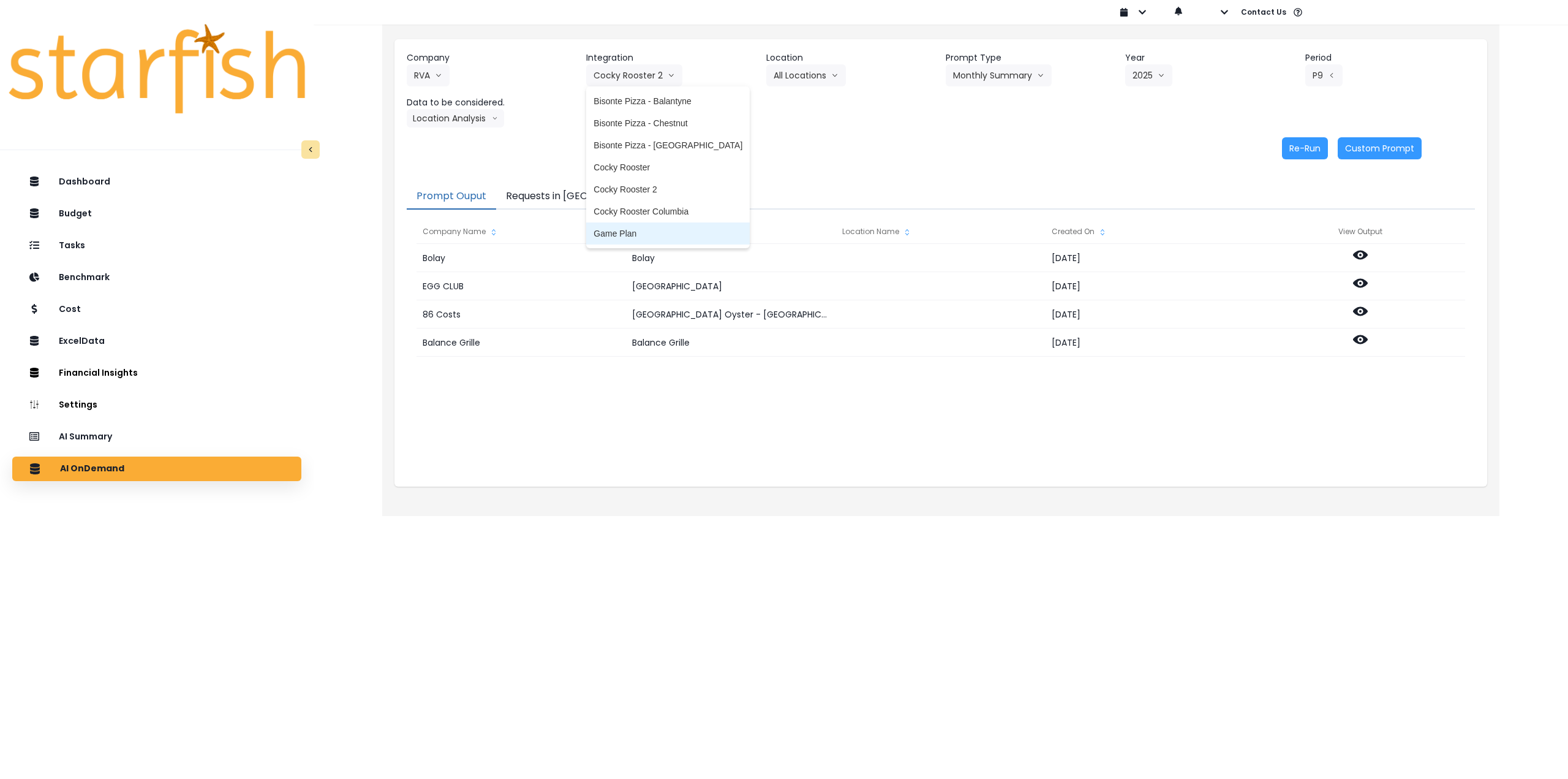
click at [621, 234] on span "Game Plan" at bounding box center [668, 233] width 149 height 13
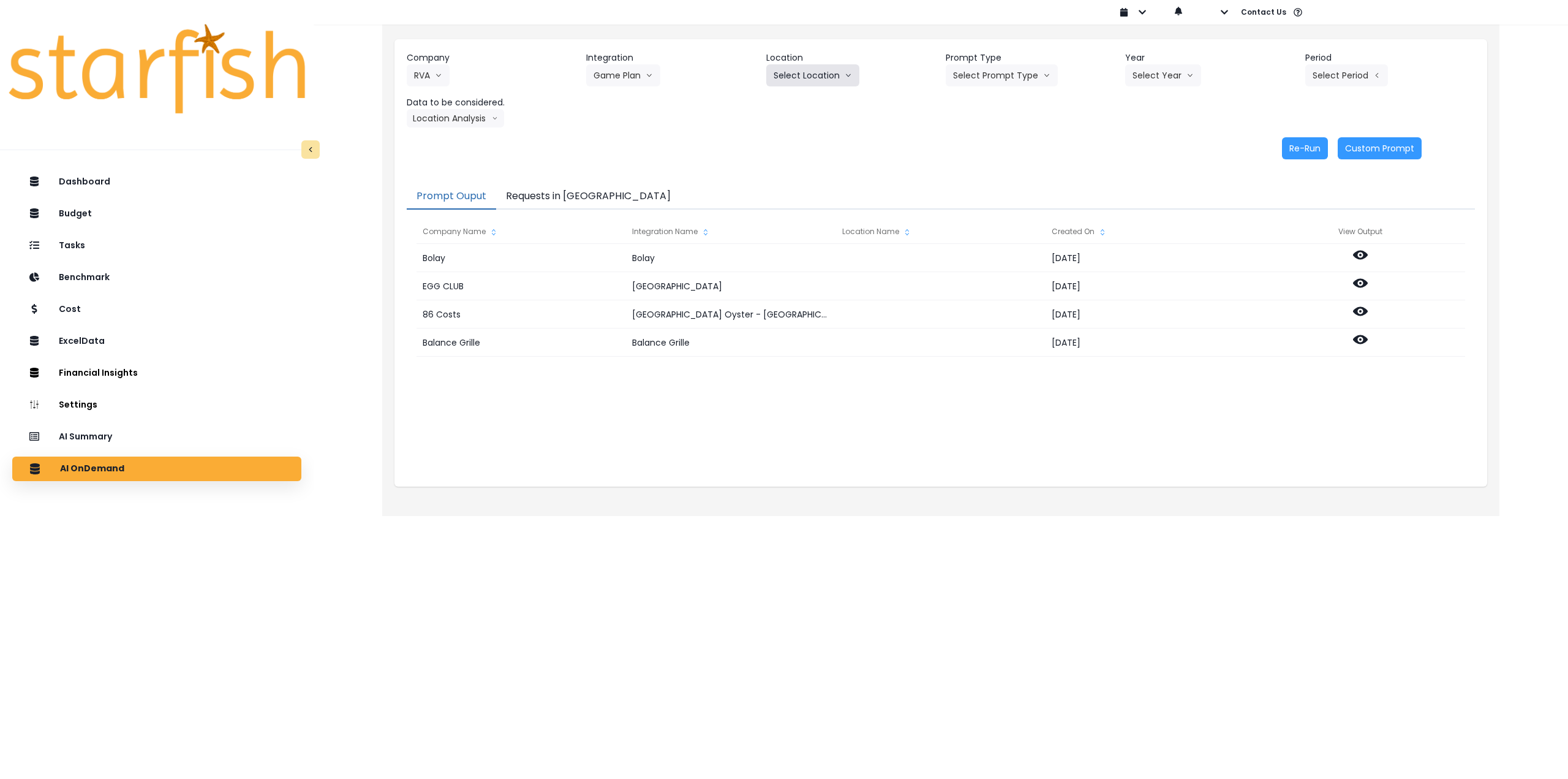
click at [805, 79] on button "Select Location" at bounding box center [813, 75] width 93 height 22
click at [808, 100] on span "All Locations" at bounding box center [798, 101] width 49 height 13
drag, startPoint x: 975, startPoint y: 80, endPoint x: 979, endPoint y: 108, distance: 28.3
click at [975, 80] on button "Select Prompt Type" at bounding box center [1002, 75] width 112 height 22
click at [974, 168] on span "Monthly Summary" at bounding box center [987, 167] width 69 height 13
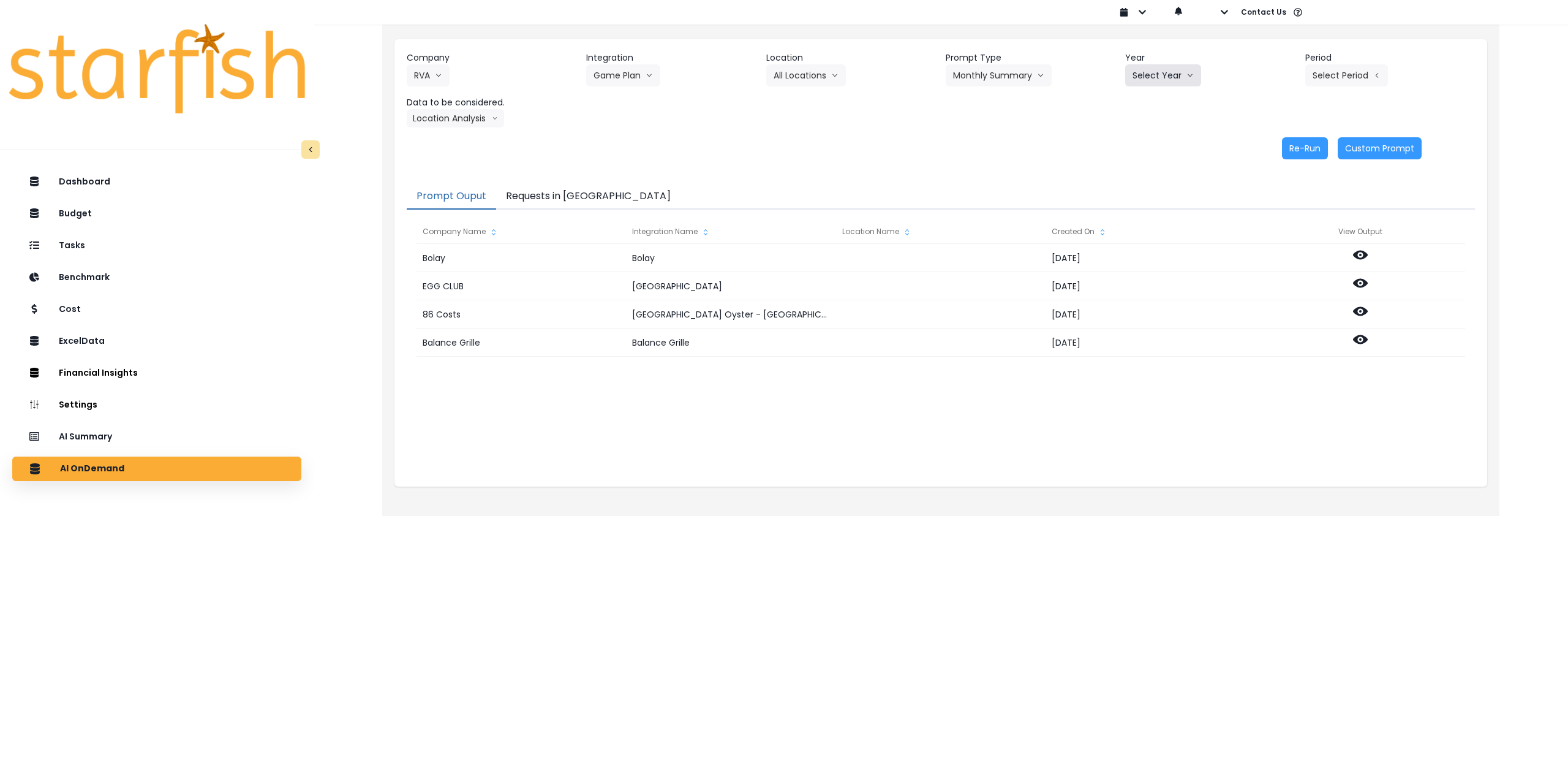
click at [1150, 74] on button "Select Year" at bounding box center [1163, 75] width 76 height 22
drag, startPoint x: 1129, startPoint y: 146, endPoint x: 1148, endPoint y: 141, distance: 19.6
click at [1129, 146] on li "2025" at bounding box center [1142, 145] width 34 height 22
click at [1329, 75] on button "Select Period" at bounding box center [1346, 75] width 83 height 22
click at [1283, 257] on span "P9" at bounding box center [1291, 255] width 16 height 13
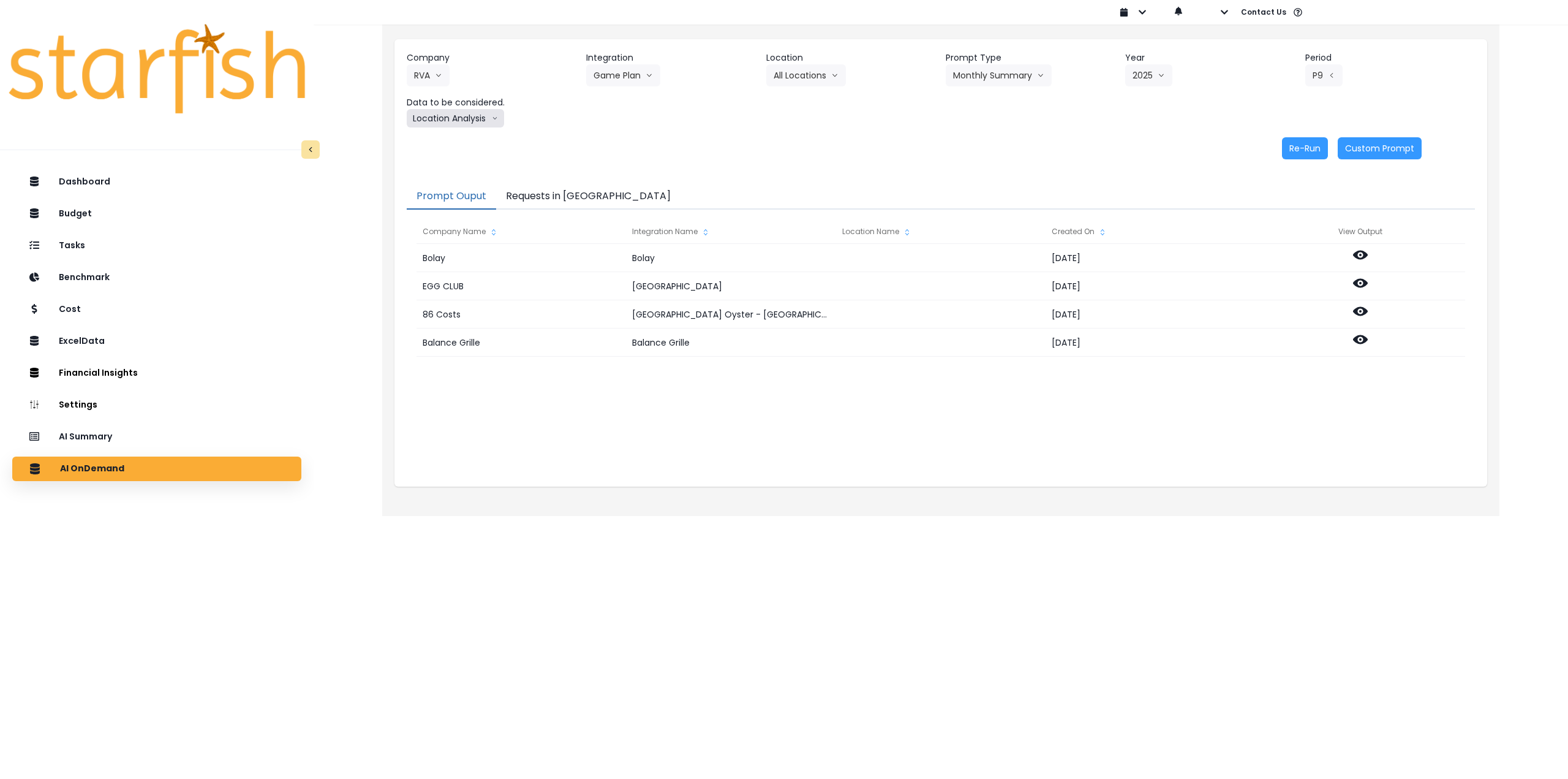
click at [438, 123] on button "Location Analysis" at bounding box center [456, 118] width 97 height 19
click at [440, 136] on span "Comparison overtime" at bounding box center [455, 142] width 82 height 13
click at [1294, 155] on button "Re-Run" at bounding box center [1304, 148] width 46 height 22
click at [448, 118] on button "Comparison overtime" at bounding box center [466, 118] width 119 height 19
click at [444, 165] on span "Location Analysis" at bounding box center [455, 164] width 82 height 13
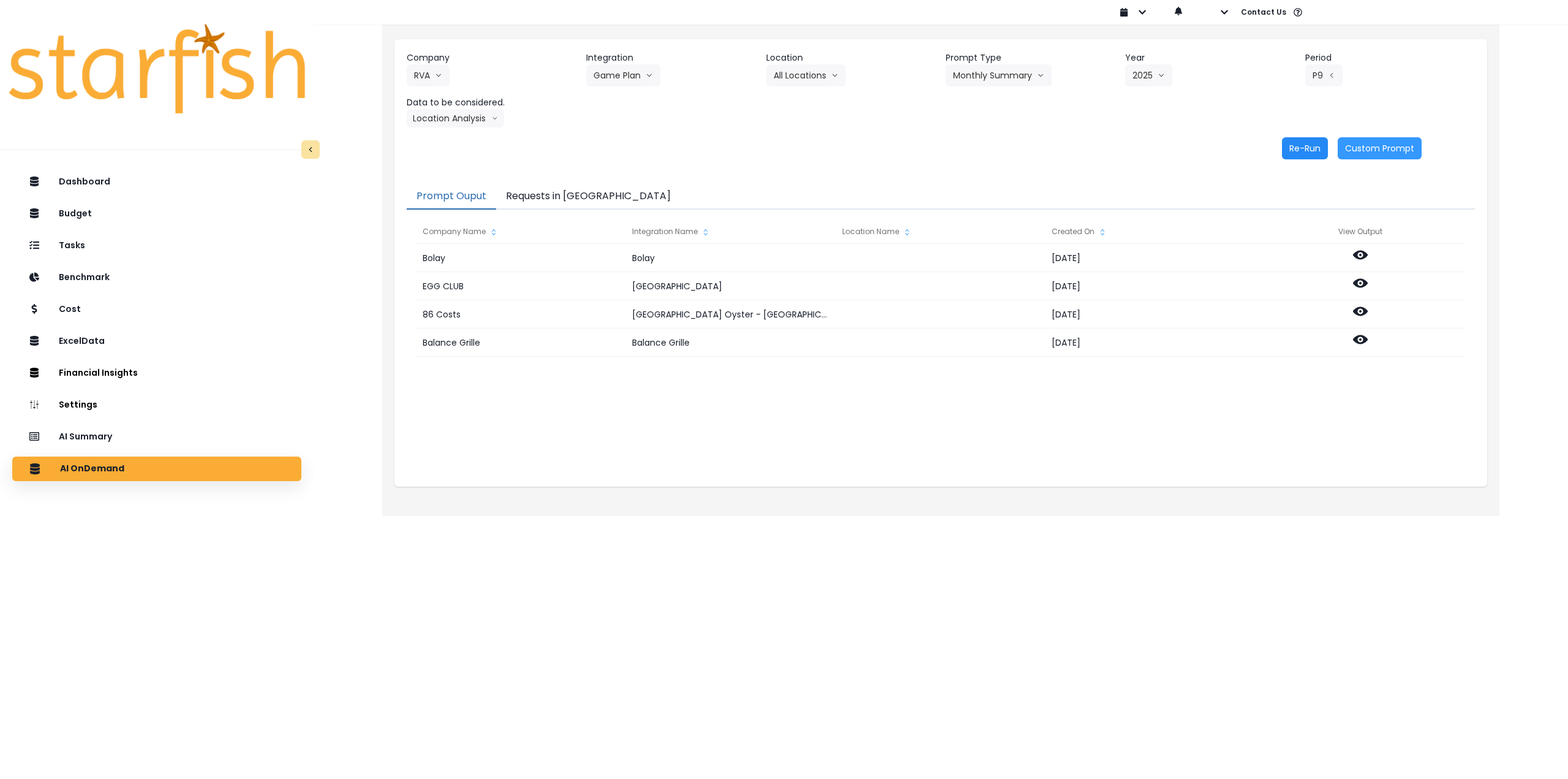
click at [1294, 145] on button "Re-Run" at bounding box center [1304, 148] width 46 height 22
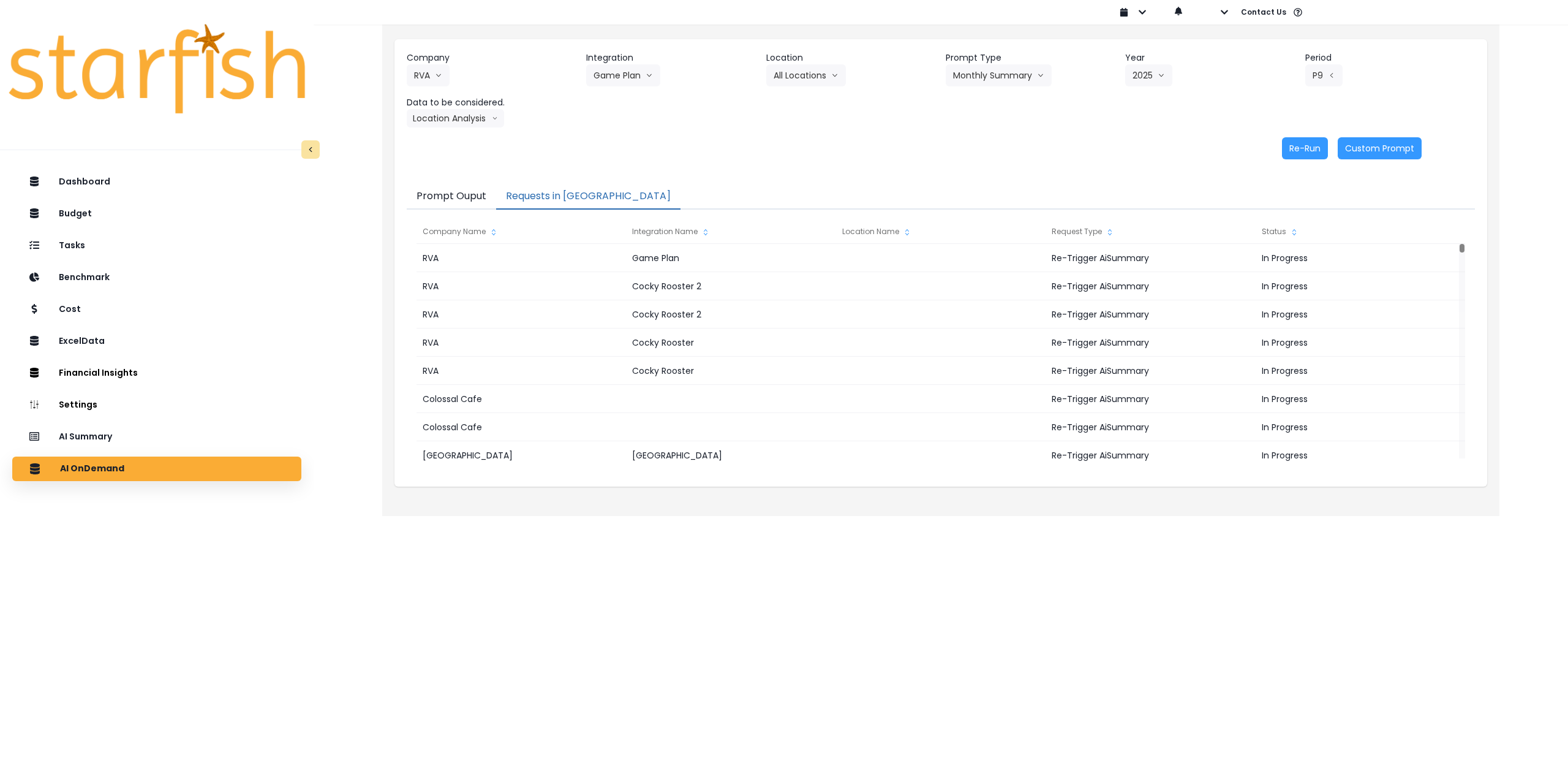
click at [544, 197] on button "Requests in [GEOGRAPHIC_DATA]" at bounding box center [588, 197] width 184 height 25
